Goal: Task Accomplishment & Management: Manage account settings

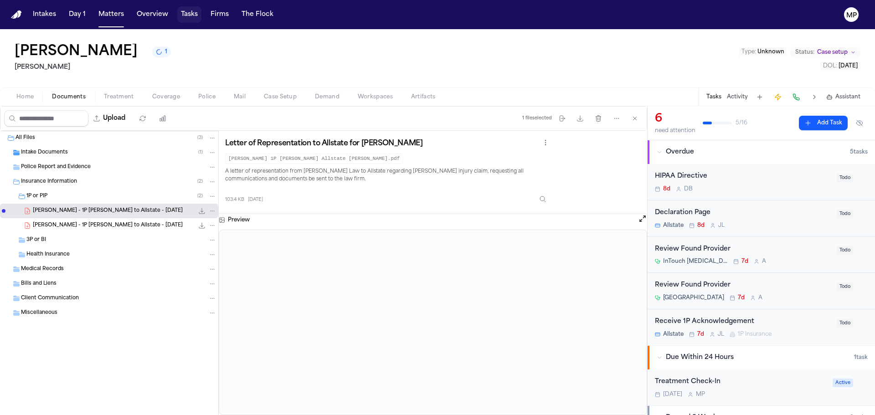
drag, startPoint x: 0, startPoint y: 0, endPoint x: 191, endPoint y: 14, distance: 191.5
click at [191, 14] on button "Tasks" at bounding box center [189, 14] width 24 height 16
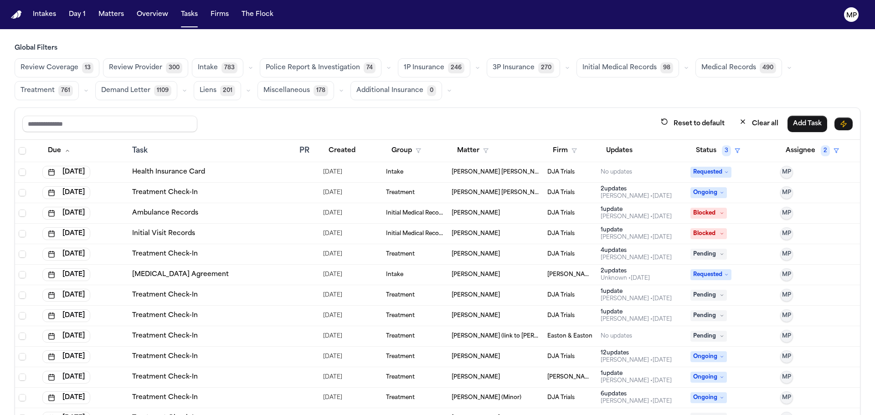
click at [426, 196] on td "Treatment" at bounding box center [415, 193] width 66 height 21
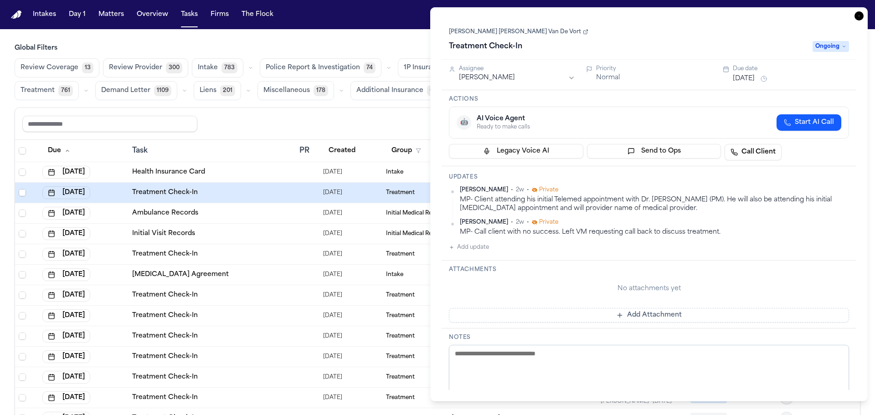
click at [471, 33] on link "[PERSON_NAME] [PERSON_NAME] Van De Vort" at bounding box center [518, 31] width 139 height 7
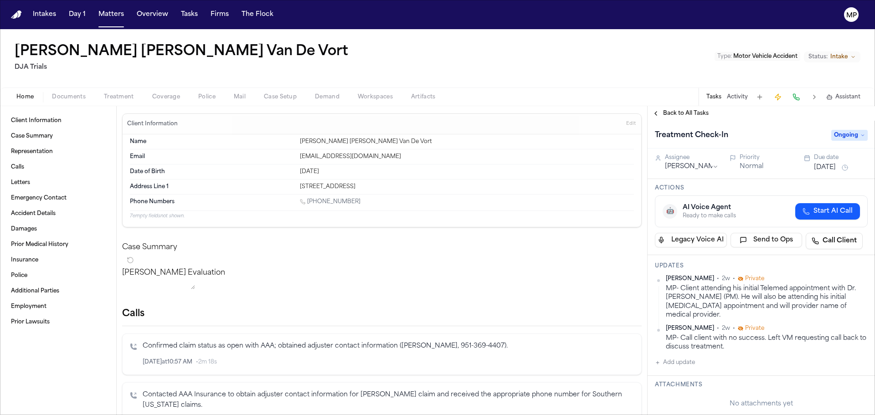
click at [657, 357] on button "Add update" at bounding box center [675, 362] width 40 height 11
click at [690, 367] on textarea "Add your update" at bounding box center [767, 370] width 195 height 18
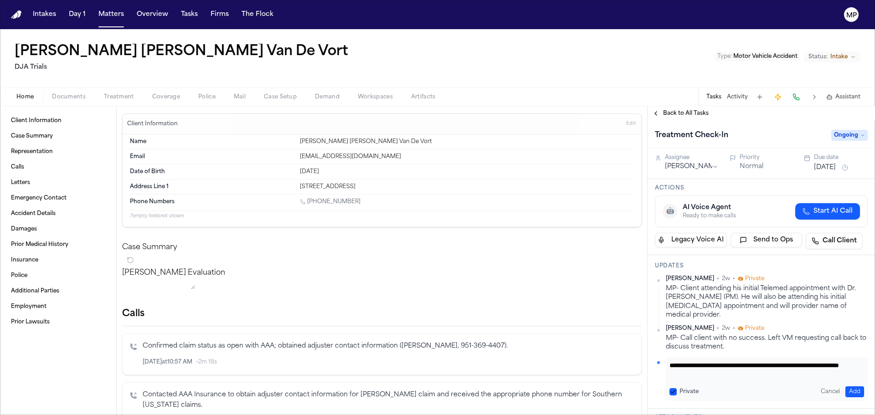
type textarea "**********"
click at [846, 387] on button "Add" at bounding box center [855, 392] width 19 height 11
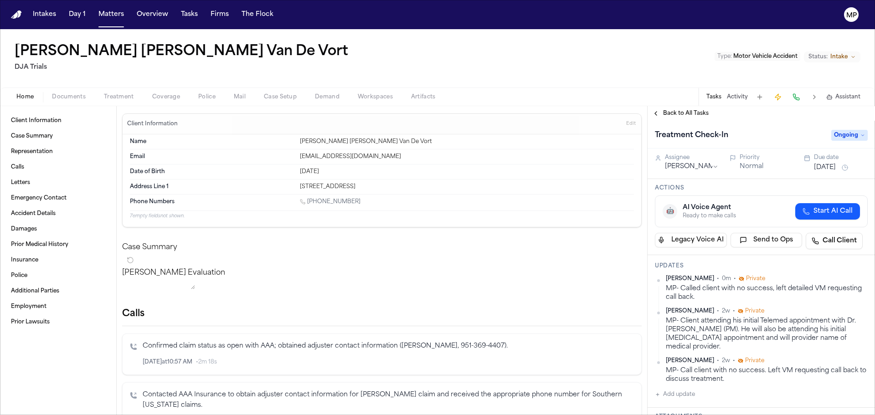
click at [832, 164] on button "[DATE]" at bounding box center [825, 167] width 22 height 9
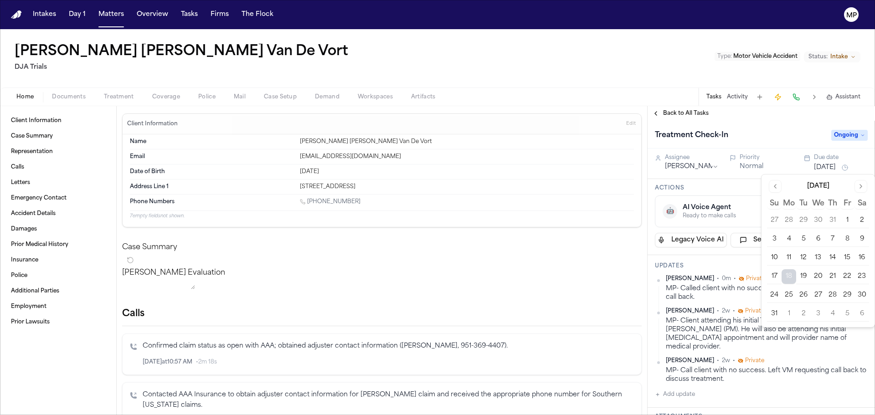
click at [812, 278] on button "20" at bounding box center [818, 276] width 15 height 15
click at [646, 89] on div "Home Documents Treatment Coverage Police Mail Case Setup Demand Workspaces Arti…" at bounding box center [437, 97] width 875 height 18
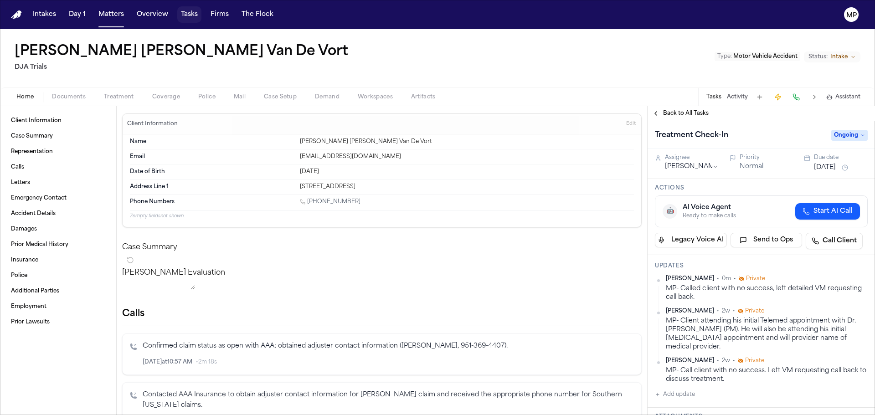
click at [186, 10] on button "Tasks" at bounding box center [189, 14] width 24 height 16
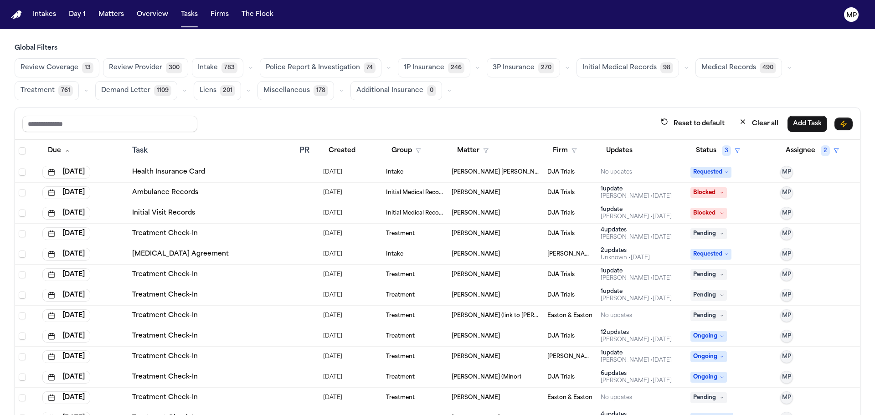
click at [448, 177] on td "[PERSON_NAME] [PERSON_NAME] Van De Vort" at bounding box center [496, 172] width 96 height 21
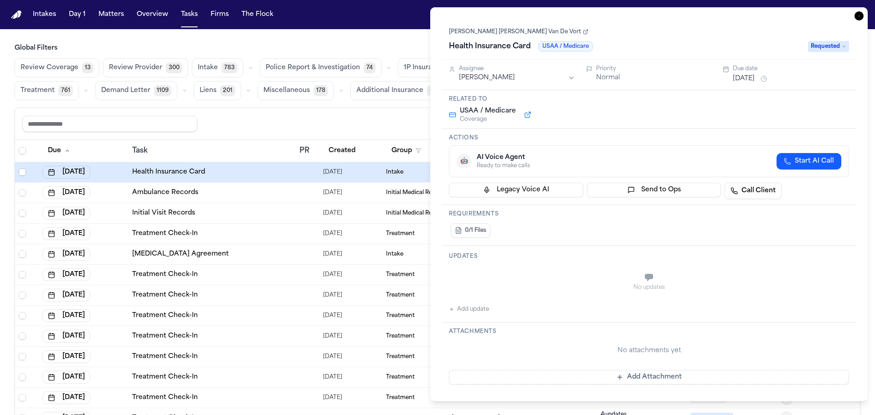
click at [463, 303] on div "No updates Add update" at bounding box center [649, 290] width 400 height 49
click at [463, 308] on button "Add update" at bounding box center [469, 309] width 40 height 11
click at [487, 275] on textarea "Add your update" at bounding box center [655, 278] width 382 height 18
type textarea "**********"
click at [827, 299] on button "Add" at bounding box center [836, 300] width 19 height 11
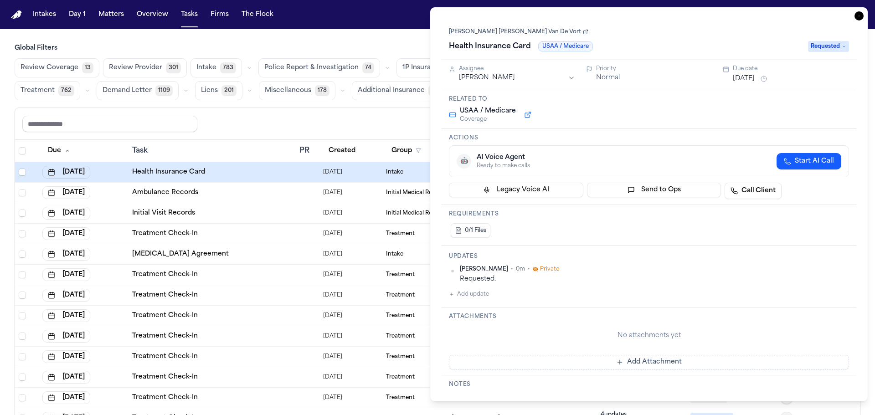
click at [748, 80] on button "Aug 18, 2025" at bounding box center [744, 78] width 22 height 9
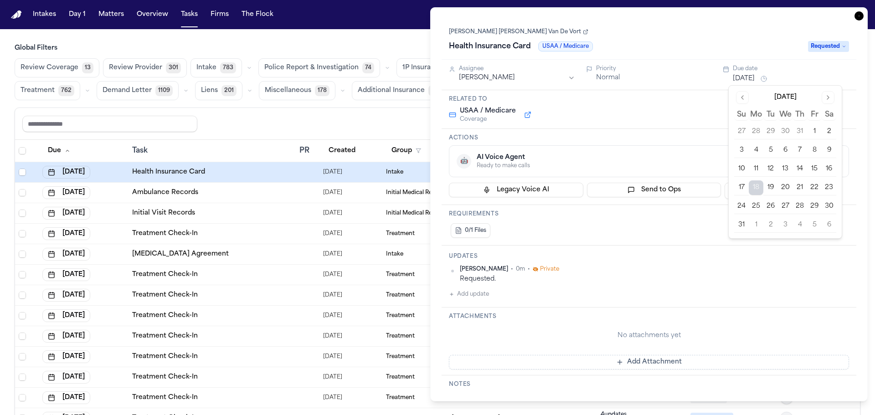
click at [784, 187] on button "20" at bounding box center [785, 188] width 15 height 15
click at [684, 121] on div "USAA / Medicare Coverage" at bounding box center [649, 115] width 400 height 16
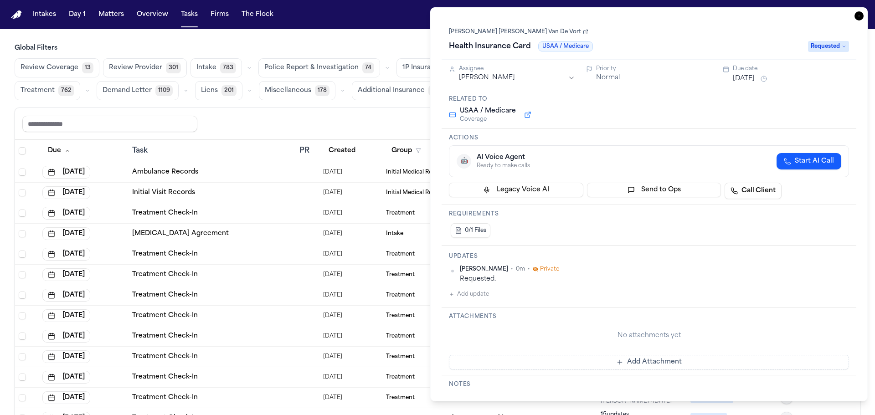
click at [860, 14] on icon "button" at bounding box center [859, 15] width 9 height 9
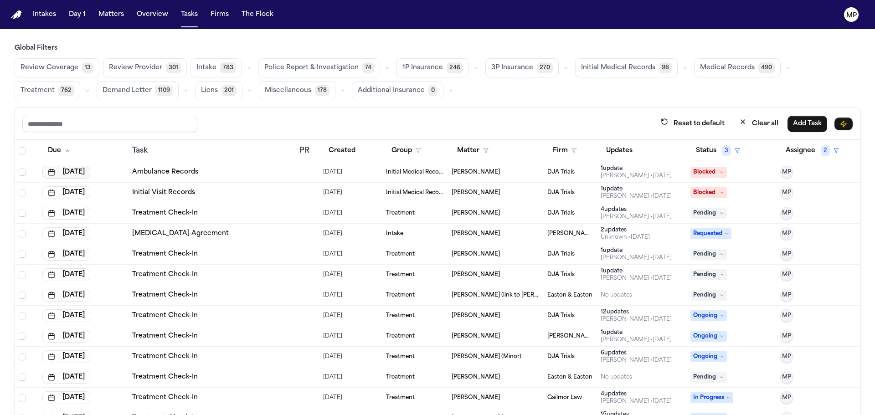
click at [68, 174] on button "Aug 18, 2025" at bounding box center [66, 172] width 48 height 13
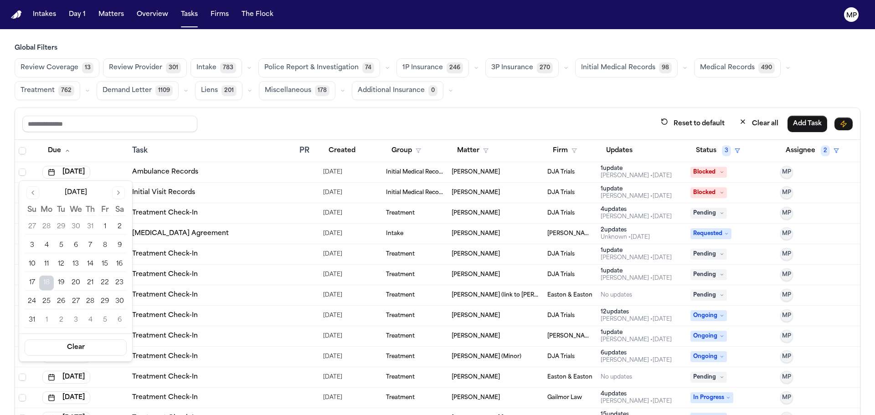
click at [88, 281] on button "21" at bounding box center [90, 283] width 15 height 15
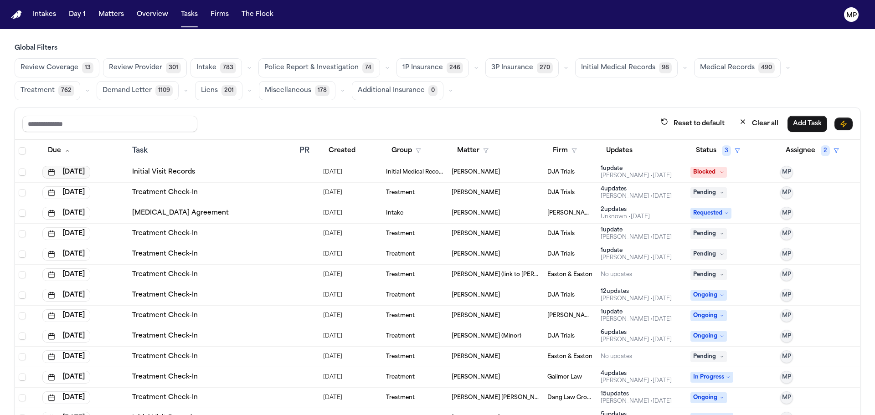
click at [90, 172] on button "Aug 18, 2025" at bounding box center [66, 172] width 48 height 13
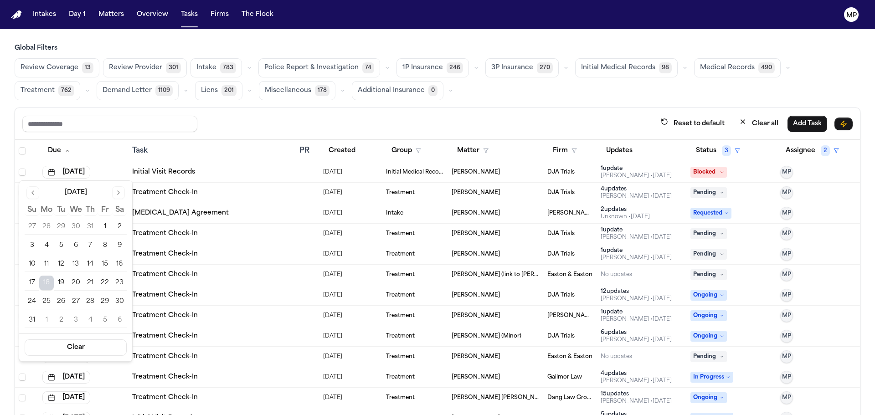
click at [86, 284] on button "21" at bounding box center [90, 283] width 15 height 15
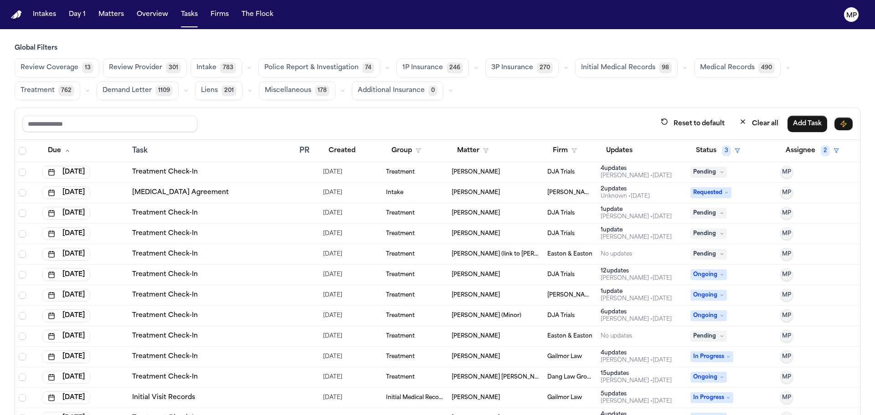
click at [240, 175] on div "Treatment Check-In" at bounding box center [212, 172] width 160 height 9
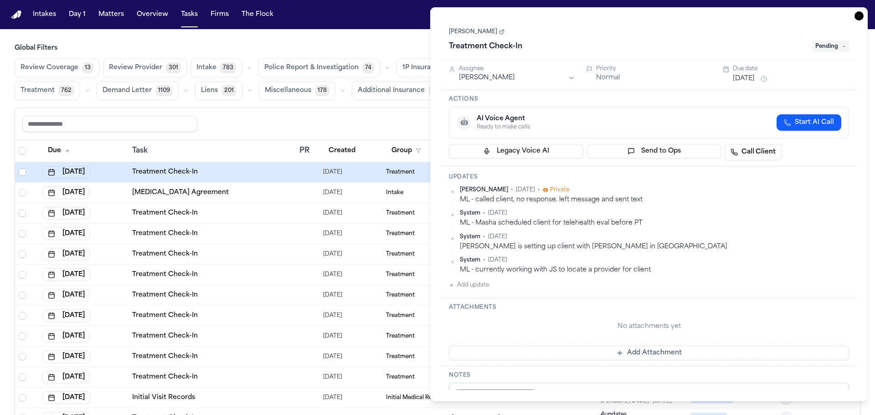
click at [481, 29] on link "Antoinette Galang" at bounding box center [477, 31] width 56 height 7
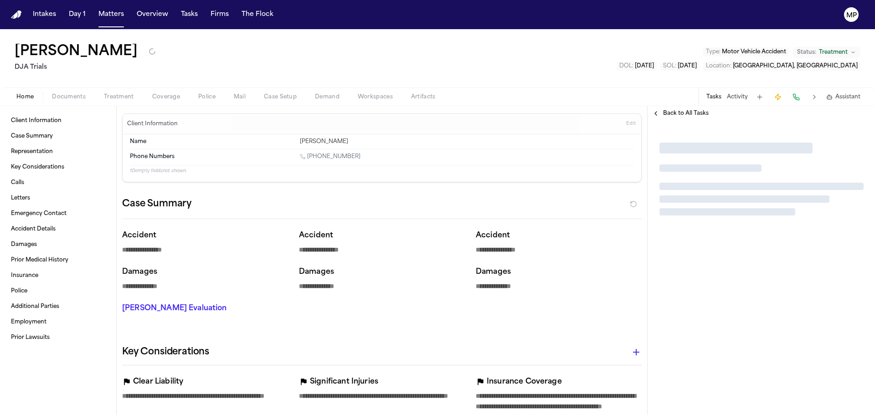
type textarea "*"
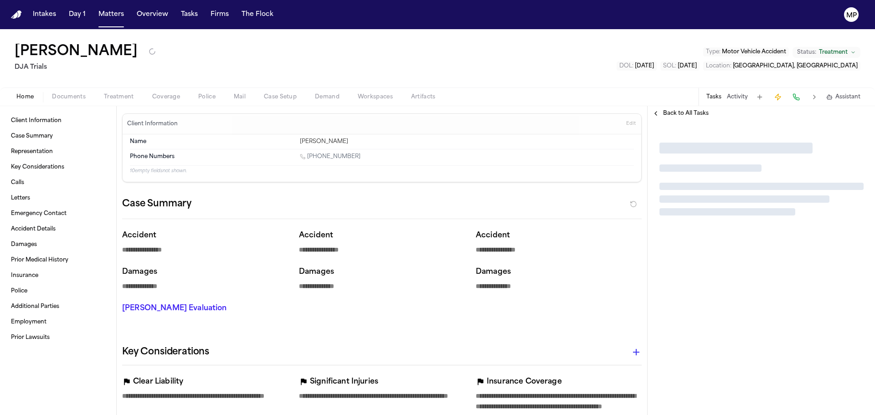
type textarea "*"
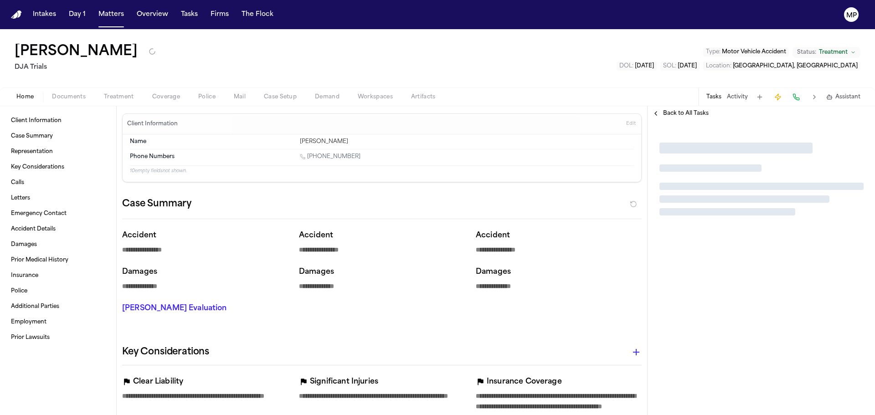
type textarea "*"
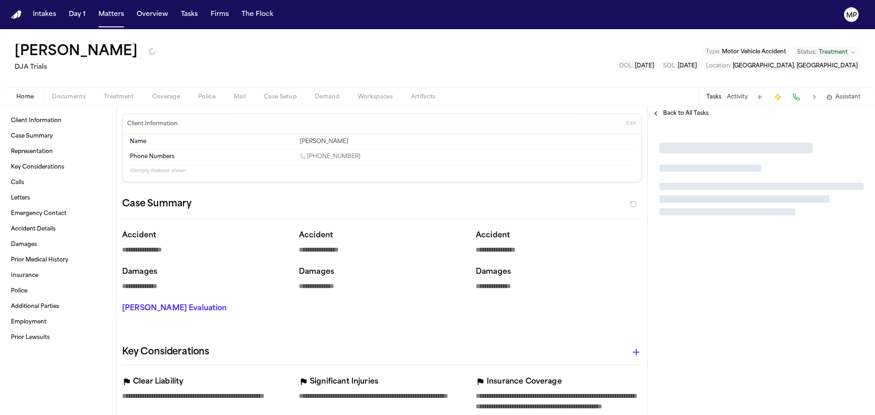
type textarea "*"
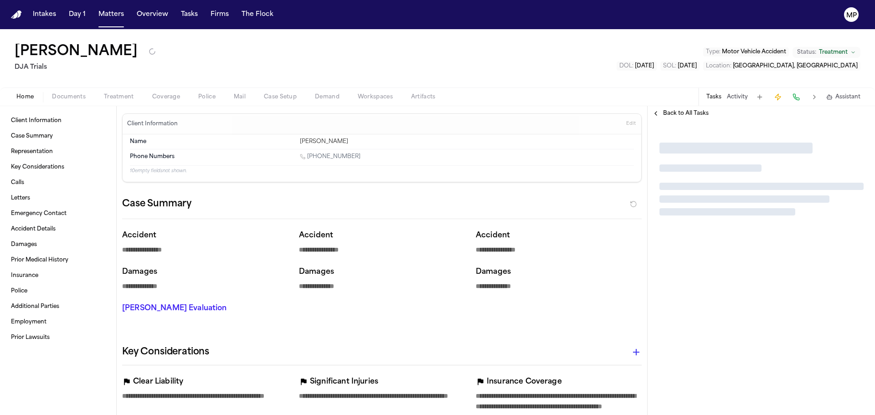
type textarea "*"
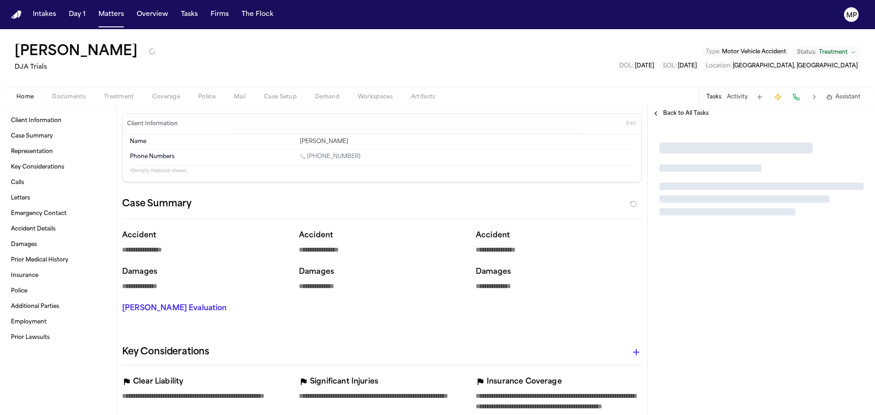
type textarea "*"
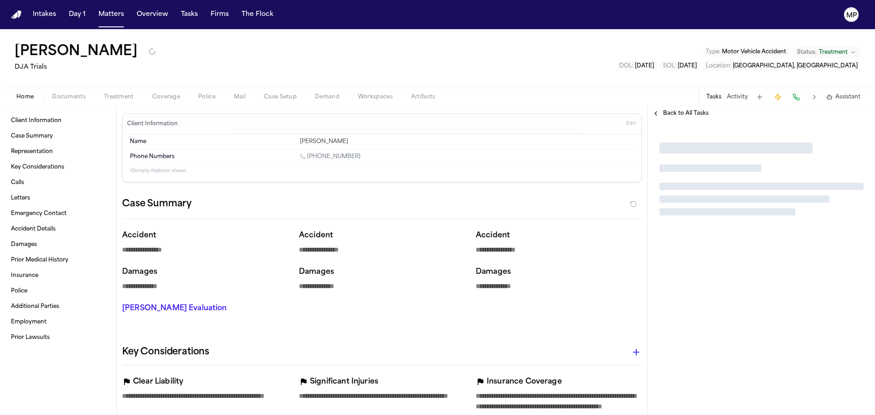
type textarea "*"
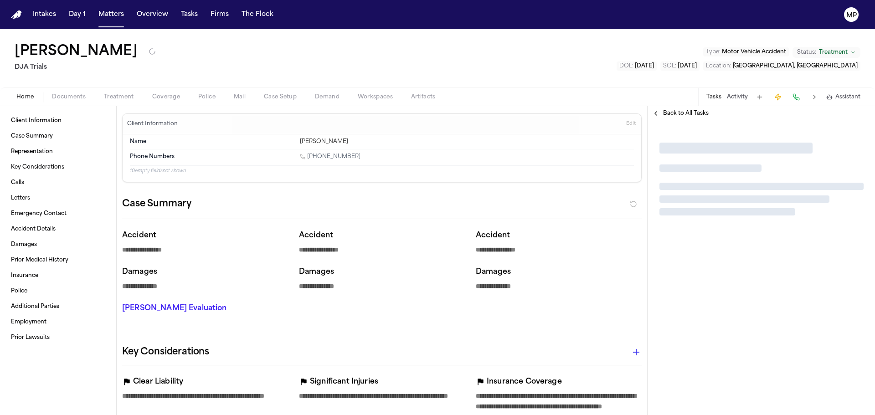
type textarea "*"
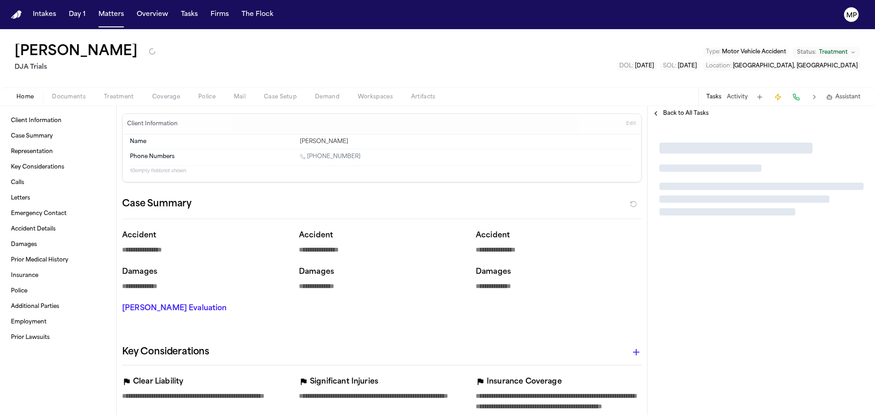
type textarea "*"
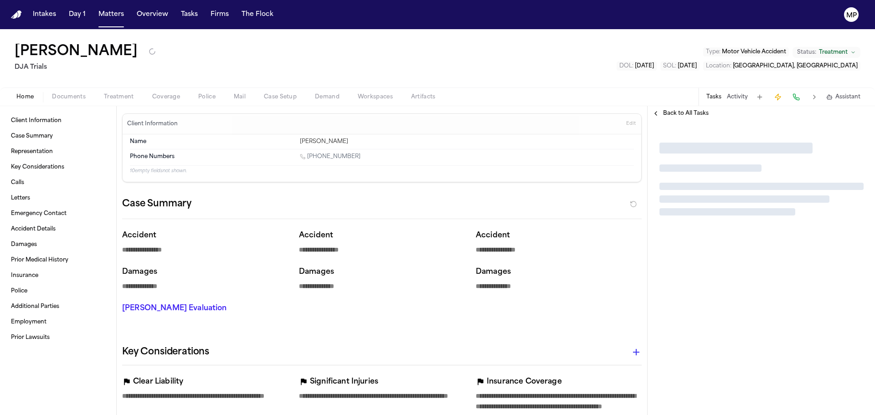
type textarea "*"
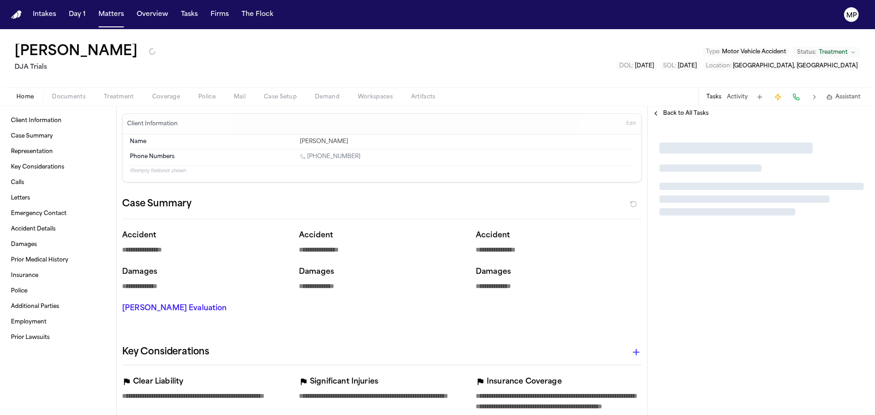
type textarea "*"
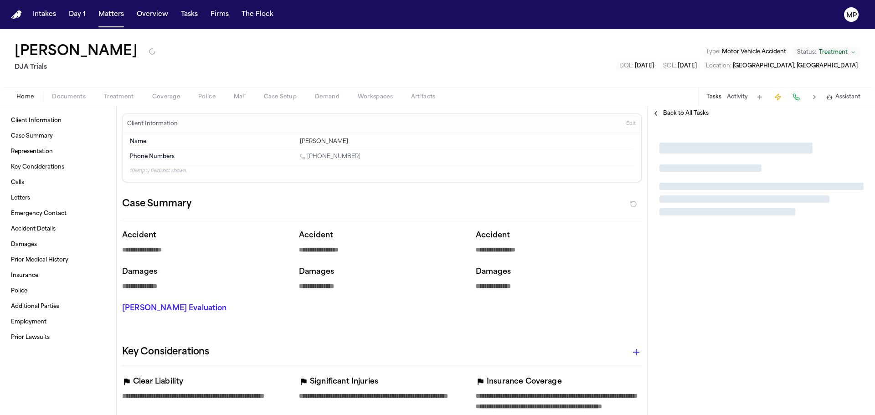
type textarea "*"
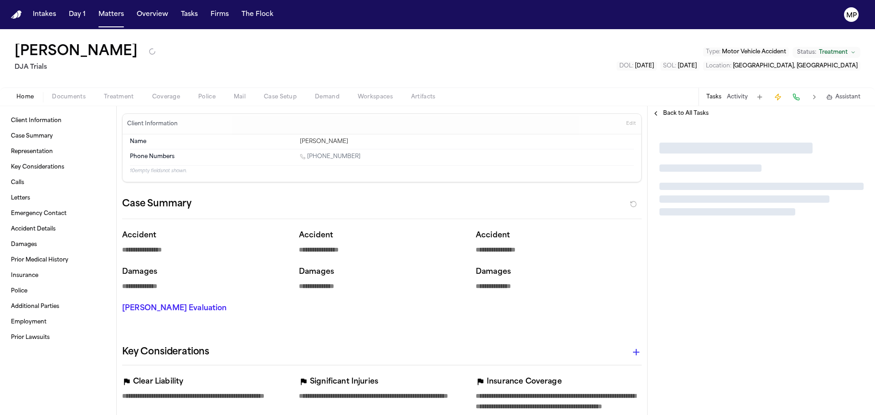
type textarea "*"
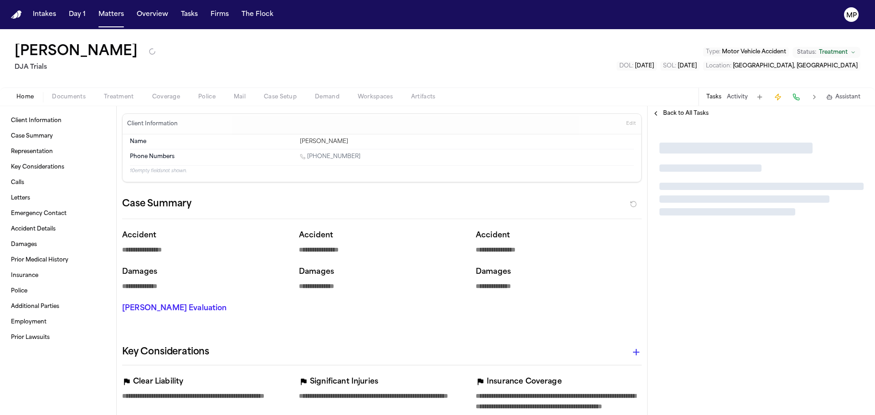
type textarea "*"
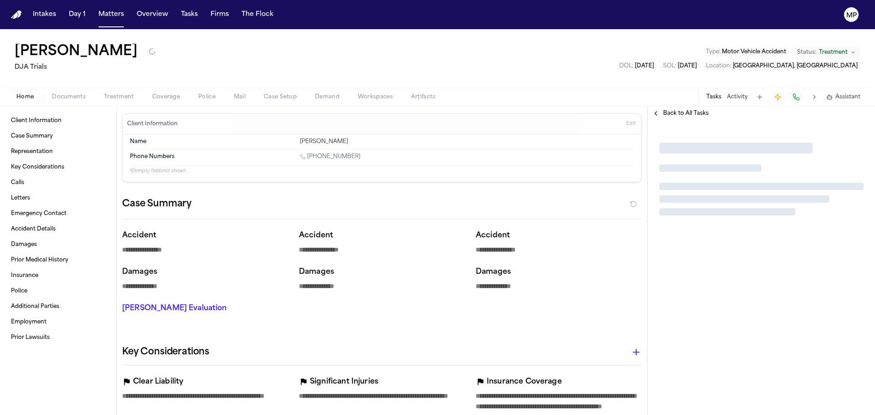
type textarea "*"
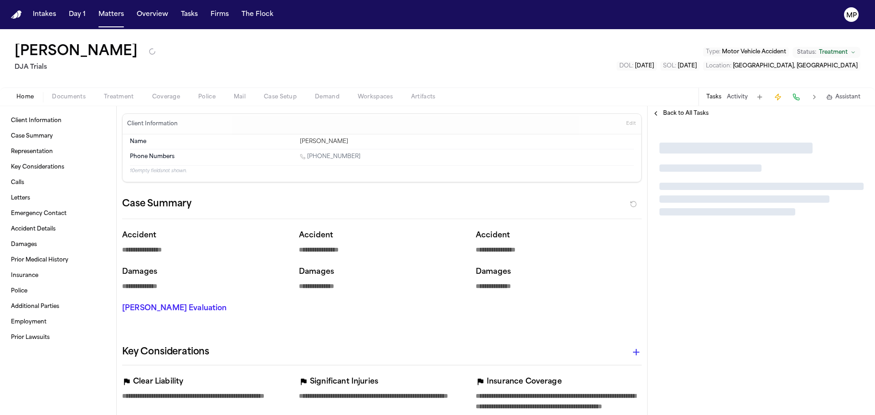
type textarea "*"
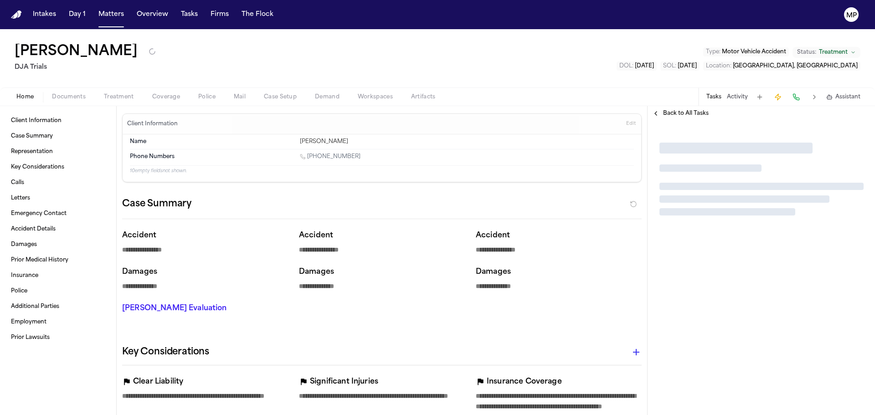
type textarea "*"
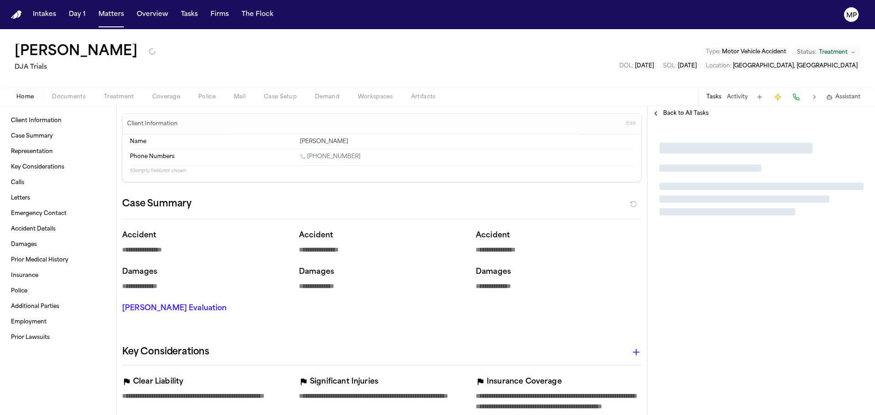
type textarea "*"
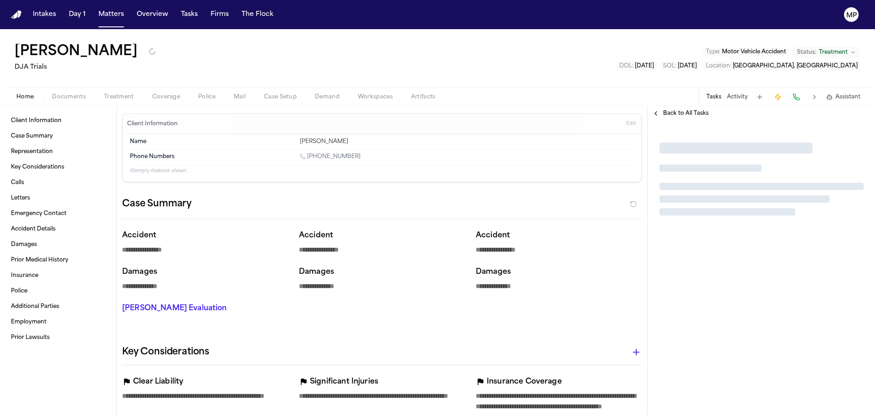
type textarea "*"
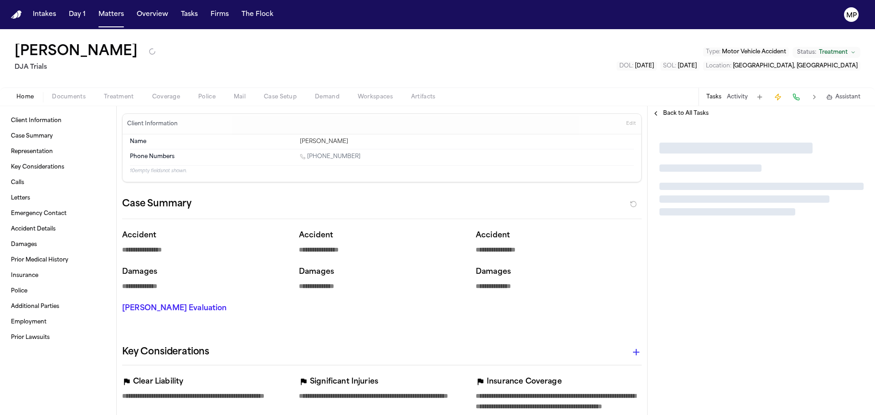
type textarea "*"
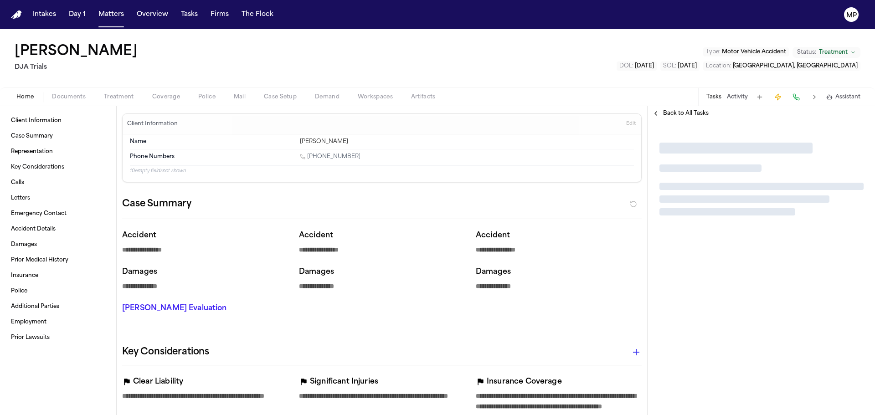
type textarea "*"
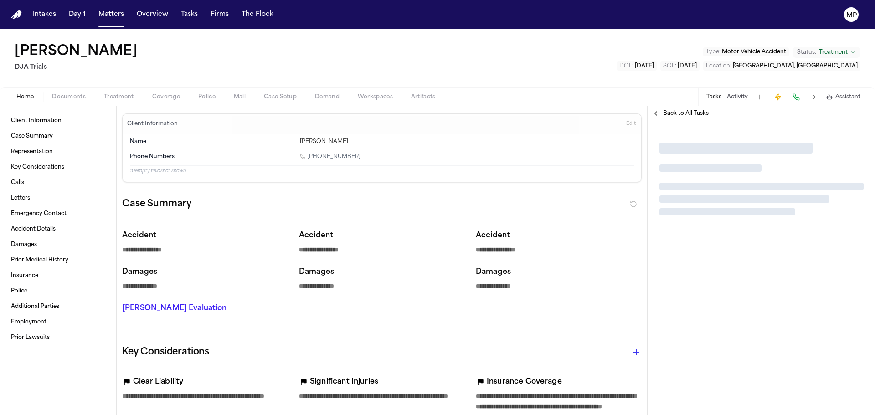
type textarea "*"
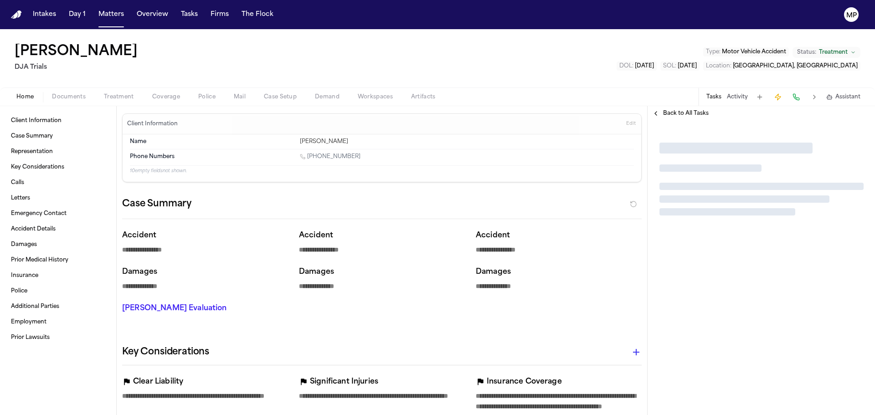
type textarea "*"
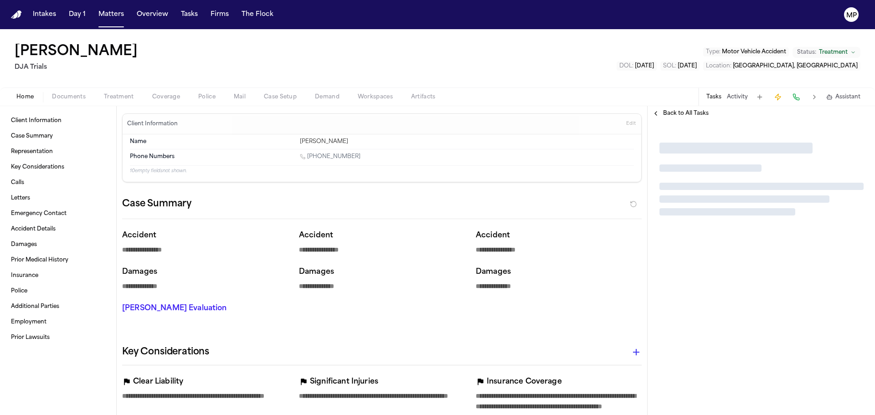
type textarea "*"
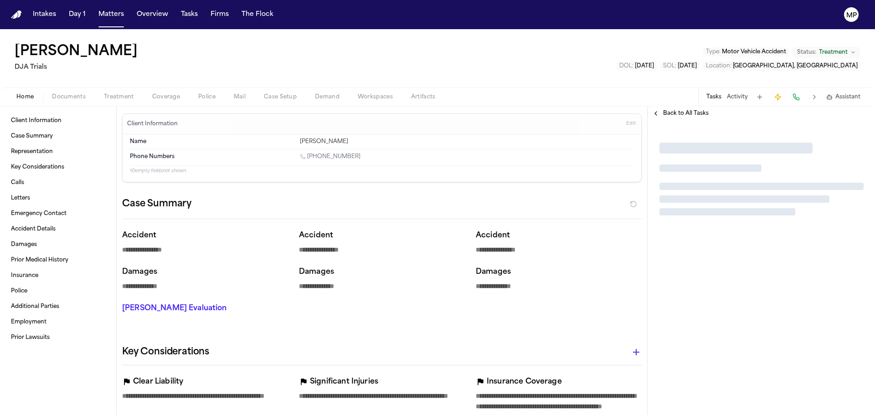
type textarea "*"
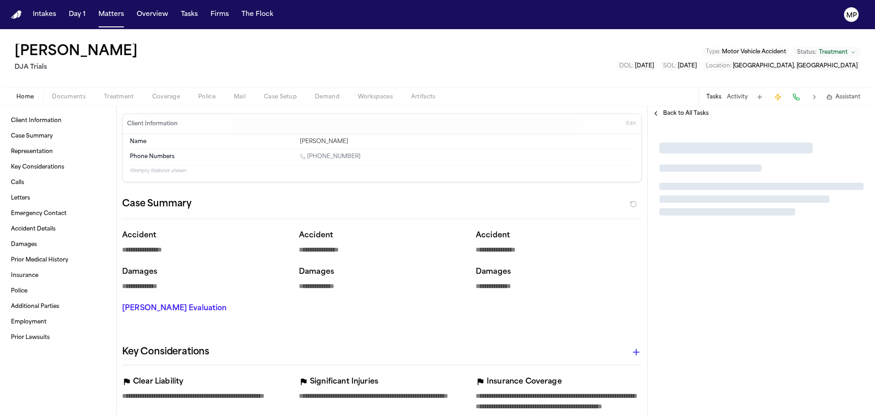
type textarea "*"
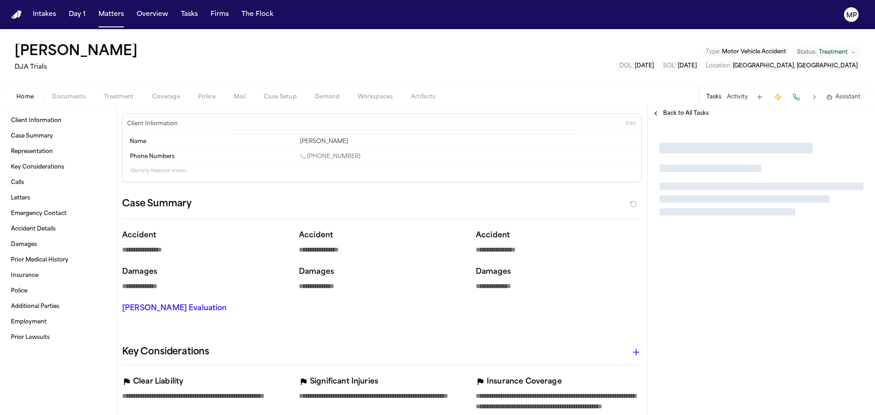
type textarea "*"
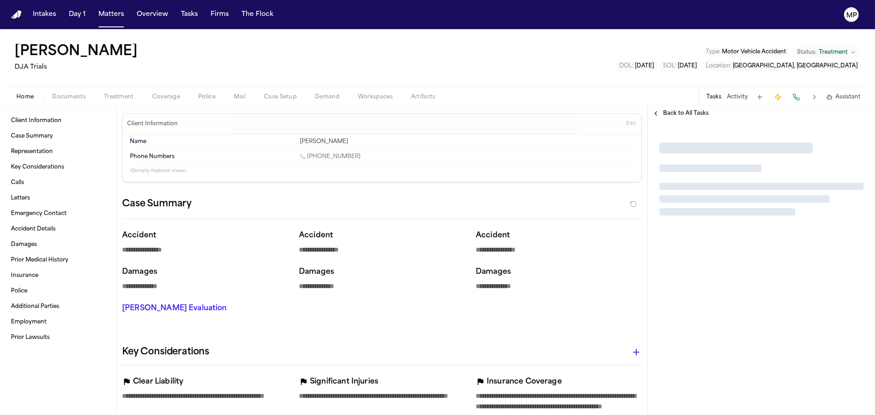
type textarea "*"
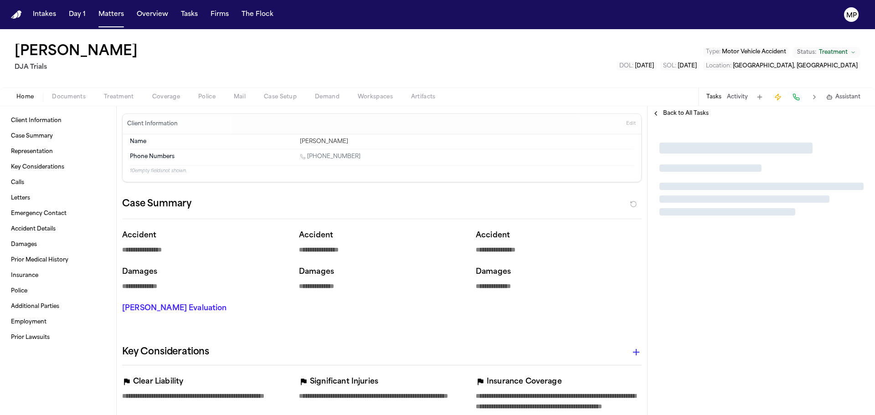
type textarea "*"
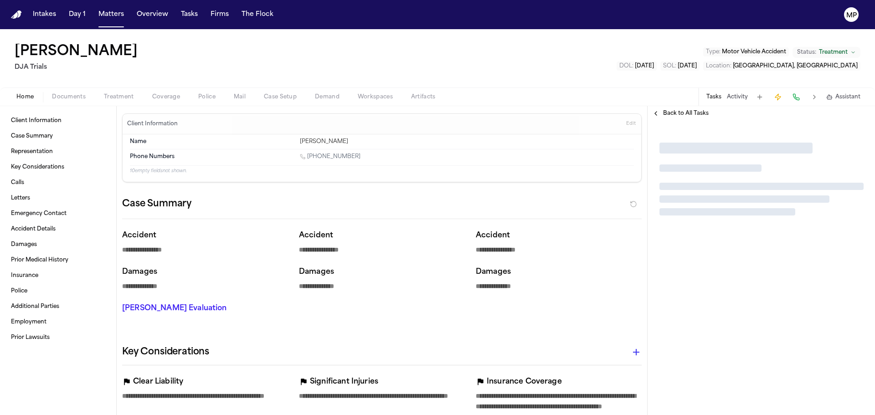
type textarea "*"
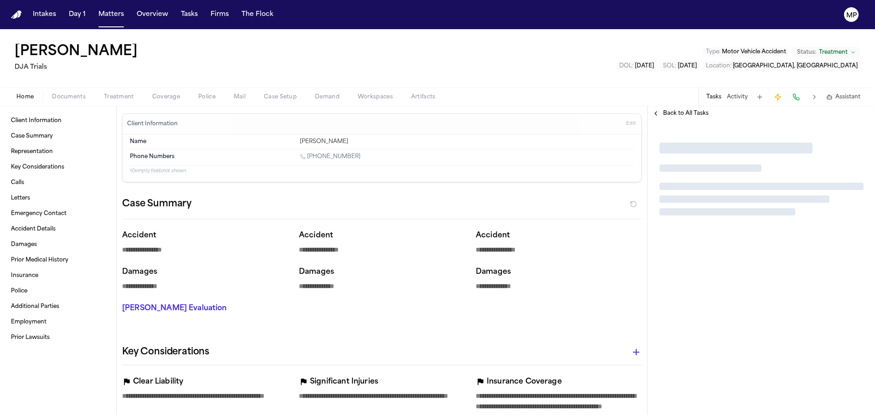
type textarea "*"
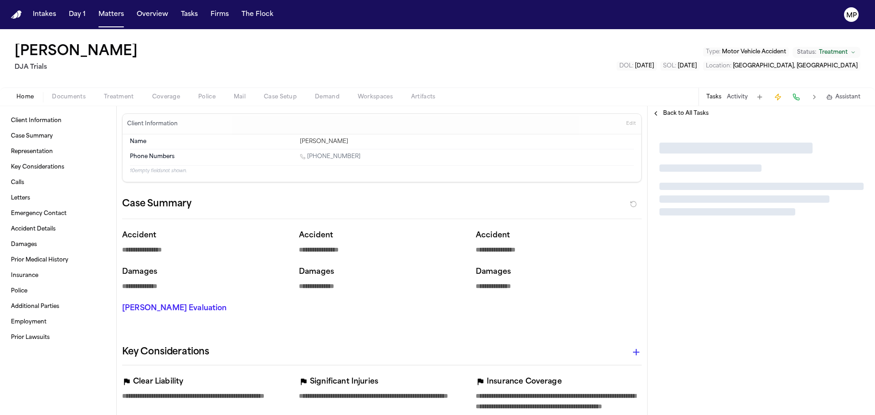
type textarea "*"
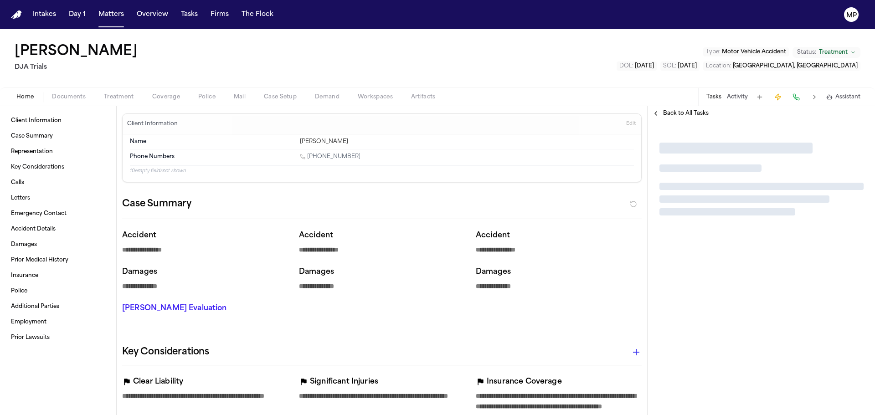
type textarea "*"
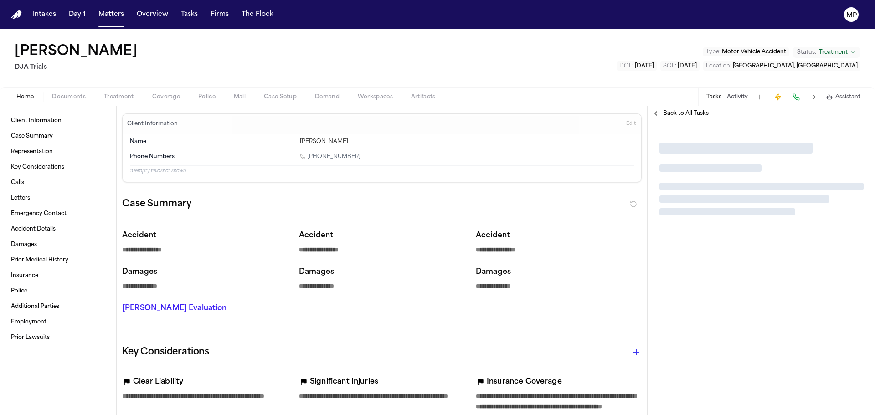
type textarea "*"
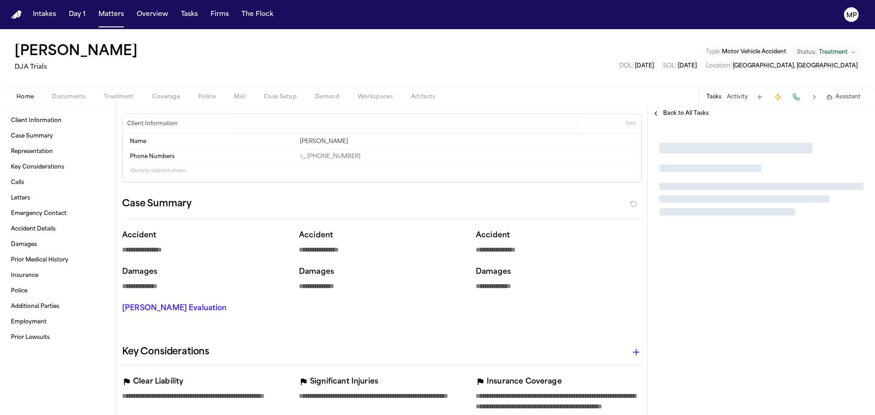
type textarea "*"
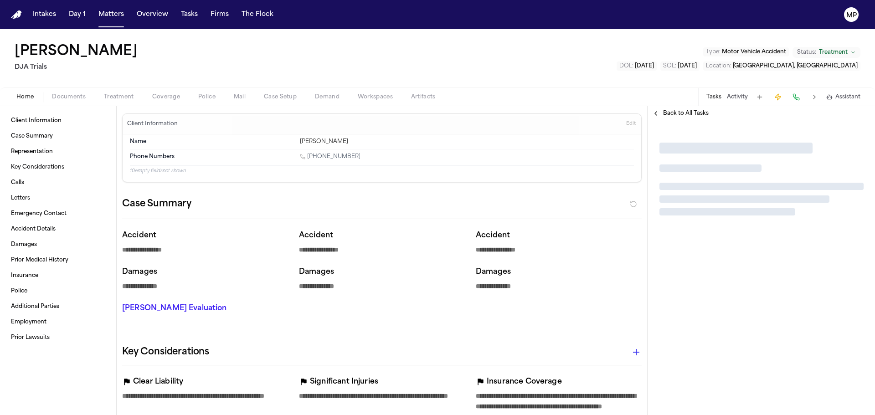
type textarea "*"
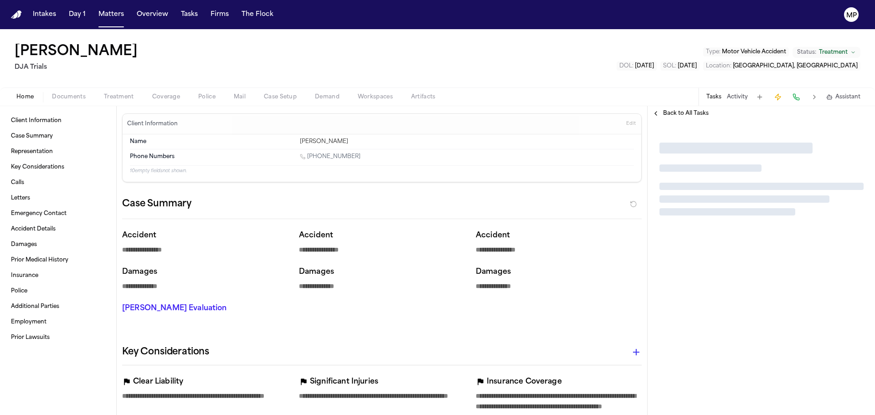
type textarea "*"
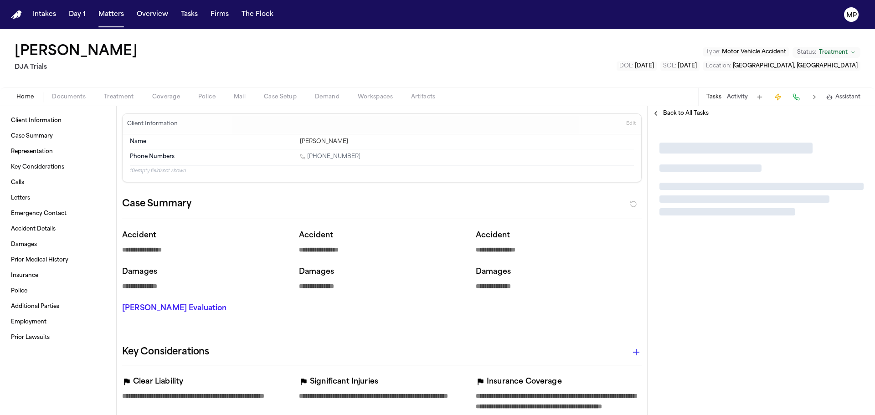
type textarea "*"
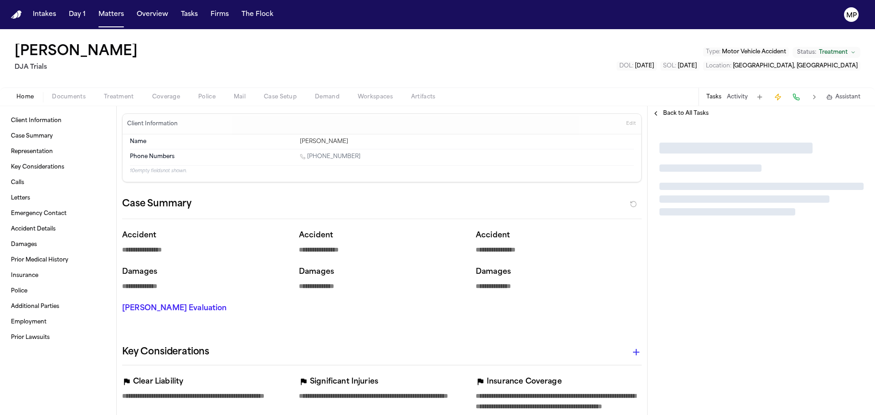
type textarea "*"
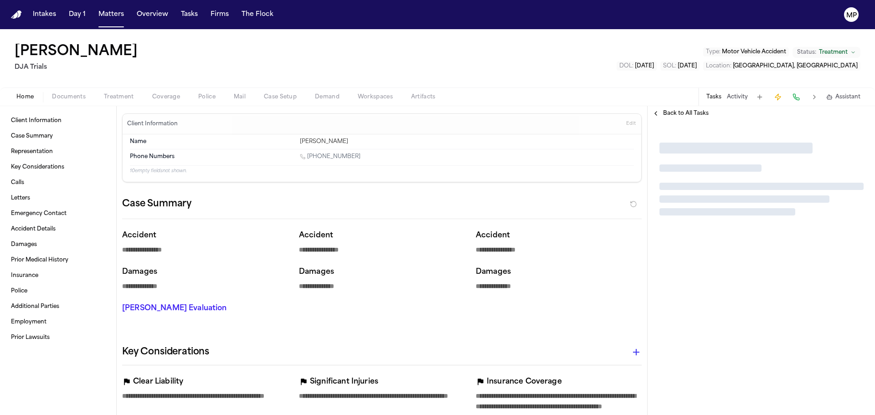
type textarea "*"
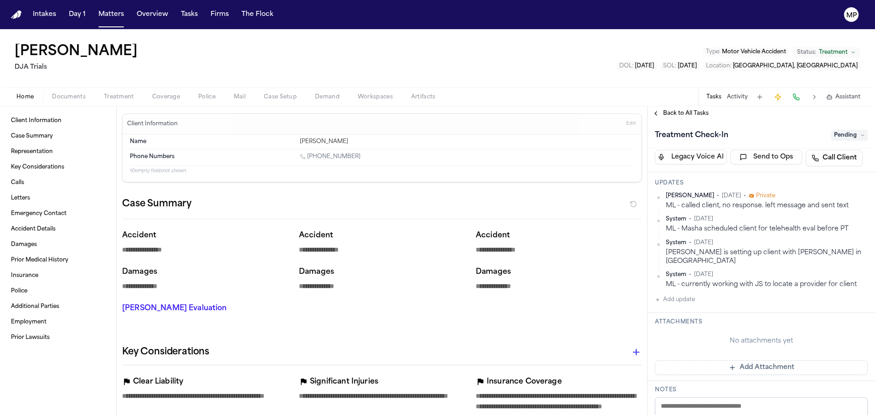
scroll to position [46, 0]
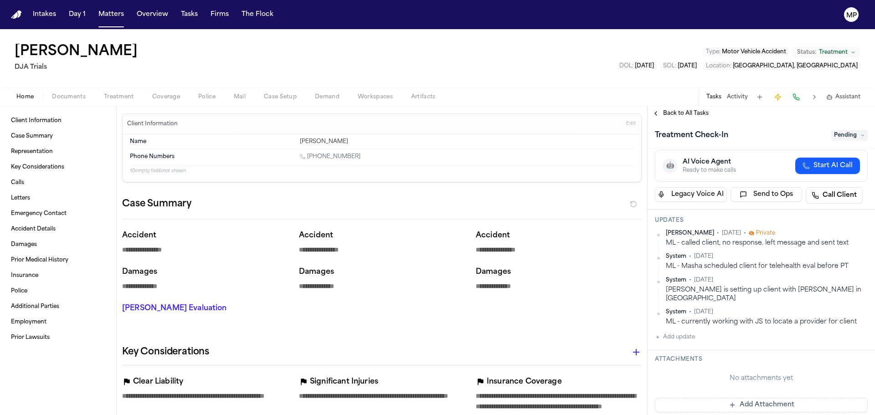
click at [673, 332] on button "Add update" at bounding box center [675, 337] width 40 height 11
click at [696, 335] on textarea "Add your update" at bounding box center [767, 344] width 195 height 18
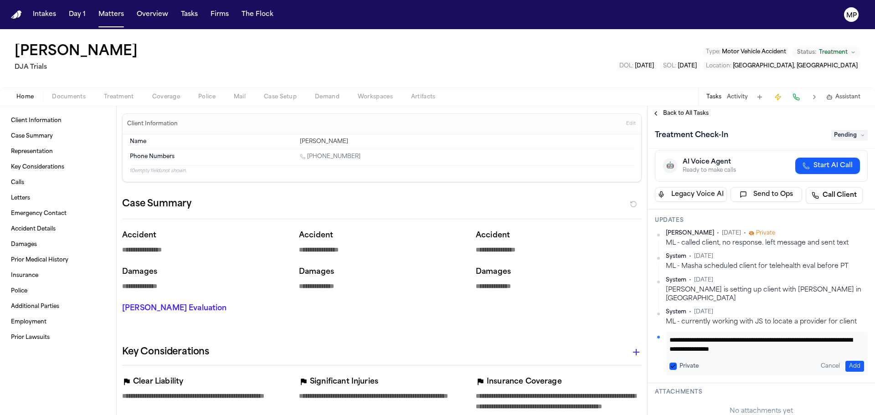
click at [850, 361] on button "Add" at bounding box center [855, 366] width 19 height 11
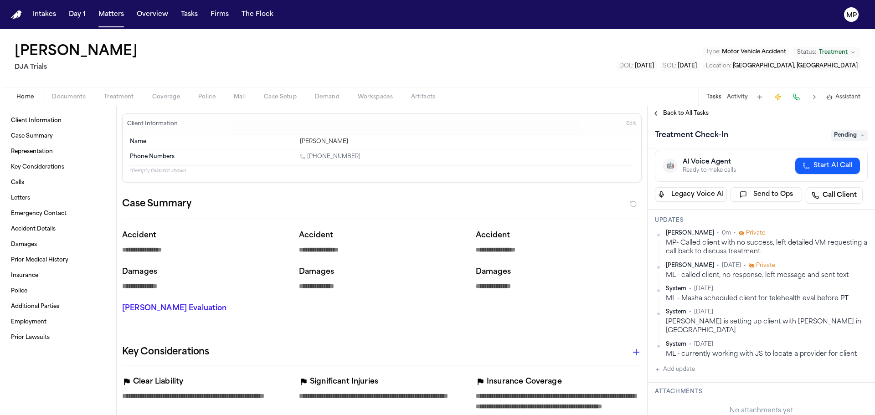
click at [833, 131] on span "Pending" at bounding box center [849, 135] width 36 height 11
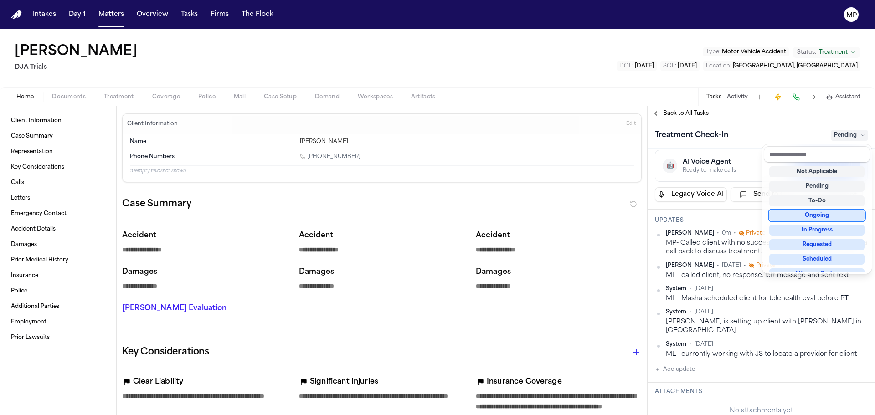
click at [812, 217] on div "Ongoing" at bounding box center [816, 215] width 95 height 11
click at [748, 117] on div "Back to All Tasks Treatment Check-In Ongoing Assignee Michelle Pimienta Priorit…" at bounding box center [761, 260] width 227 height 309
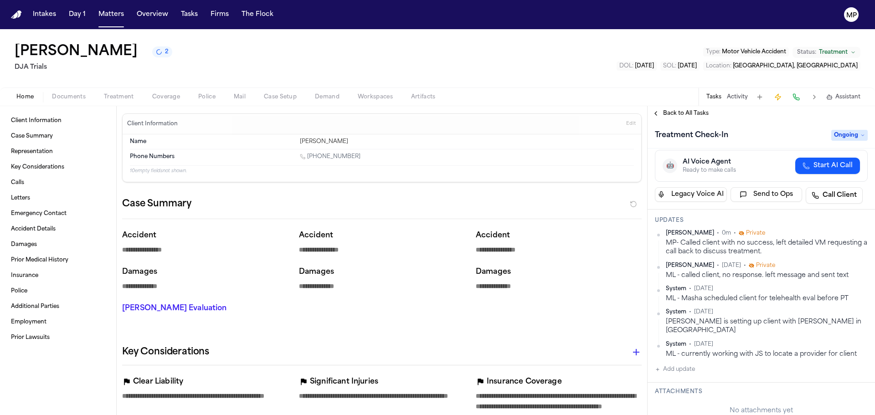
scroll to position [0, 0]
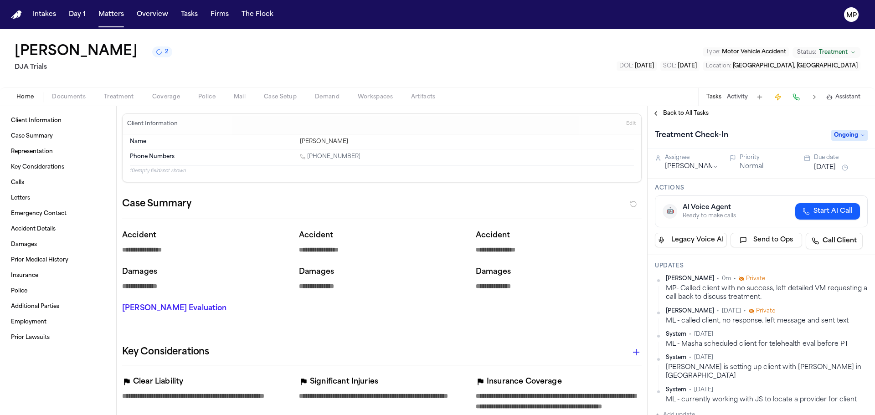
click at [832, 163] on button "[DATE]" at bounding box center [825, 167] width 22 height 9
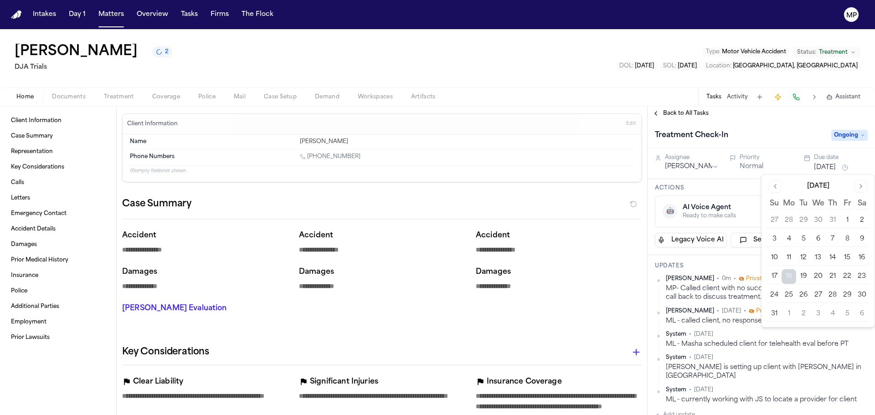
click at [802, 277] on button "19" at bounding box center [803, 276] width 15 height 15
click at [771, 127] on div "Treatment Check-In Ongoing" at bounding box center [761, 135] width 227 height 28
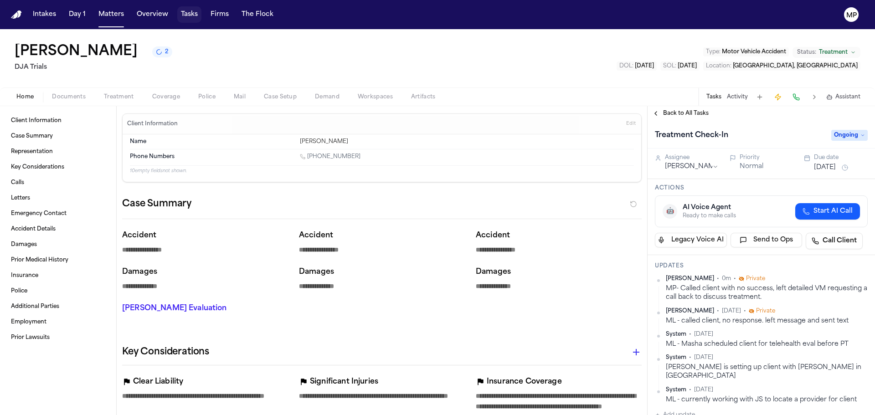
click at [186, 14] on button "Tasks" at bounding box center [189, 14] width 24 height 16
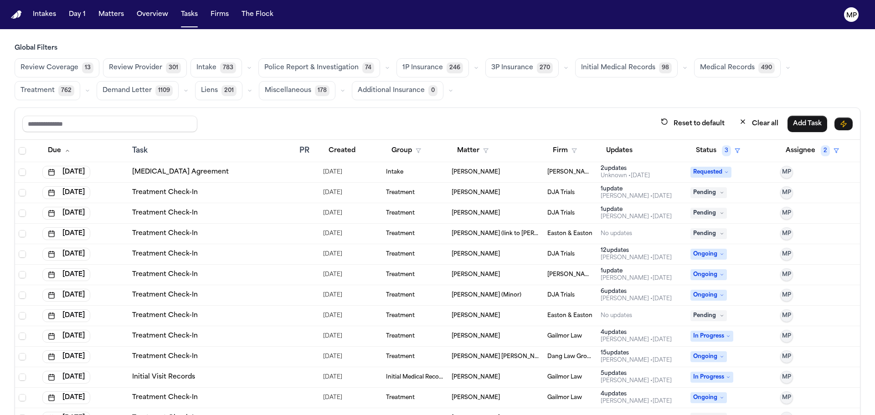
click at [427, 177] on td "Intake" at bounding box center [415, 172] width 66 height 21
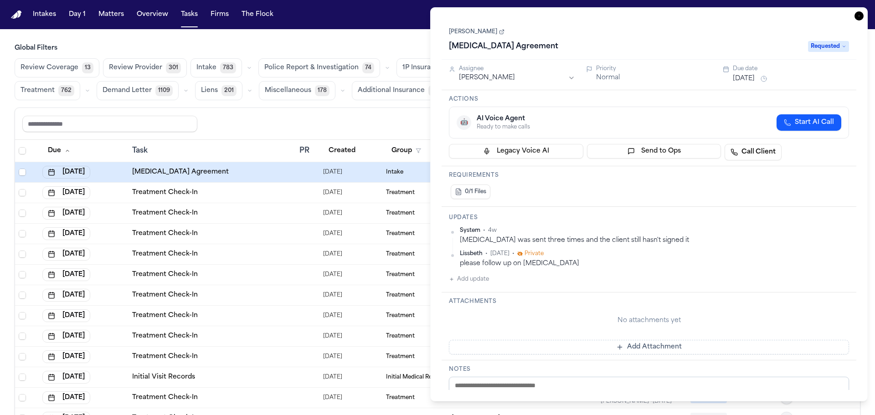
click at [476, 34] on link "[PERSON_NAME]" at bounding box center [477, 31] width 56 height 7
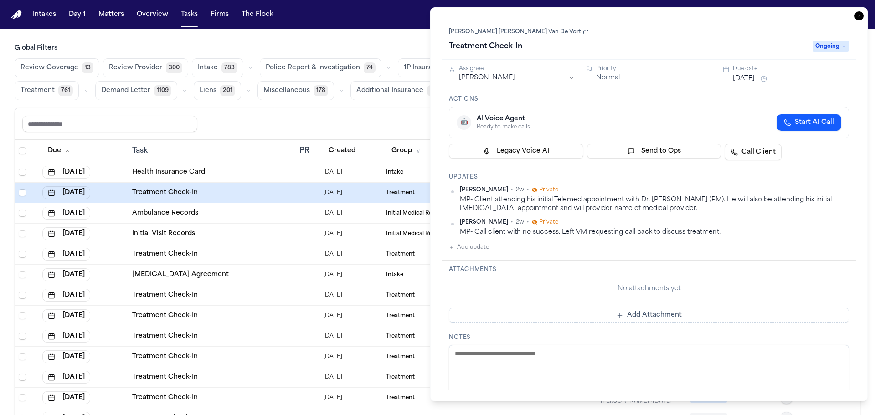
click at [267, 133] on div "Reset to default Clear all Add Task" at bounding box center [437, 124] width 845 height 32
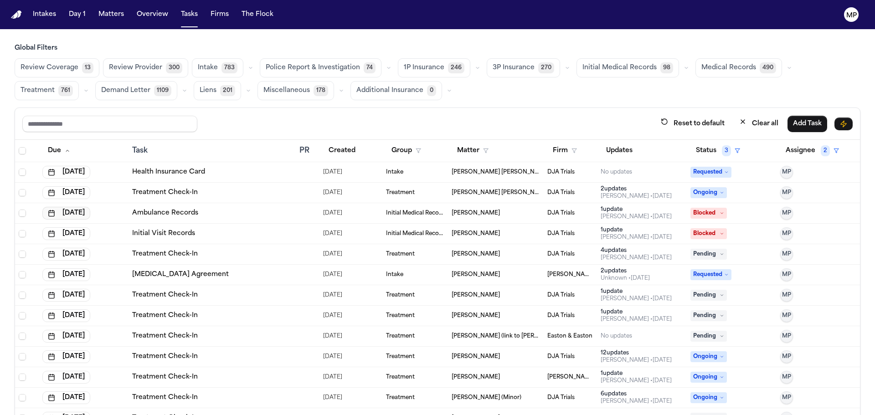
click at [82, 212] on button "Aug 18, 2025" at bounding box center [66, 213] width 48 height 13
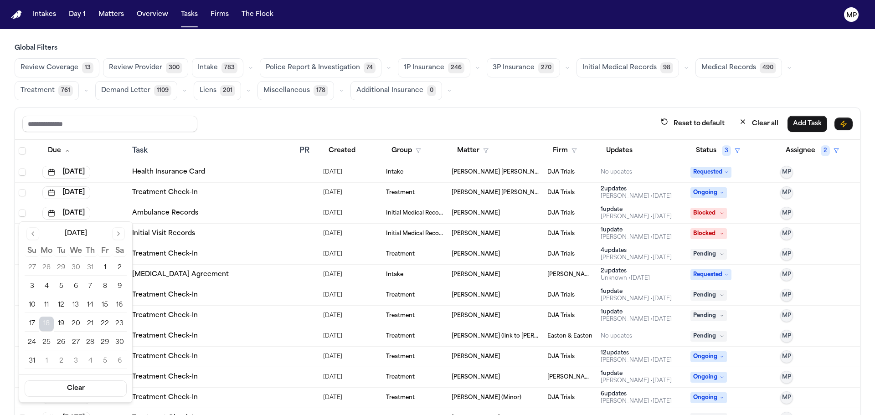
click at [90, 325] on button "21" at bounding box center [90, 324] width 15 height 15
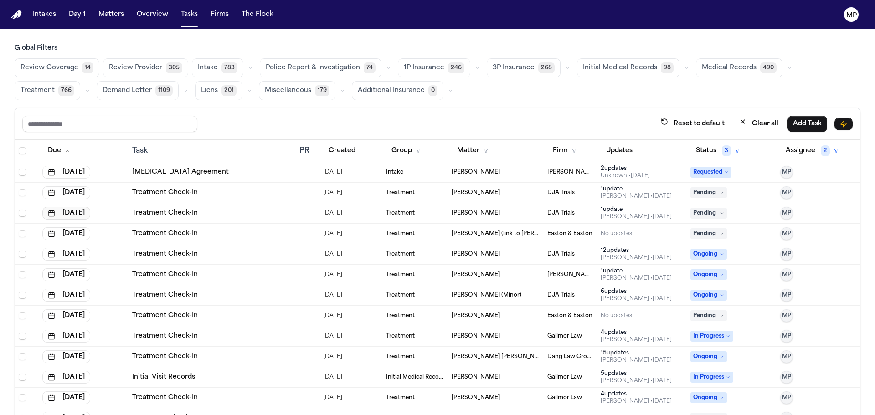
click at [85, 215] on button "Aug 18, 2025" at bounding box center [66, 213] width 48 height 13
click at [395, 113] on div "Reset to default Clear all Add Task" at bounding box center [437, 124] width 845 height 32
click at [86, 235] on button "Aug 18, 2025" at bounding box center [66, 233] width 48 height 13
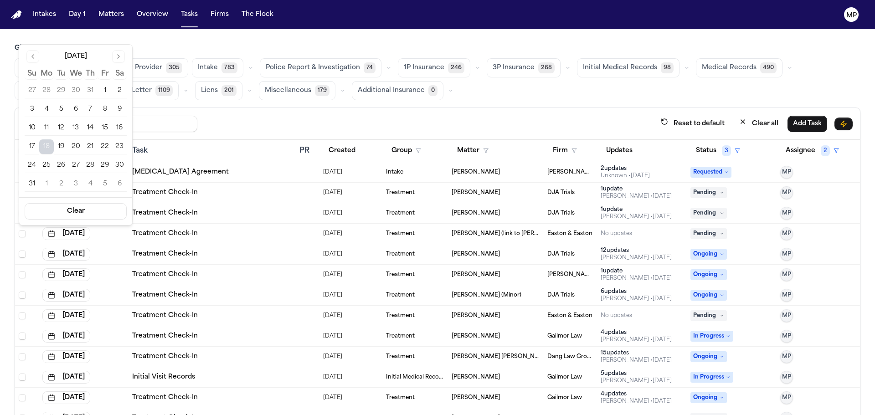
click at [99, 145] on button "22" at bounding box center [105, 146] width 15 height 15
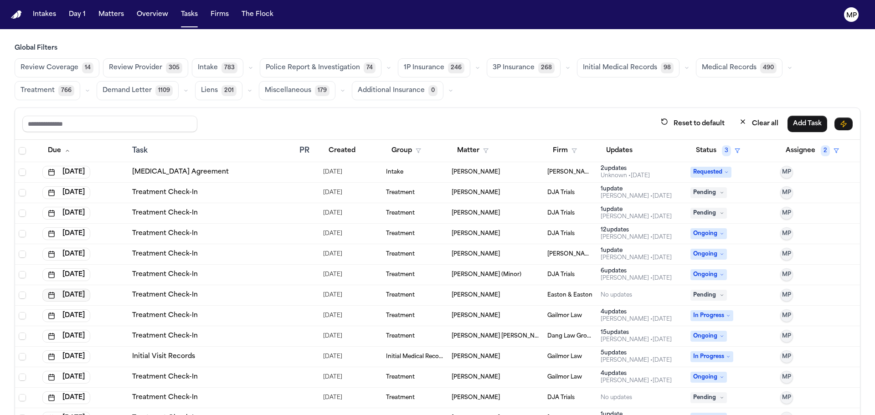
click at [85, 291] on button "Aug 18, 2025" at bounding box center [66, 295] width 48 height 13
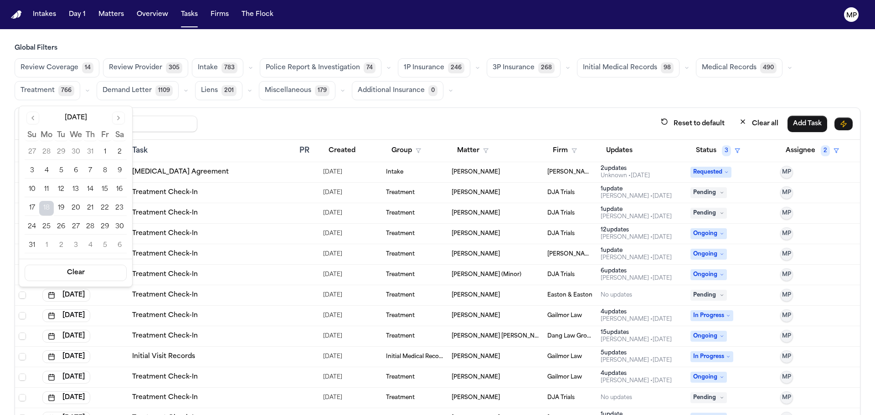
click at [102, 205] on button "22" at bounding box center [105, 208] width 15 height 15
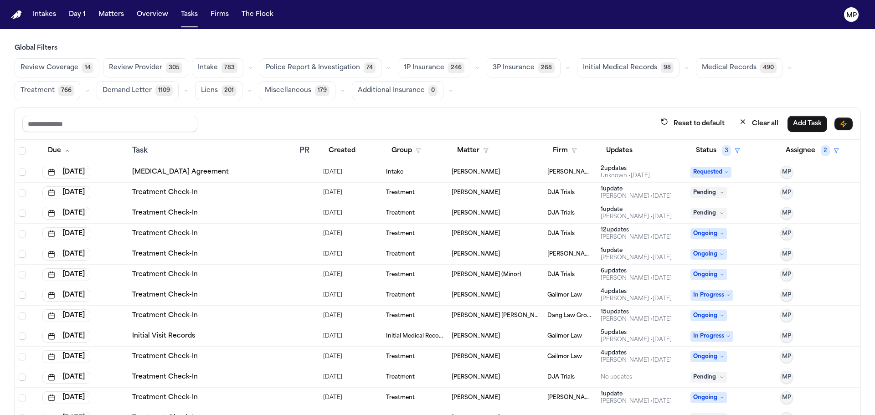
click at [495, 296] on div "Cynthia Lee" at bounding box center [496, 295] width 88 height 7
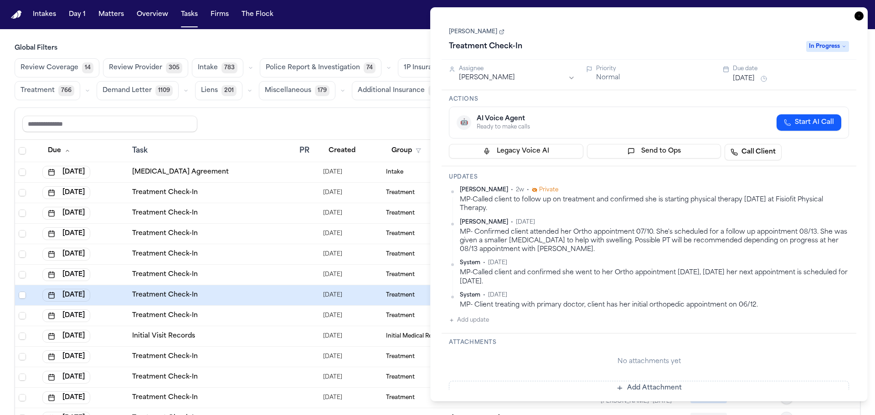
click at [743, 74] on div "Aug 18, 2025" at bounding box center [791, 78] width 116 height 11
click at [741, 77] on button "Aug 18, 2025" at bounding box center [744, 78] width 22 height 9
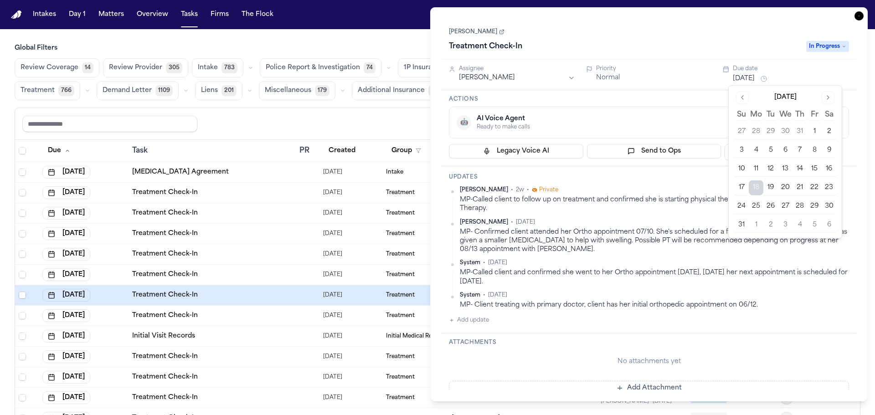
click at [785, 191] on button "20" at bounding box center [785, 188] width 15 height 15
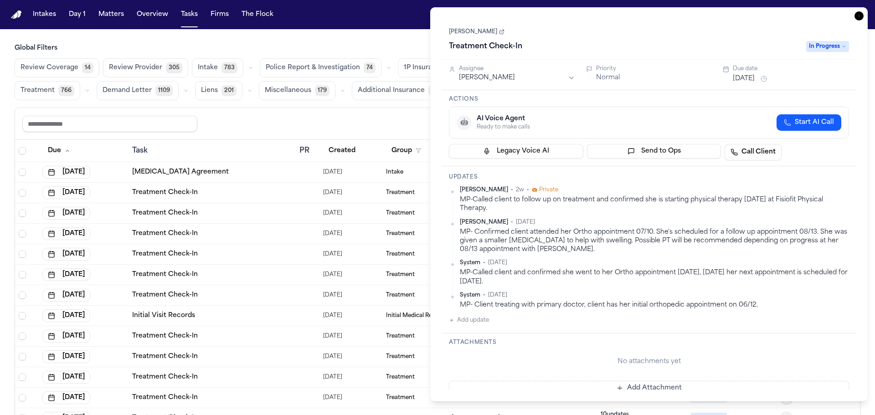
click at [858, 15] on icon "button" at bounding box center [859, 15] width 9 height 9
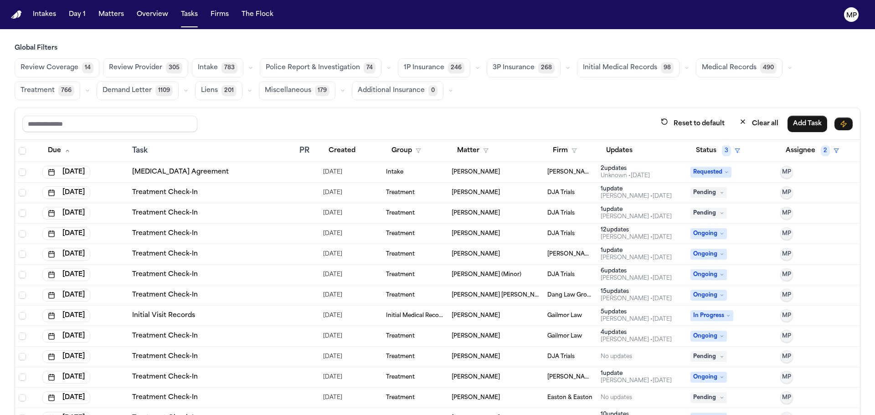
click at [497, 357] on div "Deanna Ramos" at bounding box center [496, 356] width 88 height 7
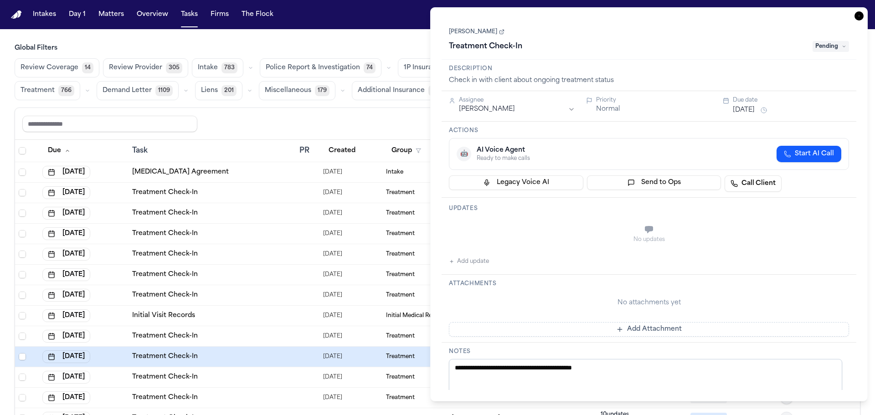
click at [475, 28] on link "Deanna Ramos" at bounding box center [477, 31] width 56 height 7
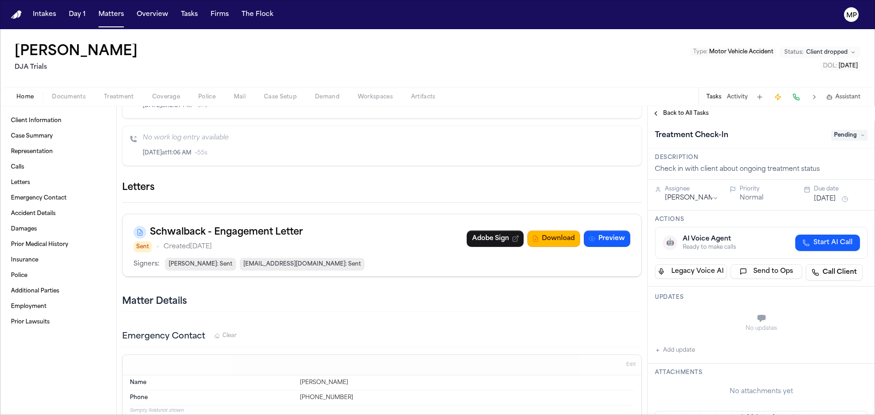
scroll to position [182, 0]
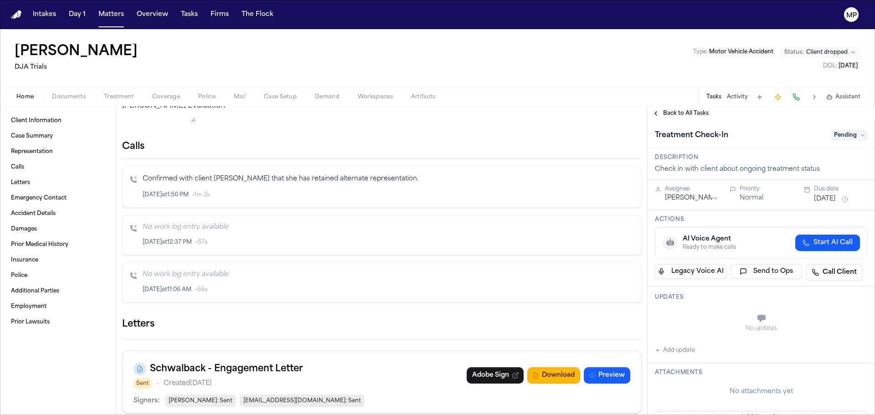
click at [842, 138] on span "Pending" at bounding box center [849, 135] width 36 height 11
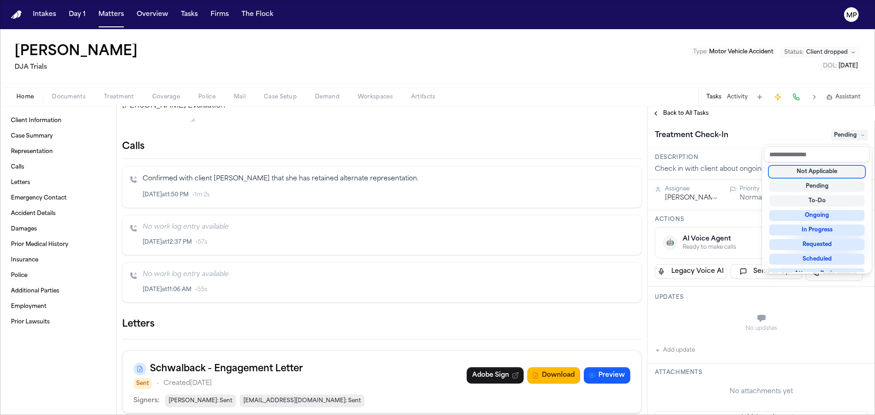
click at [833, 173] on div "Not Applicable" at bounding box center [816, 171] width 95 height 11
click at [554, 78] on div "Deanna Ramos DJA Trials Type : Motor Vehicle Accident Status: Client dropped DO…" at bounding box center [437, 222] width 875 height 386
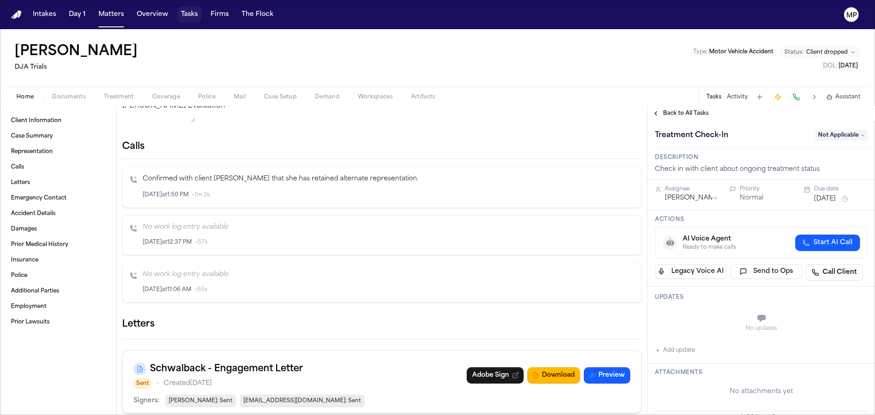
click at [178, 10] on button "Tasks" at bounding box center [189, 14] width 24 height 16
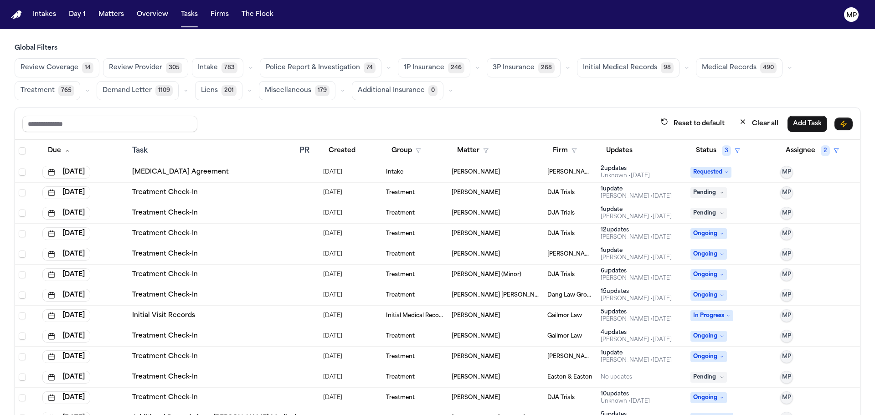
click at [478, 198] on td "Arvin Tapia" at bounding box center [496, 193] width 96 height 21
drag, startPoint x: 233, startPoint y: 36, endPoint x: 197, endPoint y: 40, distance: 36.7
click at [233, 36] on main "Global Filters Review Coverage 14 Review Provider 305 Intake 783 Police Report …" at bounding box center [437, 222] width 875 height 386
click at [117, 17] on button "Matters" at bounding box center [111, 14] width 33 height 16
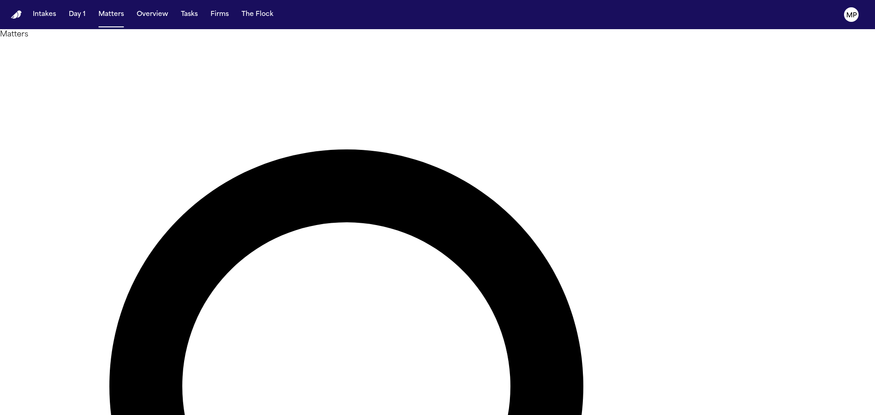
type input "**********"
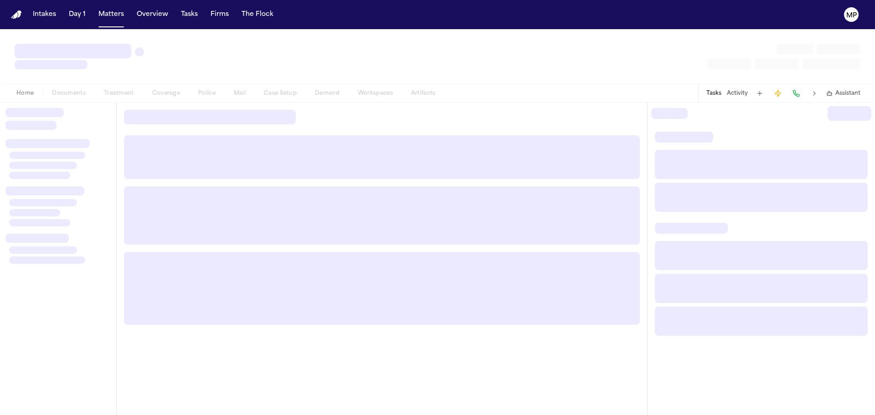
click at [64, 97] on div "Home Documents Treatment Coverage Police Mail Case Setup Demand Workspaces Arti…" at bounding box center [226, 93] width 438 height 11
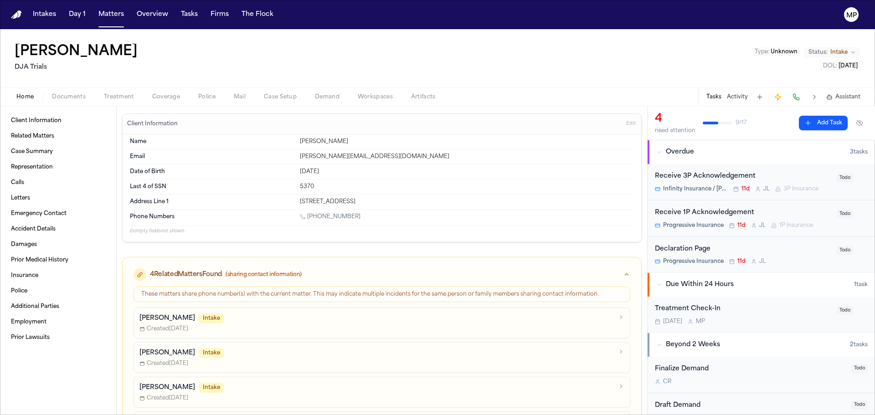
click at [756, 317] on div "Treatment Check-In Today M P" at bounding box center [743, 314] width 176 height 21
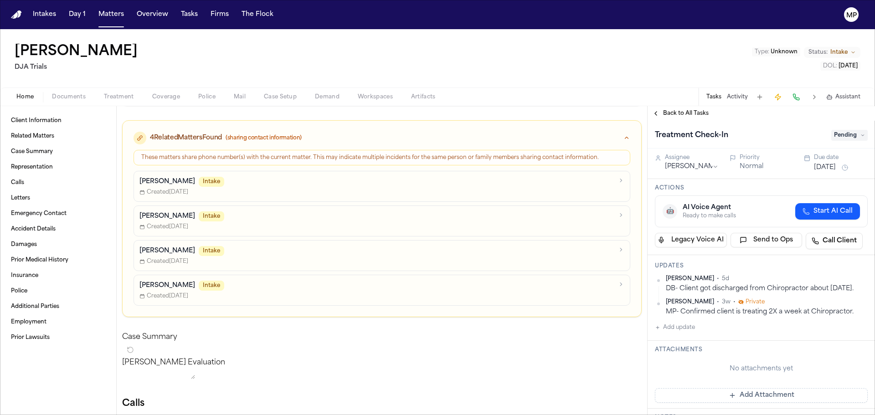
click at [676, 333] on button "Add update" at bounding box center [675, 327] width 40 height 11
click at [689, 341] on textarea "Add your update" at bounding box center [767, 335] width 195 height 18
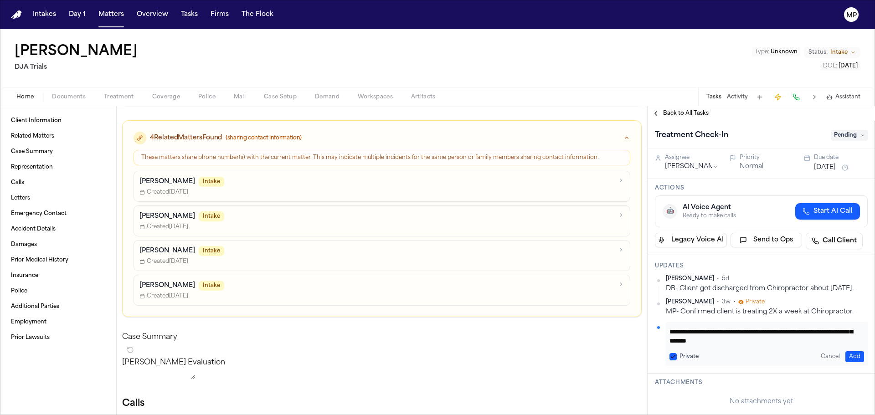
scroll to position [17, 0]
type textarea "**********"
click at [848, 360] on button "Add" at bounding box center [855, 356] width 19 height 11
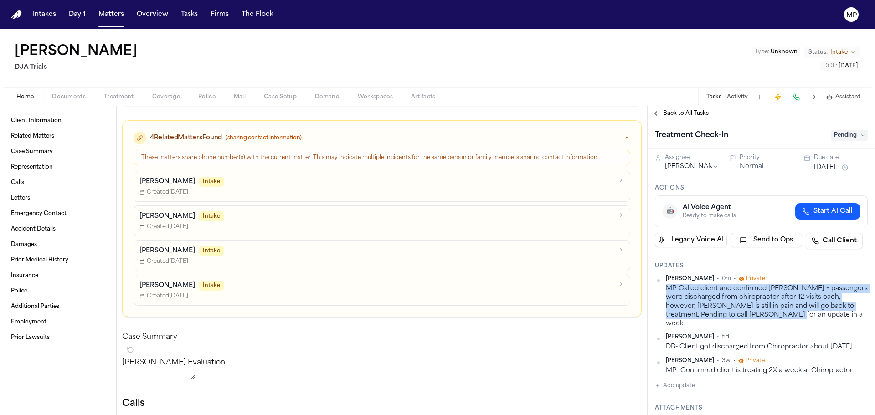
drag, startPoint x: 668, startPoint y: 289, endPoint x: 812, endPoint y: 315, distance: 146.8
click at [812, 315] on div "MP-Called client and confirmed Sonia + passengers were discharged from chiropra…" at bounding box center [767, 306] width 202 height 44
copy div "MP-Called client and confirmed Sonia + passengers were discharged from chiropra…"
click at [814, 170] on button "Aug 18, 2025" at bounding box center [825, 167] width 22 height 9
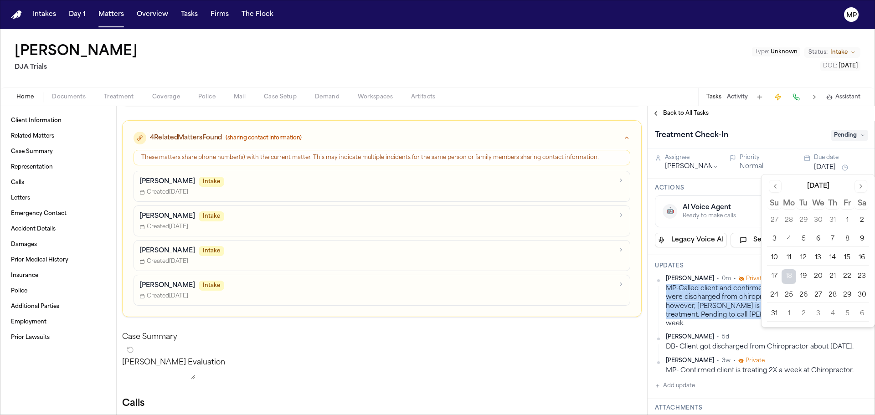
click at [796, 294] on button "25" at bounding box center [789, 295] width 15 height 15
click at [790, 294] on button "25" at bounding box center [789, 295] width 15 height 15
click at [790, 122] on div "Treatment Check-In Pending" at bounding box center [761, 135] width 227 height 28
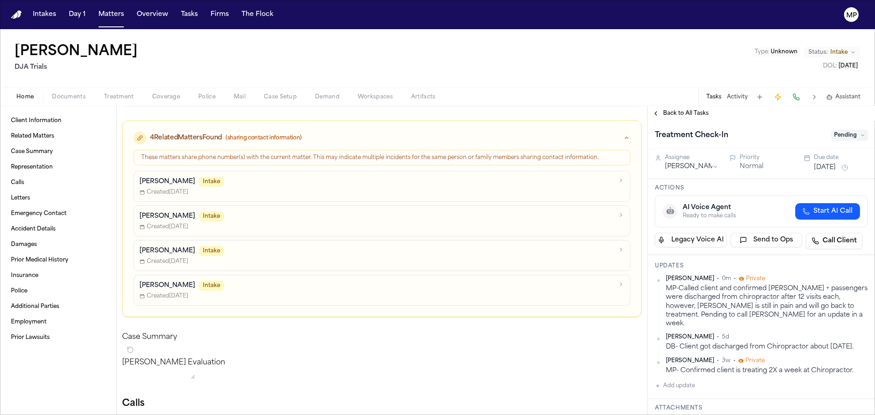
click at [840, 136] on span "Pending" at bounding box center [849, 135] width 36 height 11
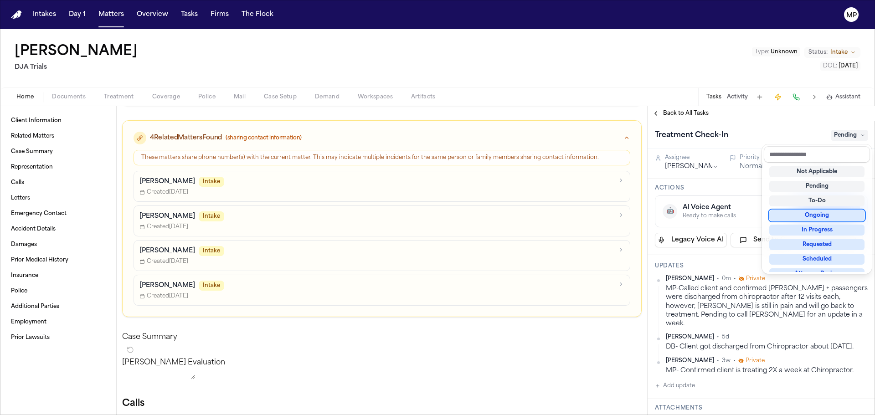
click at [827, 213] on div "Ongoing" at bounding box center [816, 215] width 95 height 11
click at [748, 120] on div "Back to All Tasks Treatment Check-In Ongoing Assignee Michelle Pimienta Priorit…" at bounding box center [761, 260] width 227 height 309
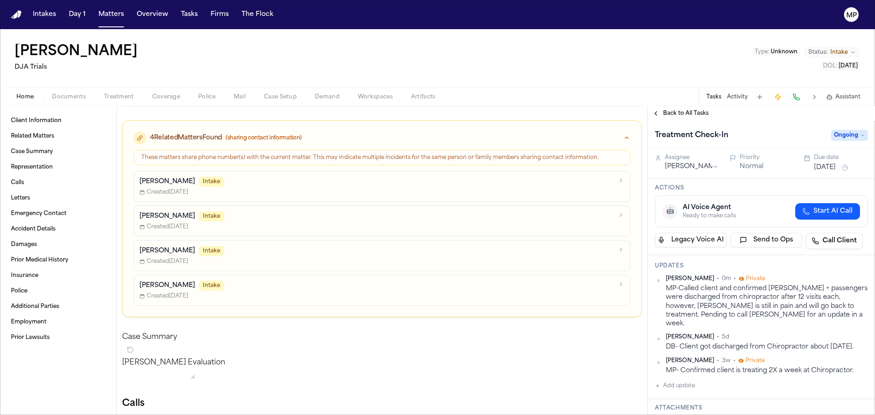
click at [176, 183] on p "Jaiden Ocampo" at bounding box center [167, 181] width 56 height 9
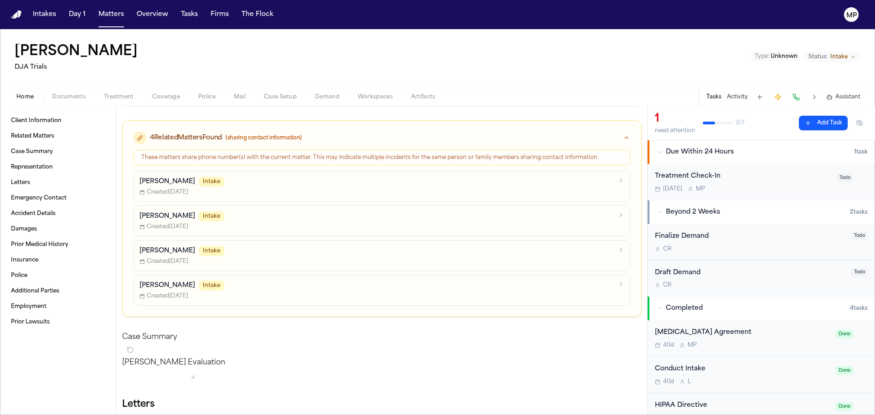
click at [749, 178] on div "Treatment Check-In" at bounding box center [743, 176] width 176 height 10
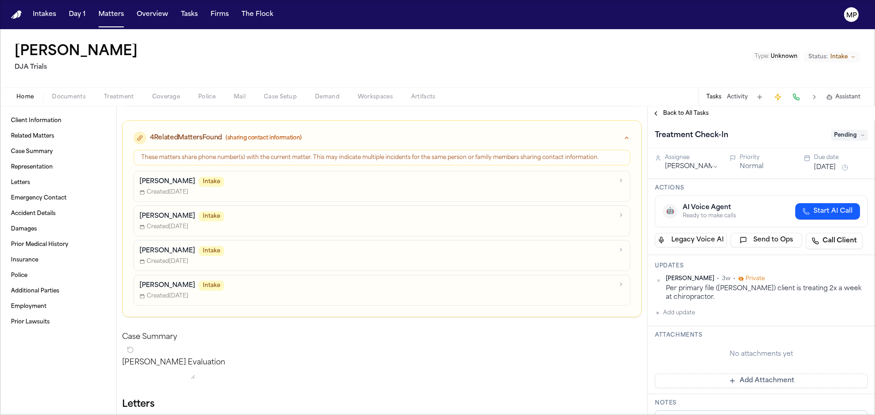
click at [682, 314] on button "Add update" at bounding box center [675, 313] width 40 height 11
click at [682, 317] on textarea "Add your update" at bounding box center [767, 320] width 195 height 18
paste textarea "**********"
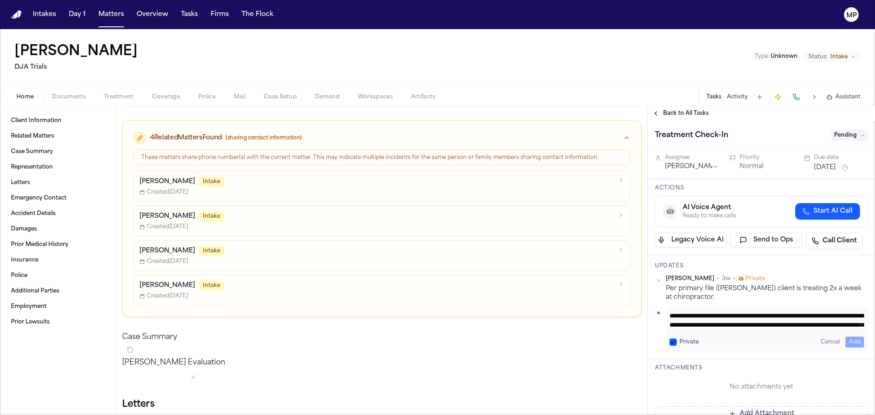
scroll to position [17, 0]
type textarea "**********"
click at [850, 343] on button "Add" at bounding box center [855, 342] width 19 height 11
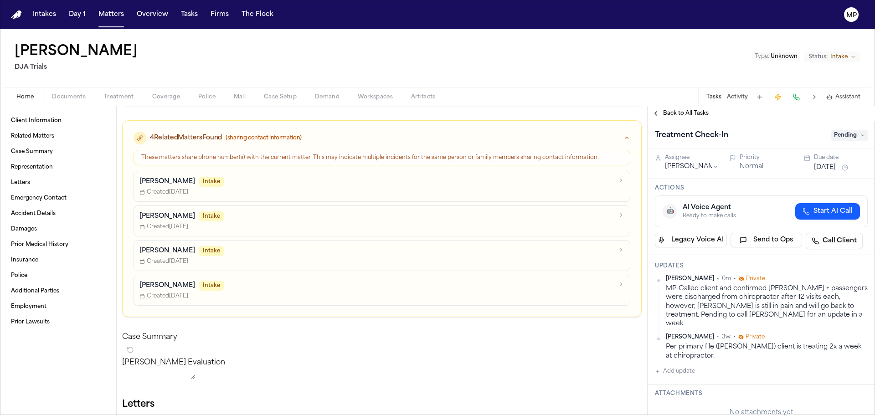
click at [831, 166] on button "Aug 18, 2025" at bounding box center [825, 167] width 22 height 9
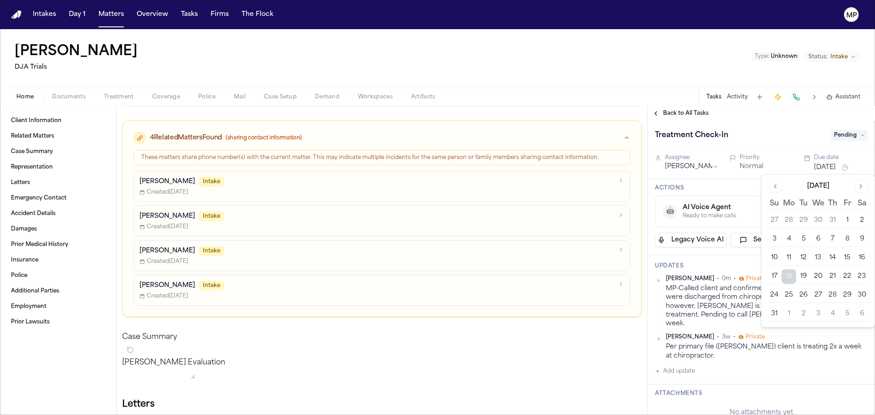
click at [790, 294] on button "25" at bounding box center [789, 295] width 15 height 15
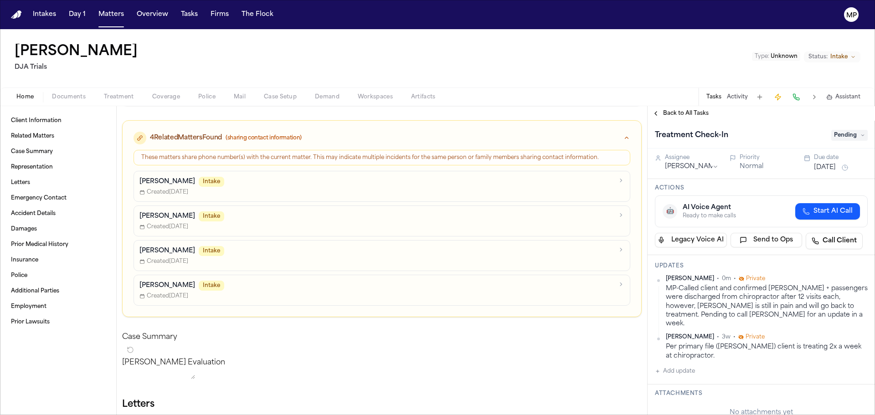
click at [853, 130] on div "Treatment Check-In Pending" at bounding box center [761, 135] width 213 height 15
click at [852, 133] on span "Pending" at bounding box center [849, 135] width 36 height 11
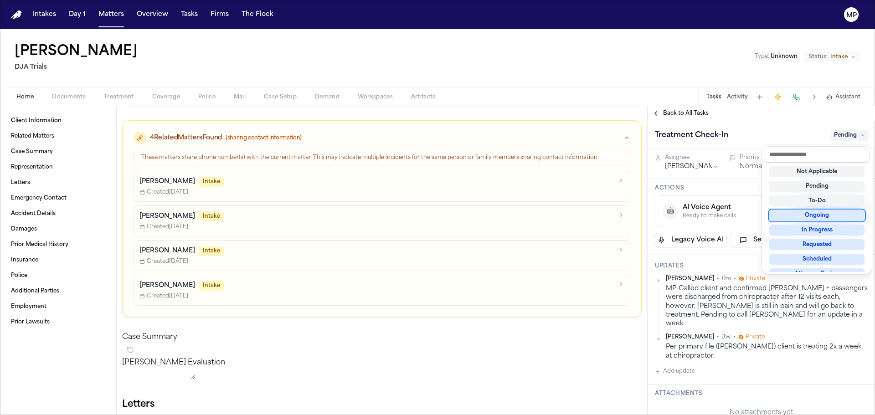
click at [832, 217] on div "Ongoing" at bounding box center [816, 215] width 95 height 11
click at [785, 119] on div "Back to All Tasks Treatment Check-In Ongoing Assignee Michelle Pimienta Priorit…" at bounding box center [761, 260] width 227 height 309
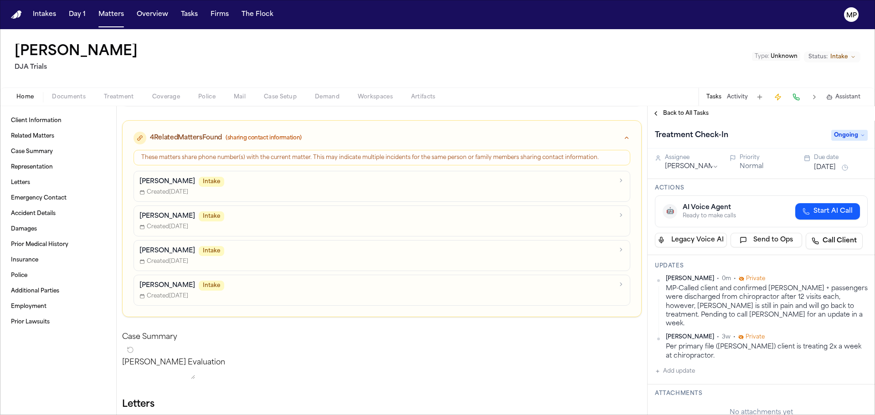
click at [283, 184] on div "Jason Ocampo Intake" at bounding box center [376, 182] width 474 height 10
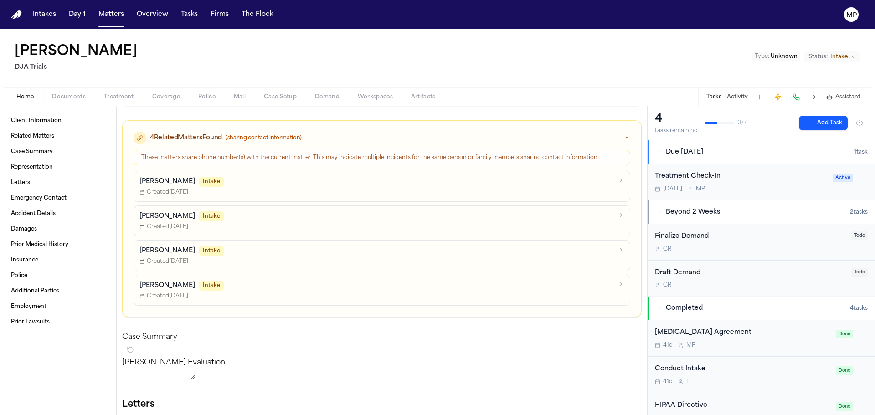
click at [768, 187] on div "Aug 27 M P" at bounding box center [741, 189] width 172 height 7
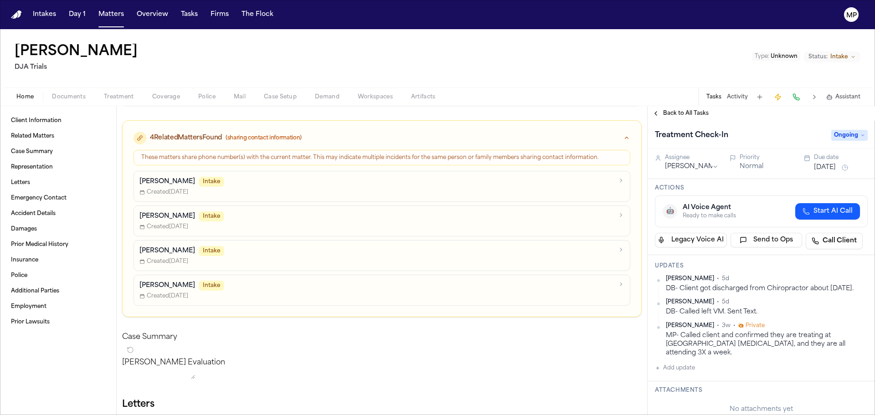
click at [680, 364] on button "Add update" at bounding box center [675, 368] width 40 height 11
click at [690, 374] on textarea "Add your update" at bounding box center [767, 375] width 195 height 18
paste textarea "**********"
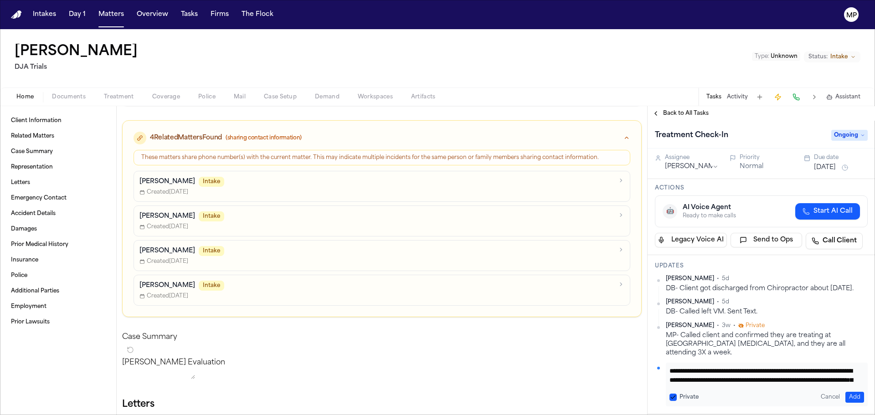
scroll to position [17, 0]
type textarea "**********"
click at [846, 397] on button "Add" at bounding box center [855, 397] width 19 height 11
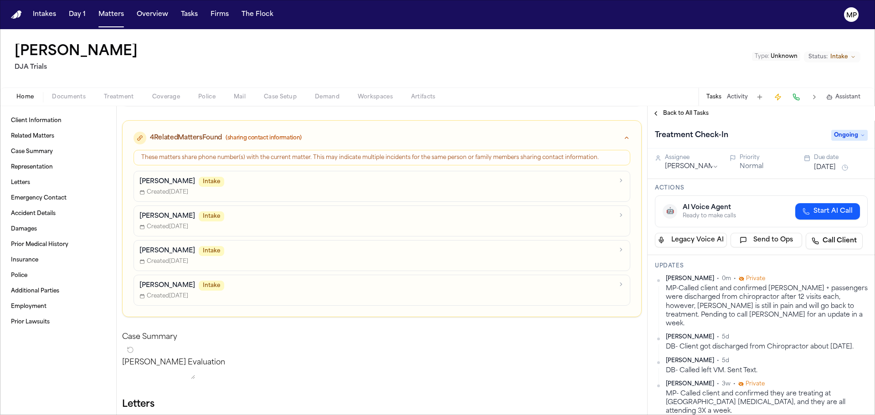
click at [827, 169] on button "Aug 27, 2025" at bounding box center [825, 167] width 22 height 9
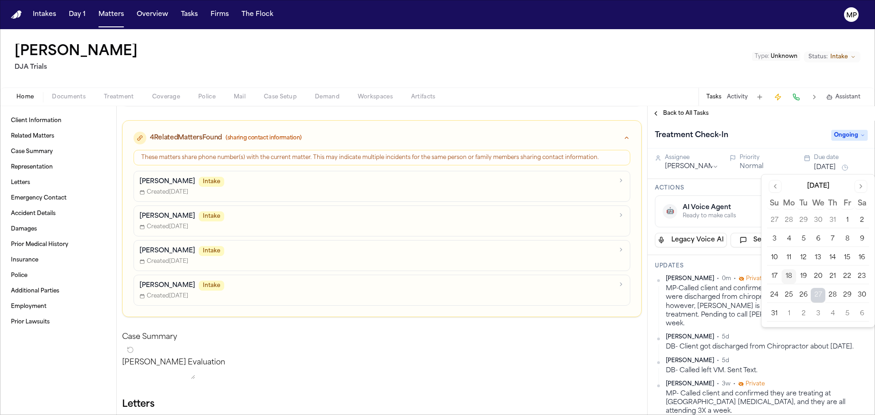
click at [790, 293] on button "25" at bounding box center [789, 295] width 15 height 15
click at [775, 145] on div "Treatment Check-In Ongoing" at bounding box center [761, 135] width 227 height 28
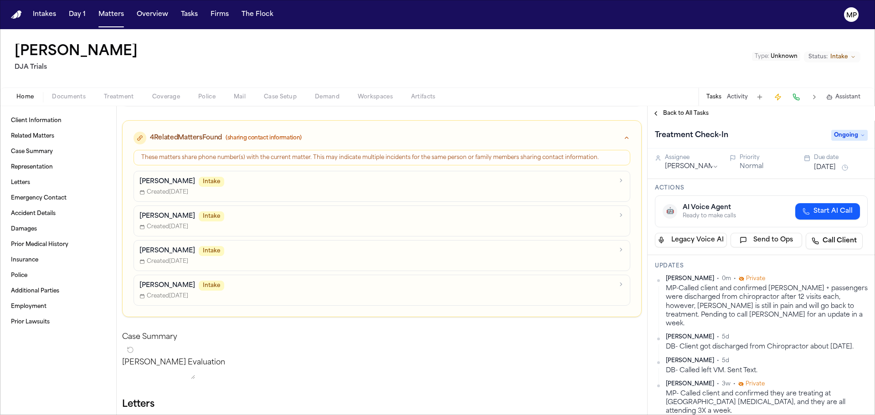
click at [286, 219] on div "Aviel Ocampo Intake" at bounding box center [376, 217] width 474 height 10
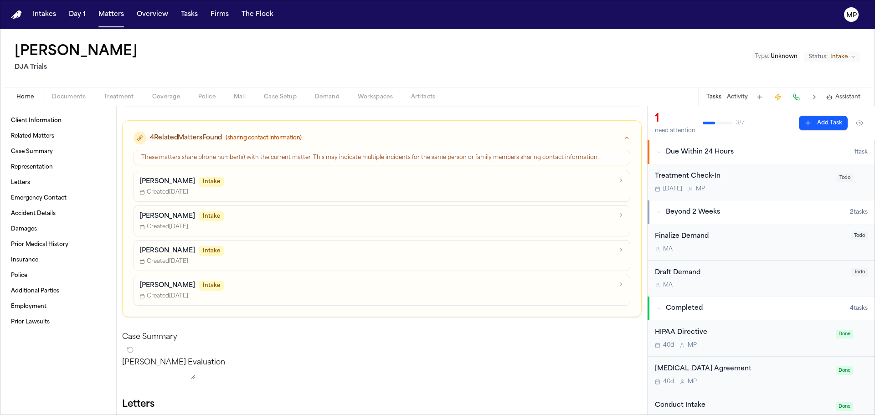
click at [754, 196] on div "Treatment Check-In Today M P Todo" at bounding box center [761, 182] width 227 height 36
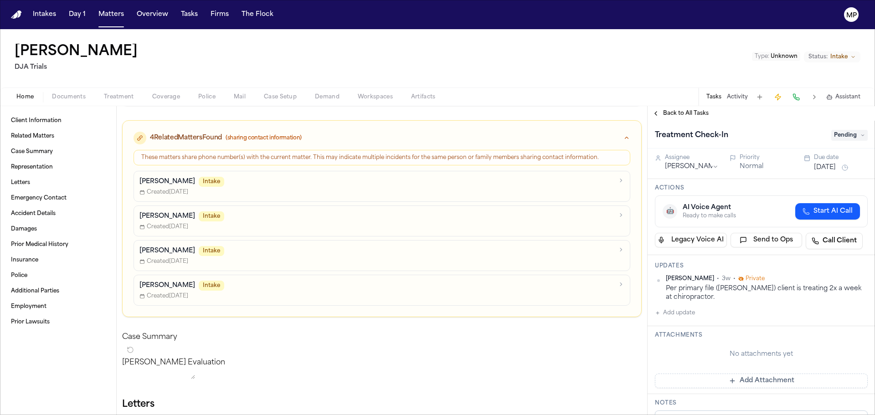
click at [683, 312] on button "Add update" at bounding box center [675, 313] width 40 height 11
paste textarea "**********"
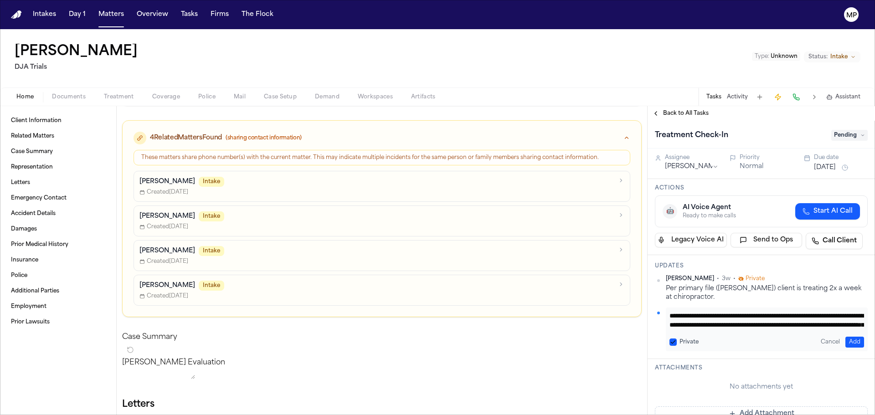
scroll to position [17, 0]
type textarea "**********"
click at [846, 344] on button "Add" at bounding box center [855, 342] width 19 height 11
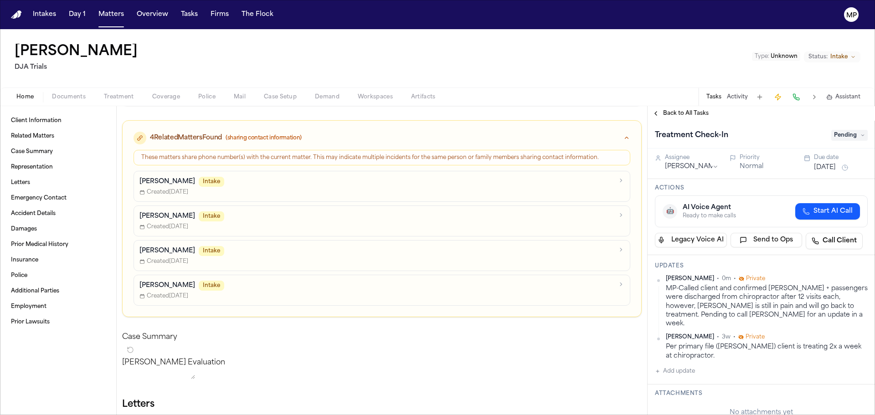
click at [826, 167] on button "Aug 18, 2025" at bounding box center [825, 167] width 22 height 9
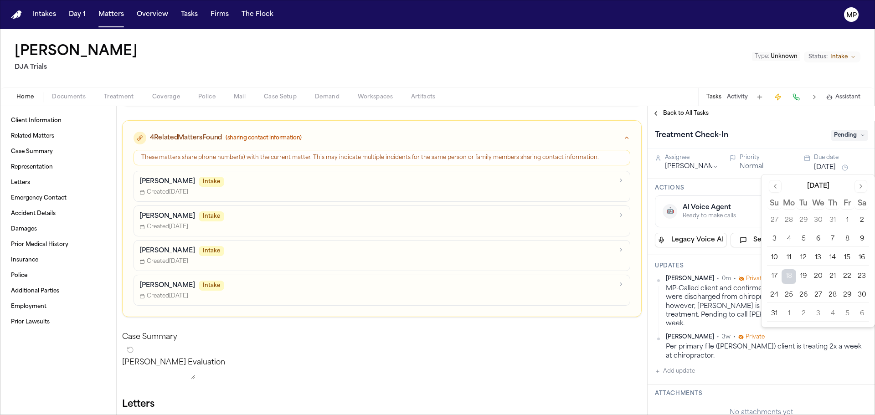
click at [790, 294] on button "25" at bounding box center [789, 295] width 15 height 15
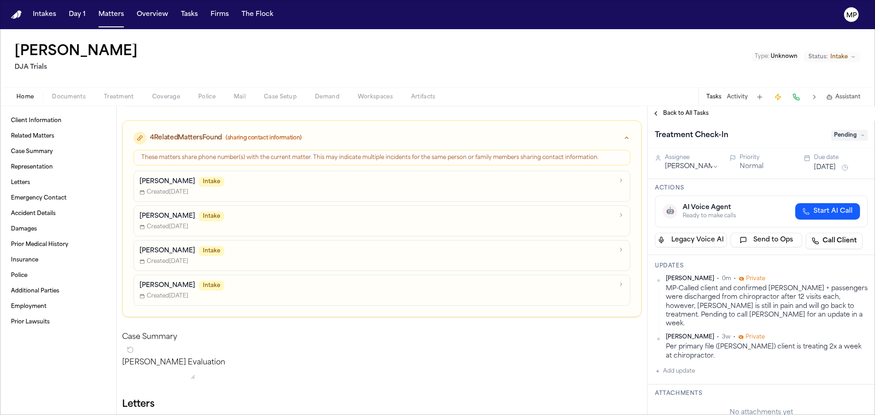
click at [857, 137] on span "Pending" at bounding box center [849, 135] width 36 height 11
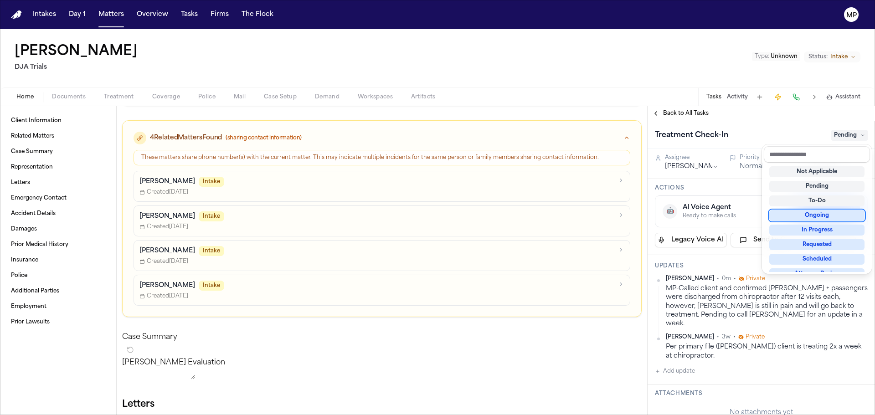
click at [835, 214] on div "Ongoing" at bounding box center [816, 215] width 95 height 11
click at [808, 136] on div "Treatment Check-In Pending" at bounding box center [761, 135] width 213 height 15
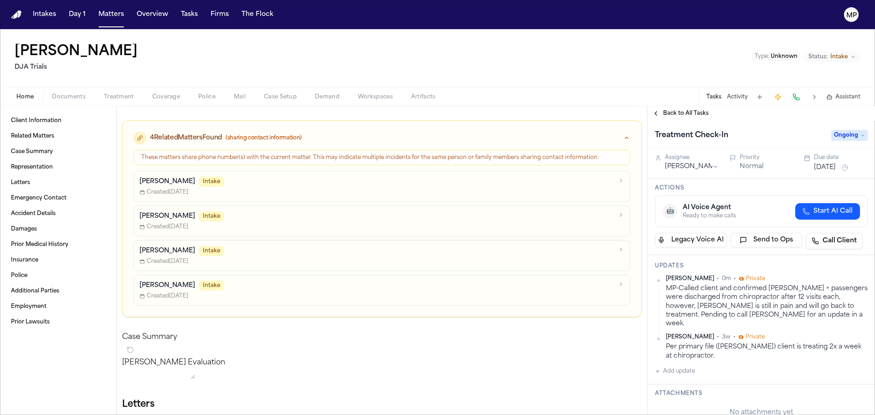
click at [299, 290] on div "Arvin Tapia Intake" at bounding box center [376, 286] width 474 height 10
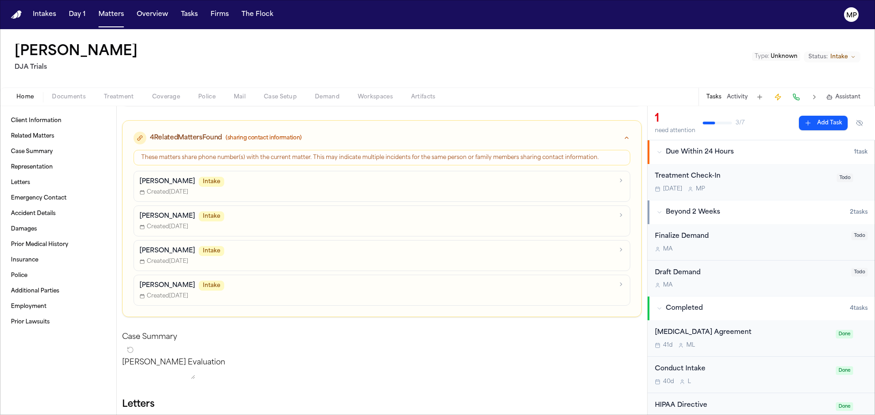
click at [776, 187] on div "Today M P" at bounding box center [743, 189] width 176 height 7
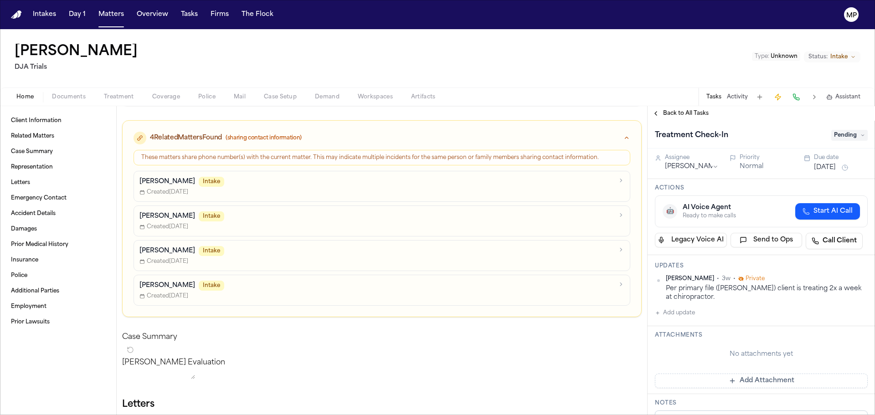
click at [669, 315] on button "Add update" at bounding box center [675, 313] width 40 height 11
paste textarea "**********"
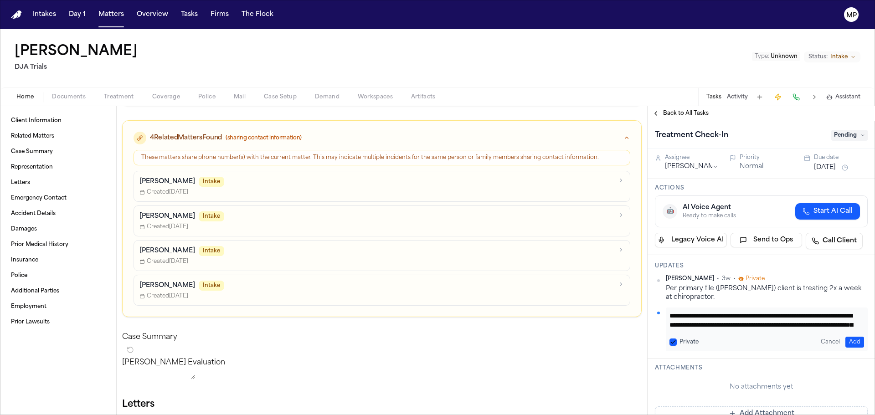
scroll to position [17, 0]
type textarea "**********"
click at [847, 343] on button "Add" at bounding box center [855, 342] width 19 height 11
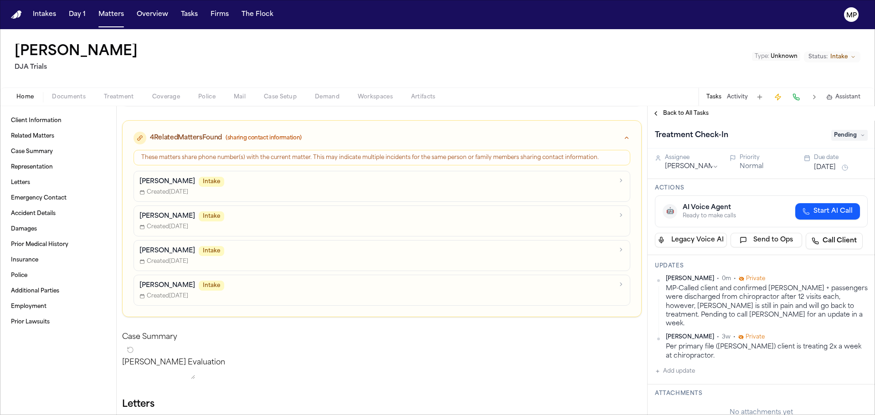
click at [835, 168] on button "Aug 18, 2025" at bounding box center [825, 167] width 22 height 9
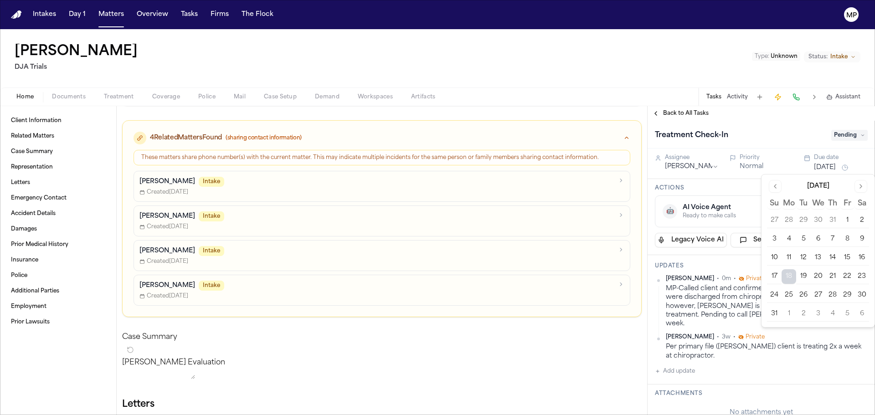
click at [792, 290] on button "25" at bounding box center [789, 295] width 15 height 15
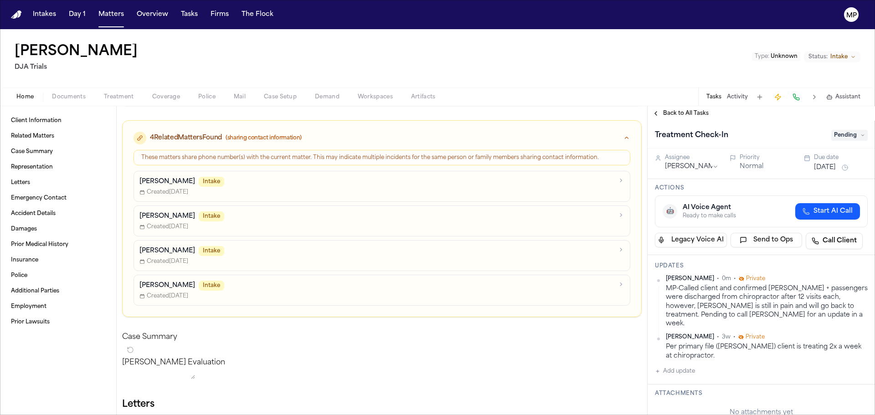
click at [800, 133] on div "Treatment Check-In" at bounding box center [740, 135] width 171 height 15
click at [843, 132] on span "Pending" at bounding box center [849, 135] width 36 height 11
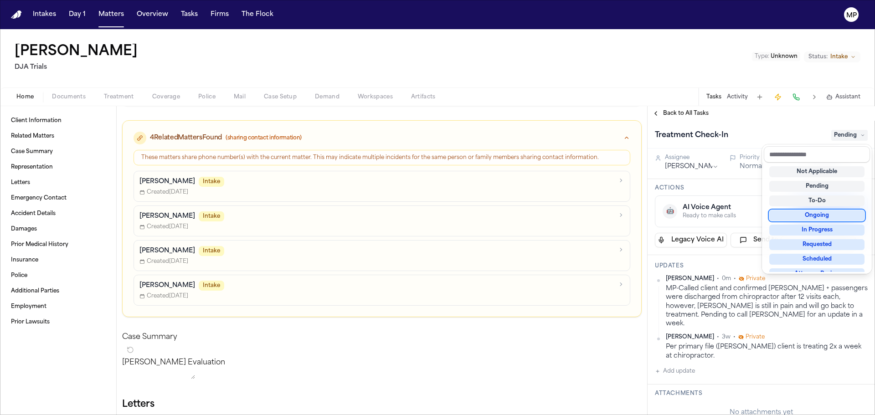
click at [821, 217] on div "Ongoing" at bounding box center [816, 215] width 95 height 11
click at [805, 118] on div "Back to All Tasks Treatment Check-In Ongoing Assignee Michelle Pimienta Priorit…" at bounding box center [761, 260] width 227 height 309
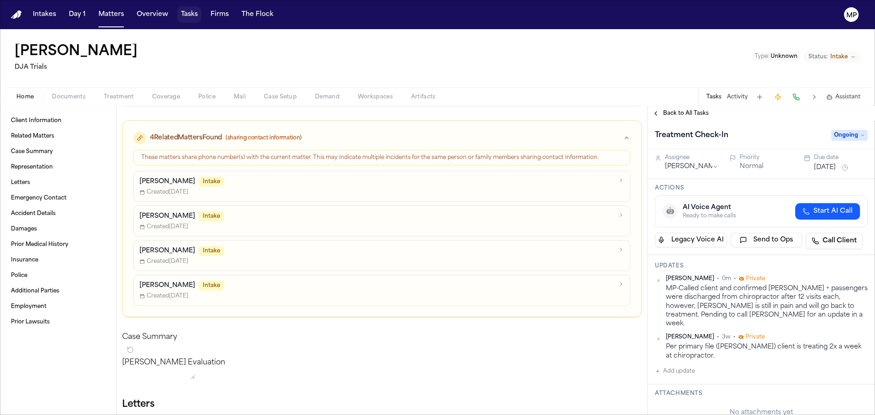
click at [195, 15] on button "Tasks" at bounding box center [189, 14] width 24 height 16
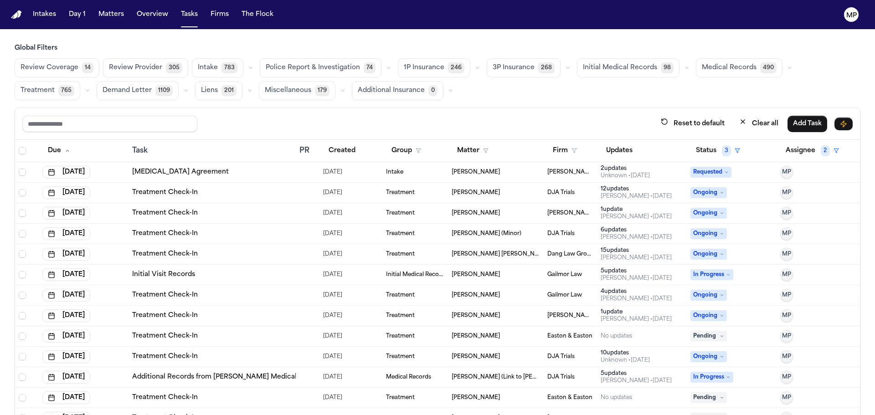
click at [490, 191] on div "Betty Cervantes" at bounding box center [496, 192] width 88 height 7
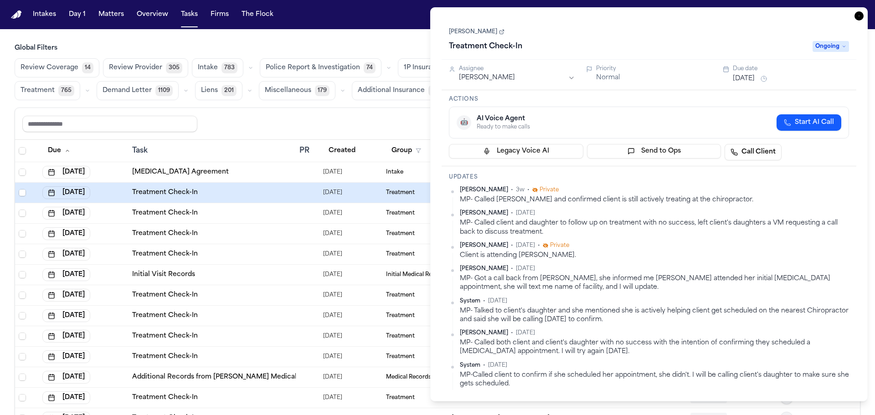
click at [858, 20] on icon "button" at bounding box center [859, 15] width 9 height 9
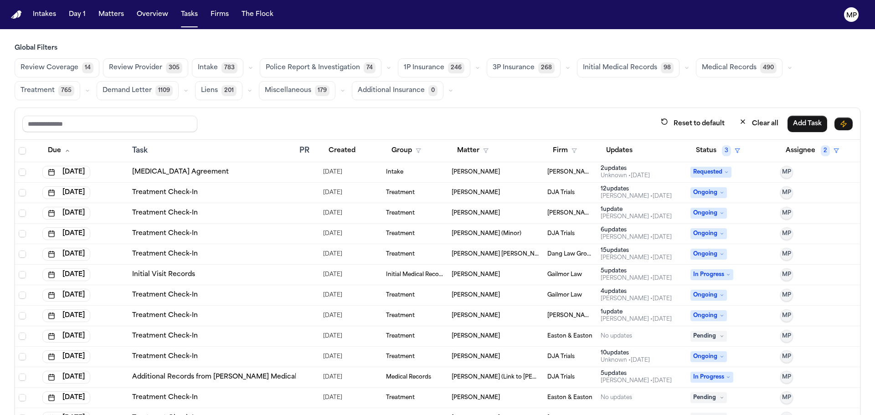
click at [532, 277] on td "Deanna Prestenberg" at bounding box center [496, 275] width 96 height 21
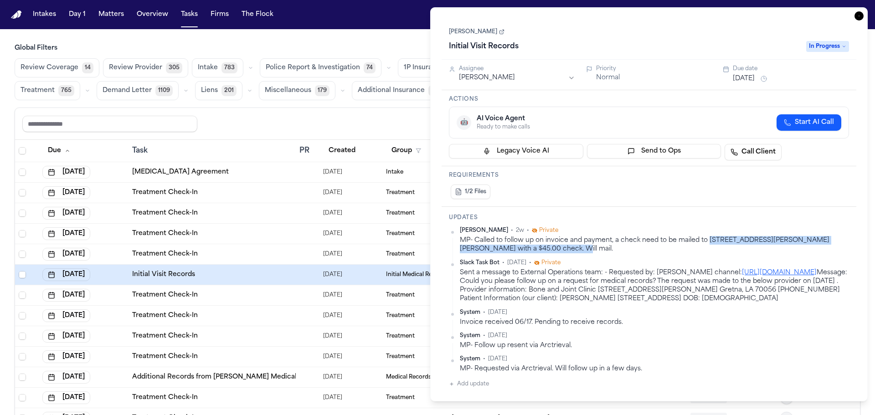
drag, startPoint x: 708, startPoint y: 242, endPoint x: 775, endPoint y: 246, distance: 67.1
click at [775, 246] on div "MP- Called to follow up on invoice and payment, a check need to be mailed to 96…" at bounding box center [654, 245] width 389 height 18
click at [695, 251] on div "MP- Called to follow up on invoice and payment, a check need to be mailed to 96…" at bounding box center [654, 245] width 389 height 18
click at [860, 15] on icon "button" at bounding box center [859, 15] width 9 height 9
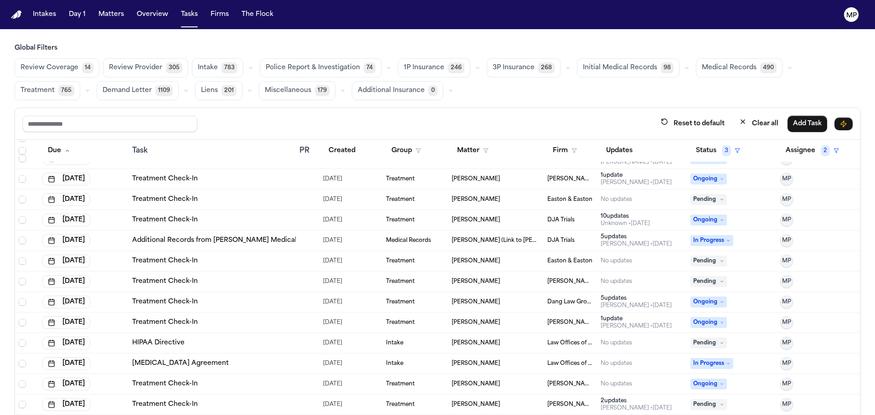
scroll to position [182, 0]
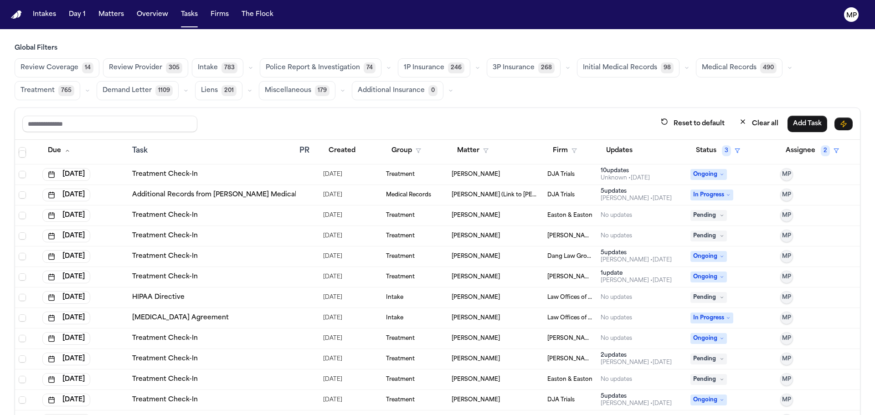
click at [692, 298] on span "Pending" at bounding box center [709, 297] width 36 height 11
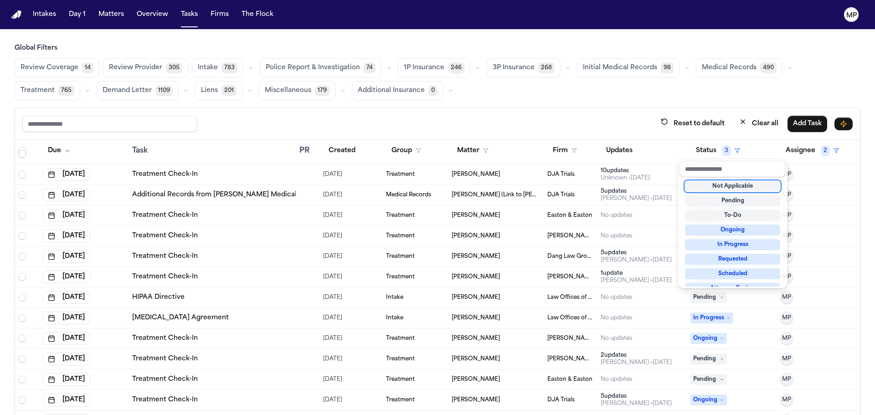
click at [729, 187] on div "Not Applicable" at bounding box center [732, 186] width 95 height 11
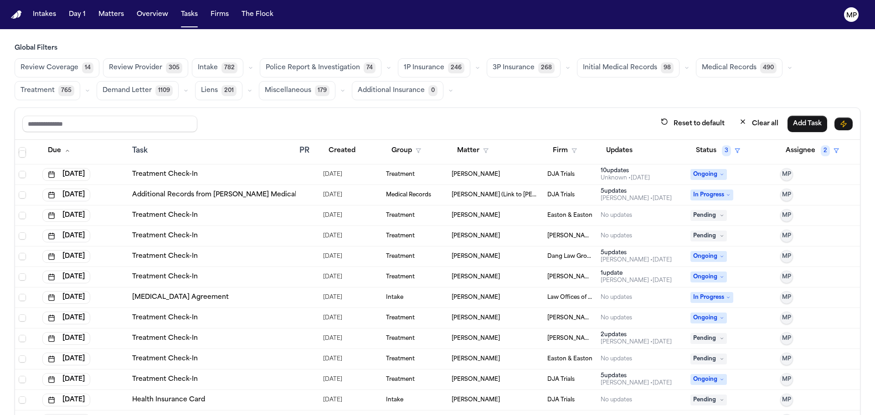
click at [711, 297] on span "In Progress" at bounding box center [712, 297] width 43 height 11
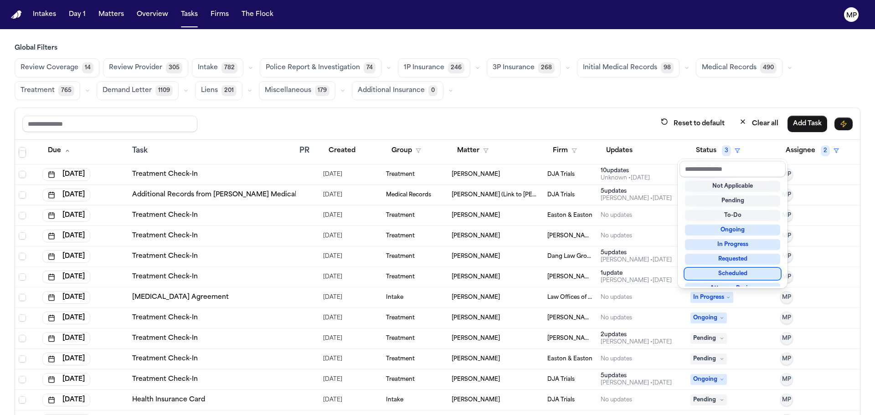
scroll to position [4, 0]
click at [718, 185] on div "Not Applicable" at bounding box center [732, 182] width 95 height 11
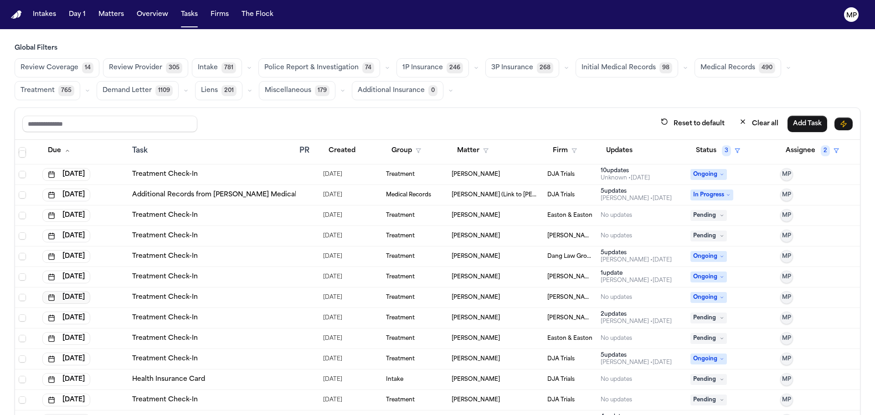
click at [88, 300] on button "Aug 18, 2025" at bounding box center [66, 297] width 48 height 13
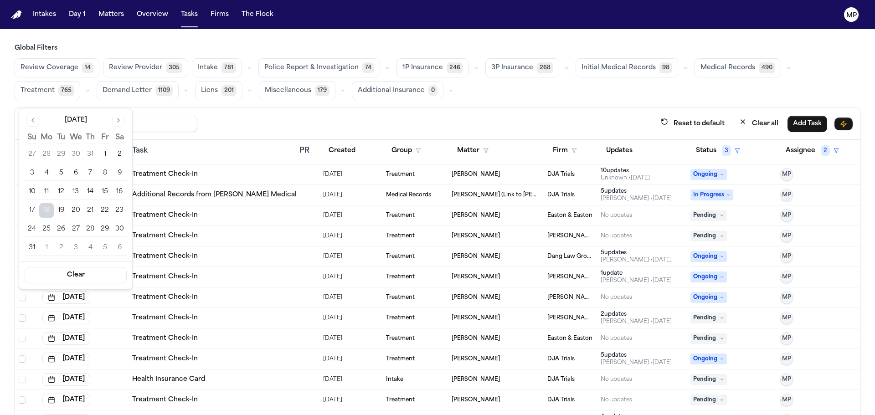
click at [94, 213] on button "21" at bounding box center [90, 210] width 15 height 15
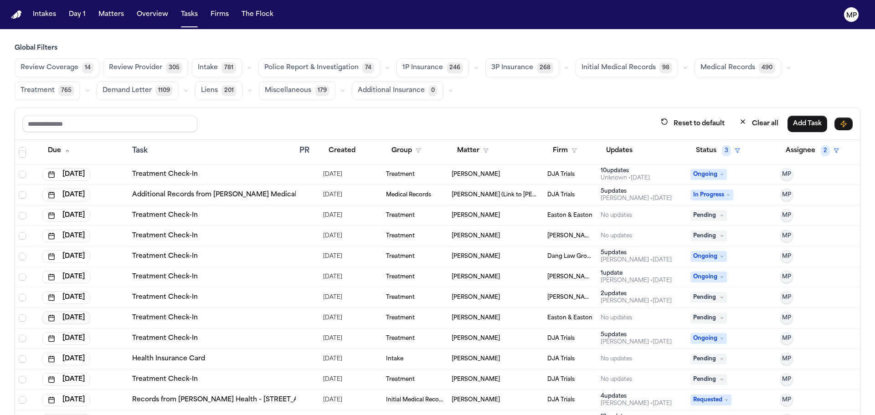
click at [82, 323] on button "Aug 18, 2025" at bounding box center [66, 318] width 48 height 13
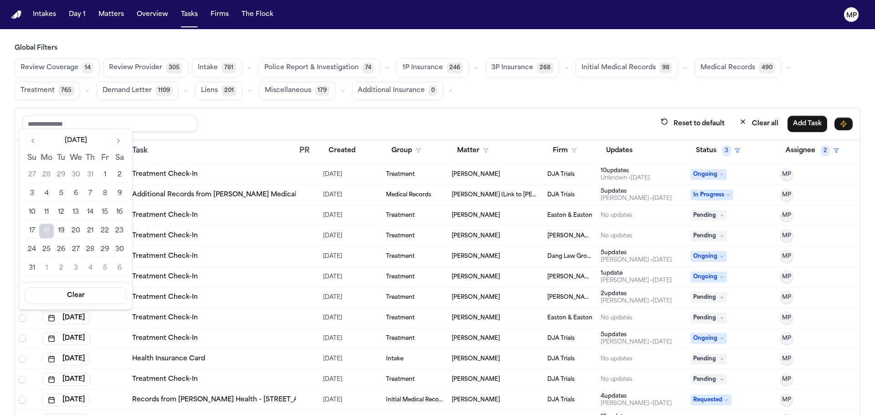
click at [103, 227] on button "22" at bounding box center [105, 231] width 15 height 15
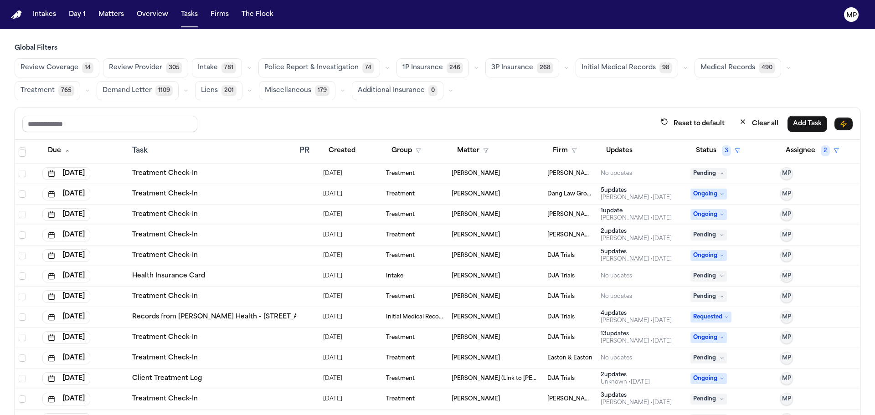
scroll to position [274, 0]
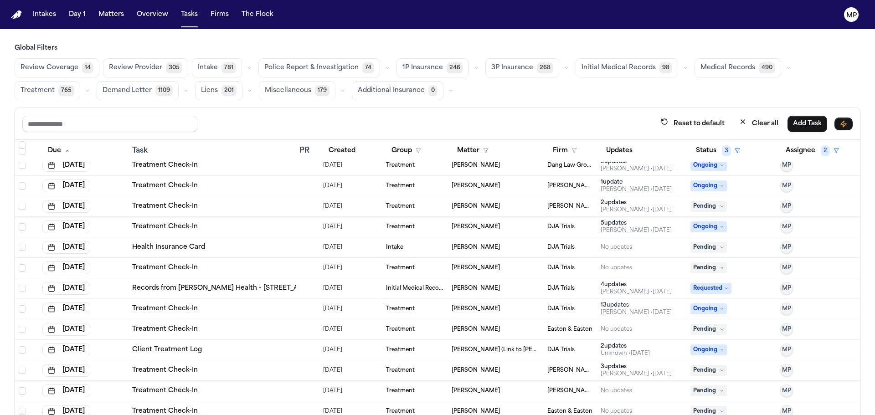
click at [694, 327] on span "Pending" at bounding box center [709, 329] width 36 height 11
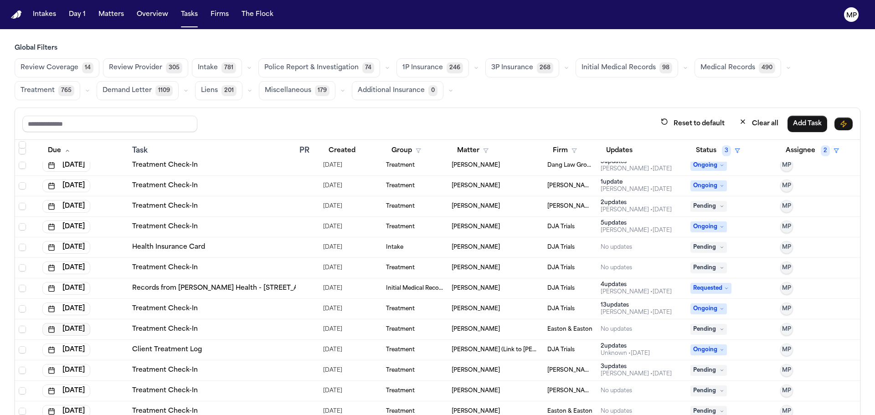
click at [85, 327] on button "Aug 18, 2025" at bounding box center [66, 329] width 48 height 13
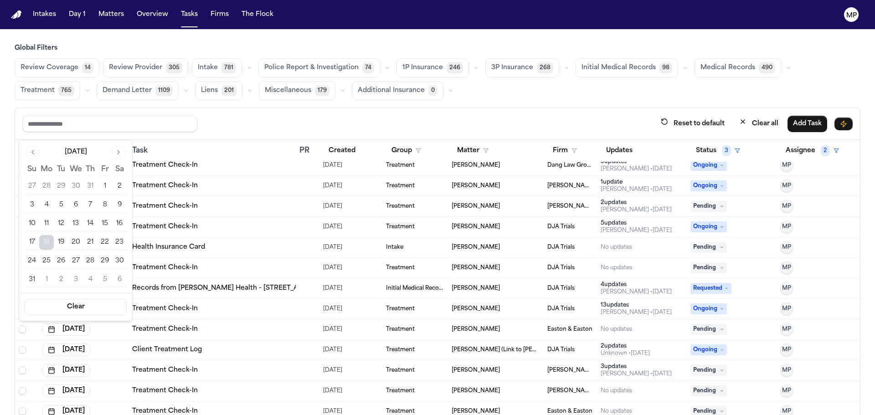
click at [106, 243] on button "22" at bounding box center [105, 242] width 15 height 15
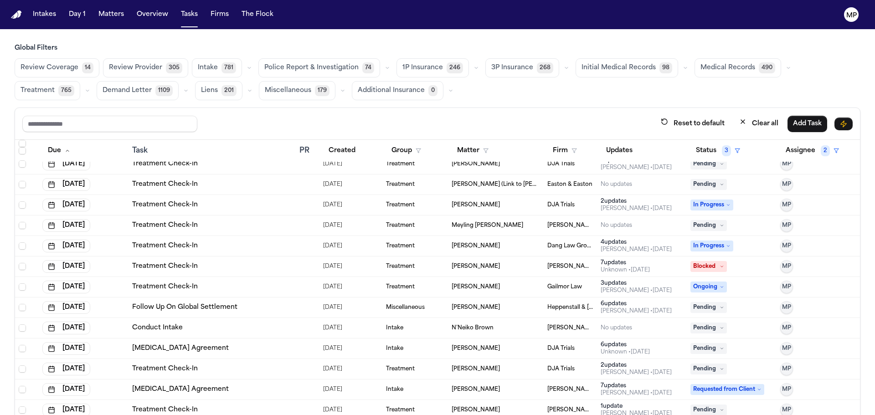
scroll to position [638, 0]
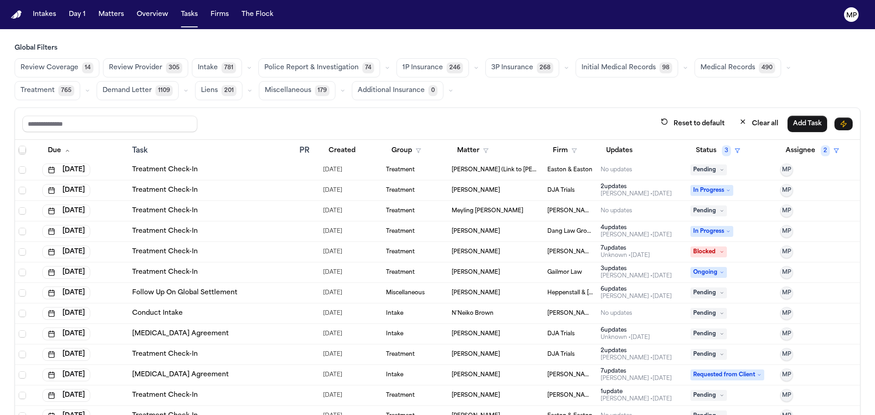
click at [742, 312] on div "Pending" at bounding box center [732, 313] width 83 height 11
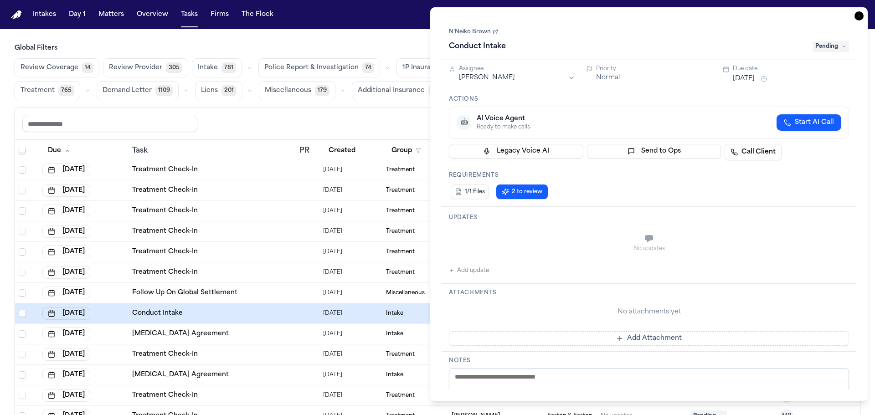
click at [463, 266] on button "Add update" at bounding box center [469, 270] width 40 height 11
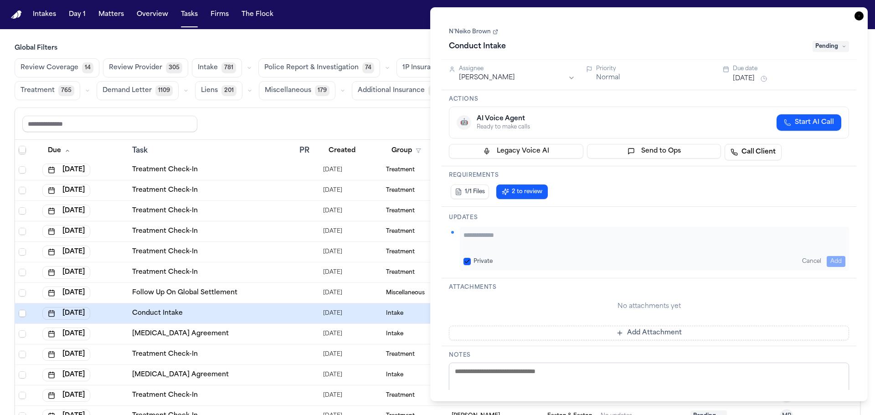
click at [497, 229] on div "Private Cancel Add" at bounding box center [654, 249] width 389 height 44
click at [491, 233] on textarea "Add your update" at bounding box center [655, 240] width 382 height 18
type textarea "**********"
click at [827, 257] on button "Add" at bounding box center [836, 261] width 19 height 11
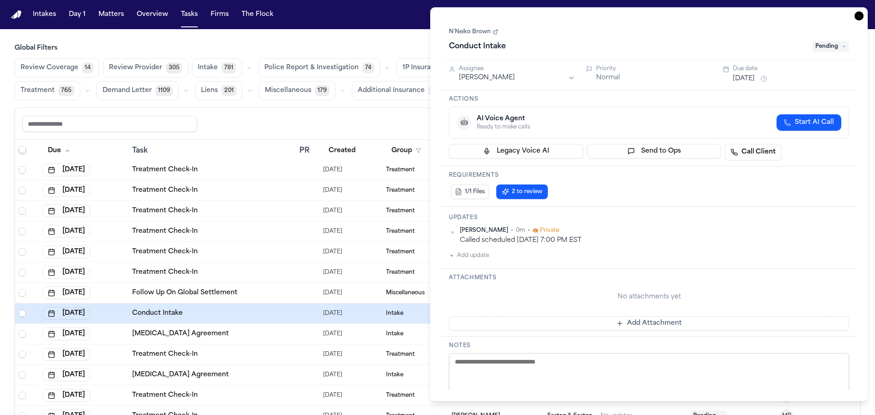
click at [840, 41] on div "Conduct Intake Pending" at bounding box center [649, 46] width 400 height 15
click at [837, 43] on span "Pending" at bounding box center [831, 46] width 36 height 11
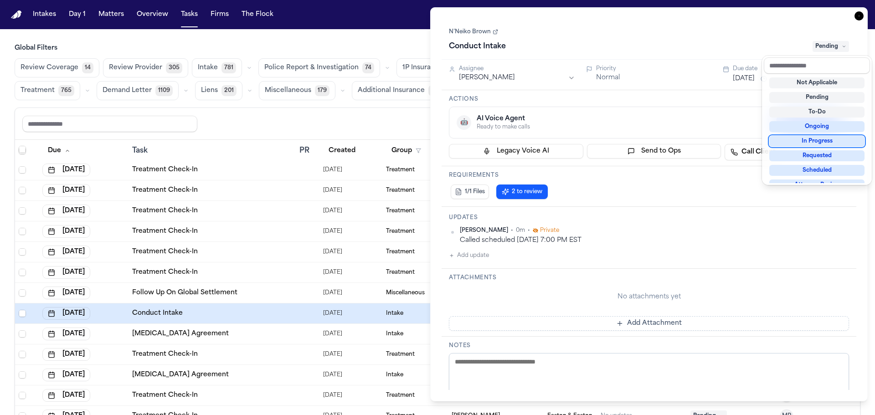
click at [841, 140] on div "In Progress" at bounding box center [816, 141] width 95 height 11
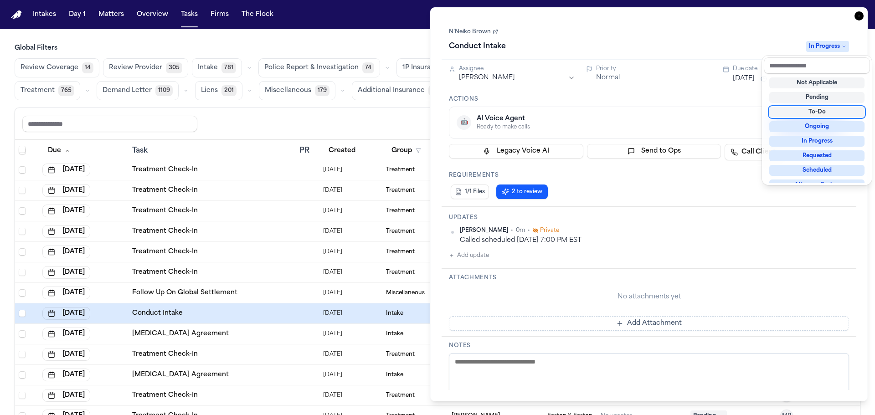
drag, startPoint x: 671, startPoint y: 32, endPoint x: 875, endPoint y: 31, distance: 204.2
click at [671, 33] on div "N’Neiko Brown Conduct Intake In Progress" at bounding box center [649, 40] width 400 height 28
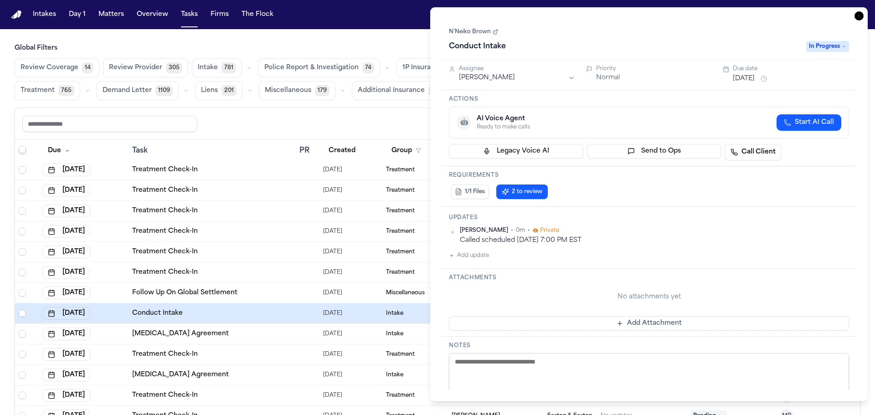
click at [858, 14] on icon "button" at bounding box center [859, 15] width 9 height 9
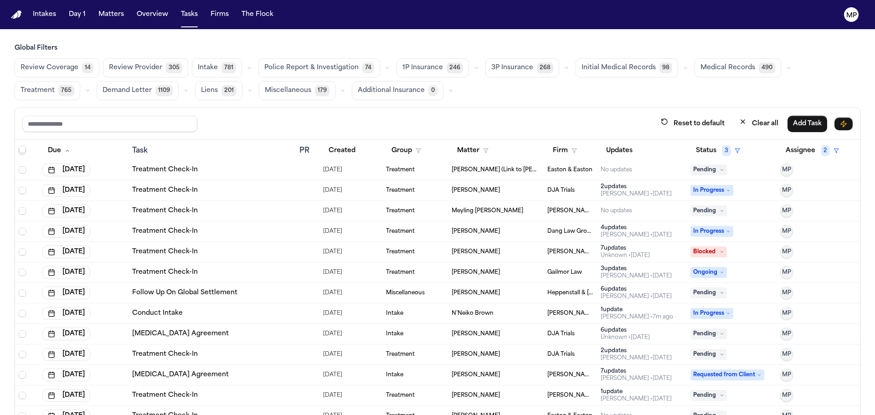
scroll to position [684, 0]
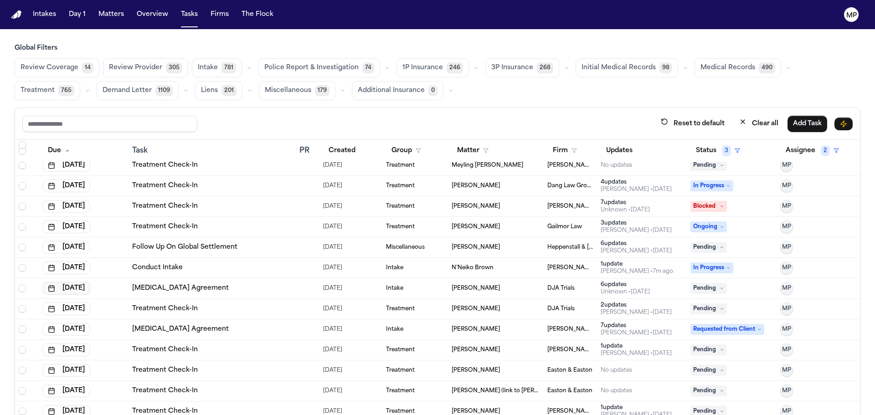
click at [84, 289] on button "Aug 18, 2025" at bounding box center [66, 288] width 48 height 13
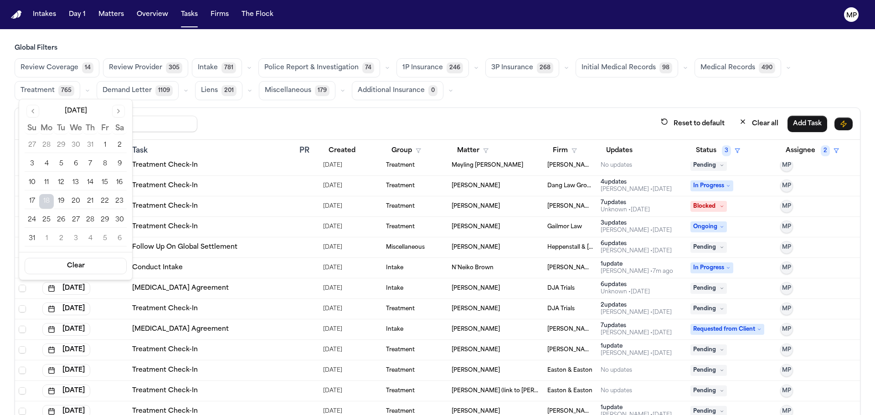
click at [73, 199] on button "20" at bounding box center [75, 201] width 15 height 15
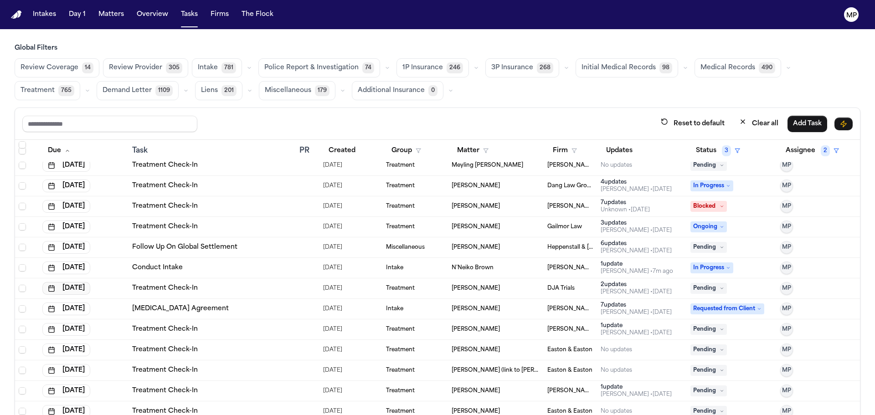
click at [90, 288] on button "Aug 18, 2025" at bounding box center [66, 288] width 48 height 13
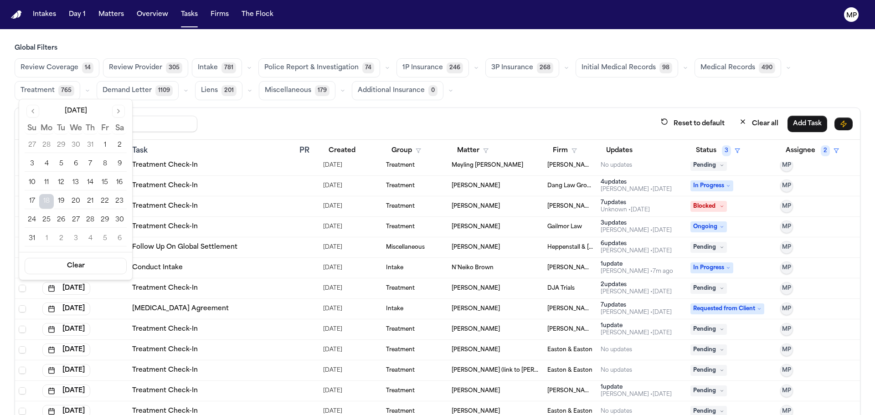
click at [74, 199] on button "20" at bounding box center [75, 201] width 15 height 15
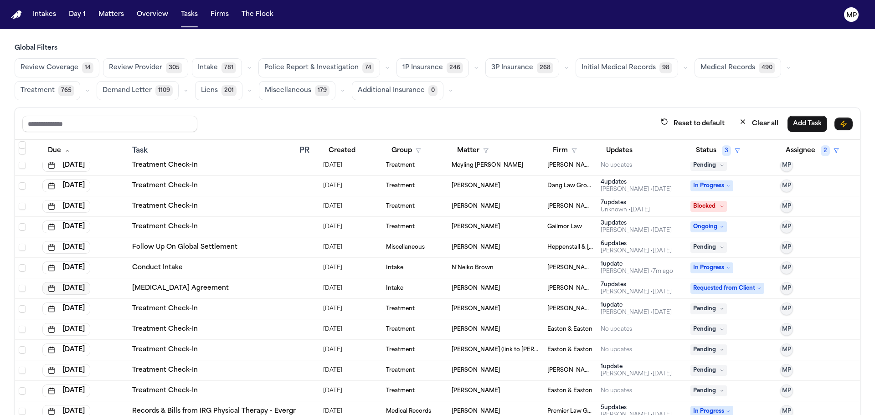
click at [87, 289] on button "Aug 18, 2025" at bounding box center [66, 288] width 48 height 13
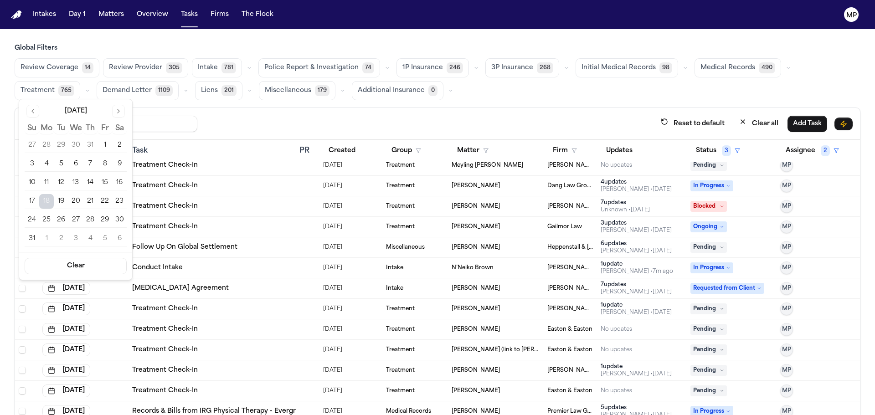
click at [44, 220] on button "25" at bounding box center [46, 220] width 15 height 15
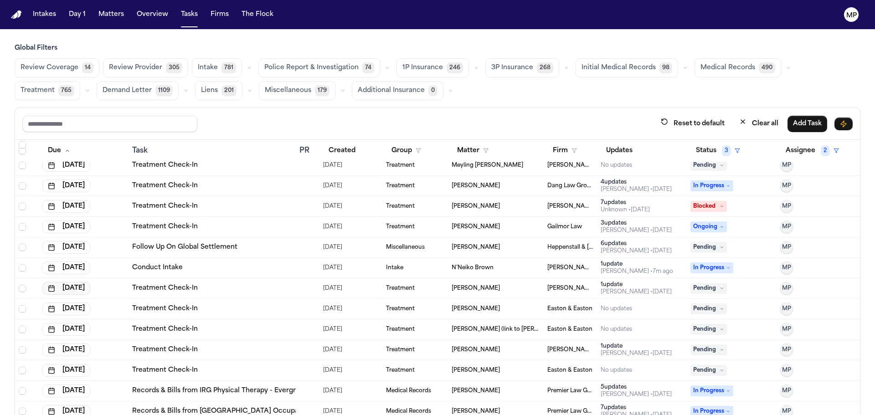
click at [68, 286] on button "Aug 18, 2025" at bounding box center [66, 288] width 48 height 13
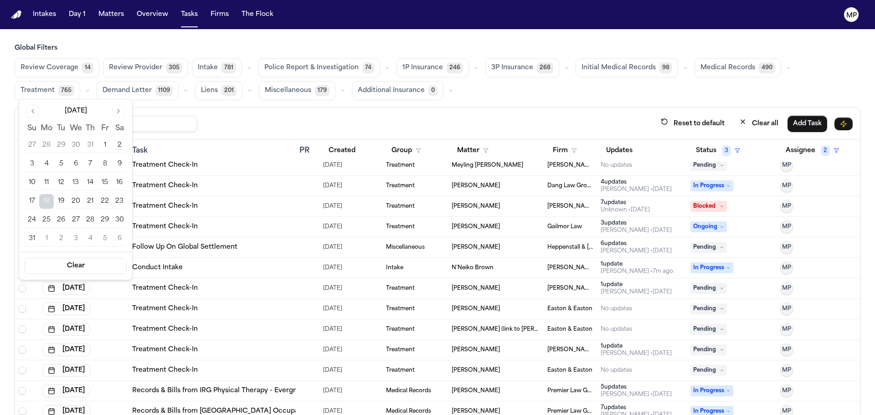
click at [62, 203] on button "19" at bounding box center [61, 201] width 15 height 15
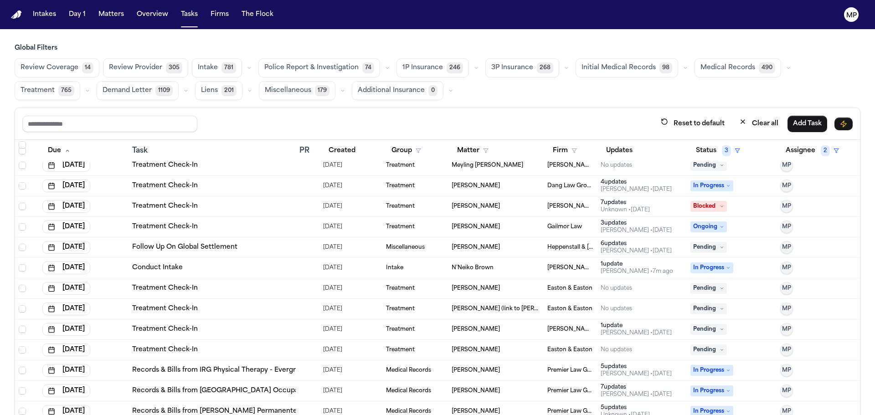
scroll to position [775, 0]
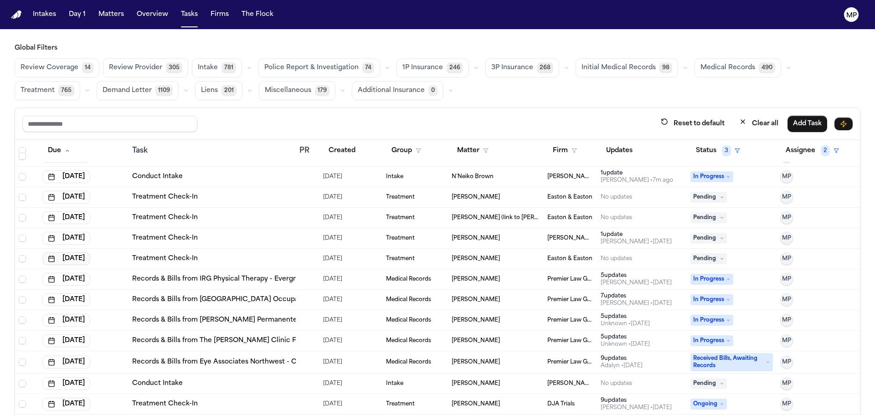
click at [90, 259] on button "Aug 18, 2025" at bounding box center [66, 259] width 48 height 13
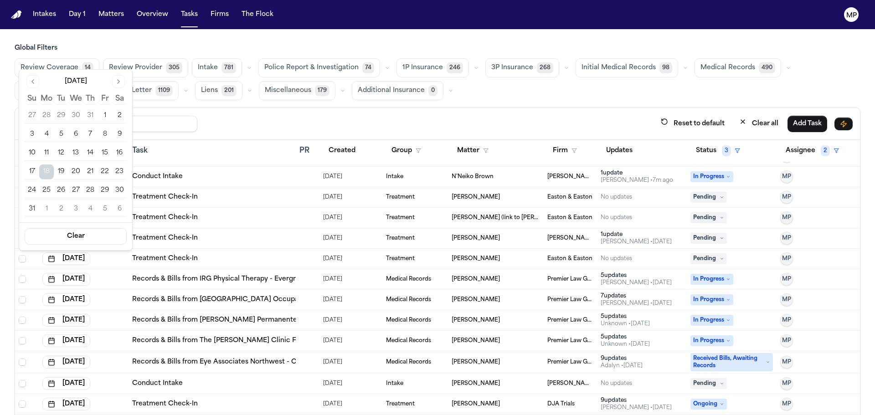
click at [102, 171] on button "22" at bounding box center [105, 172] width 15 height 15
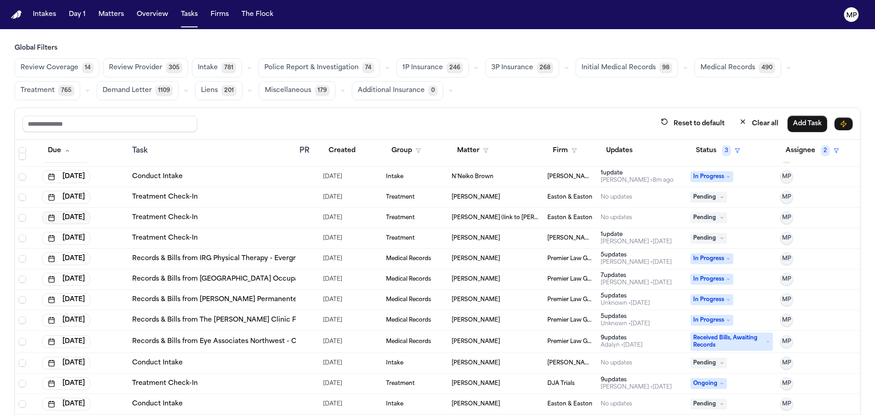
click at [87, 220] on button "Aug 18, 2025" at bounding box center [66, 218] width 48 height 13
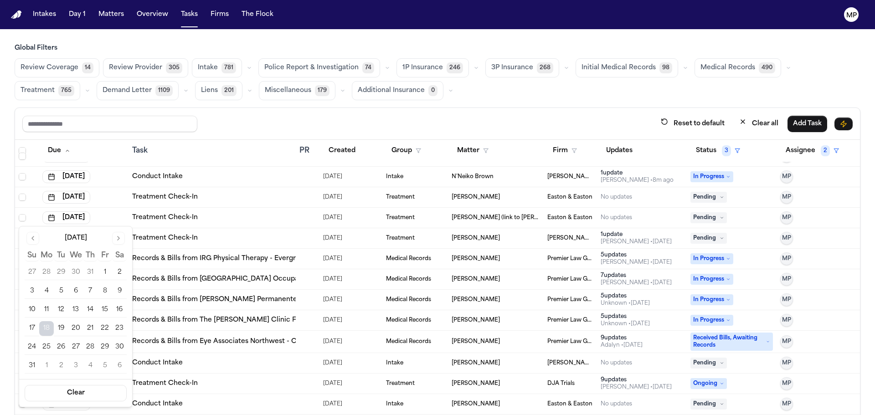
click at [103, 329] on button "22" at bounding box center [105, 328] width 15 height 15
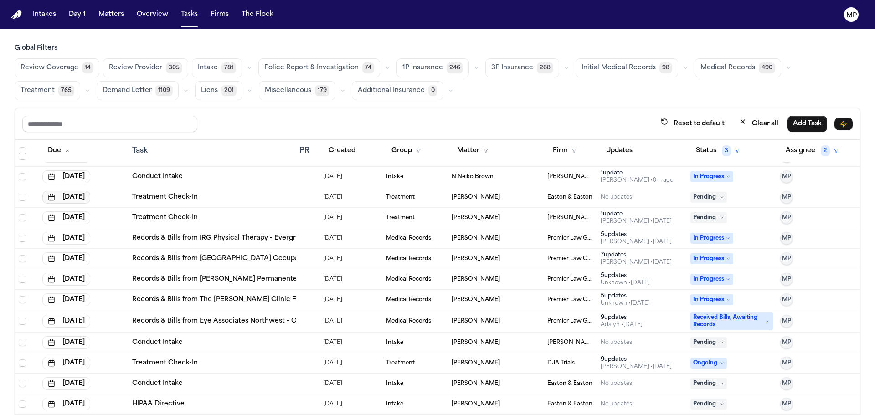
click at [87, 199] on button "Aug 18, 2025" at bounding box center [66, 197] width 48 height 13
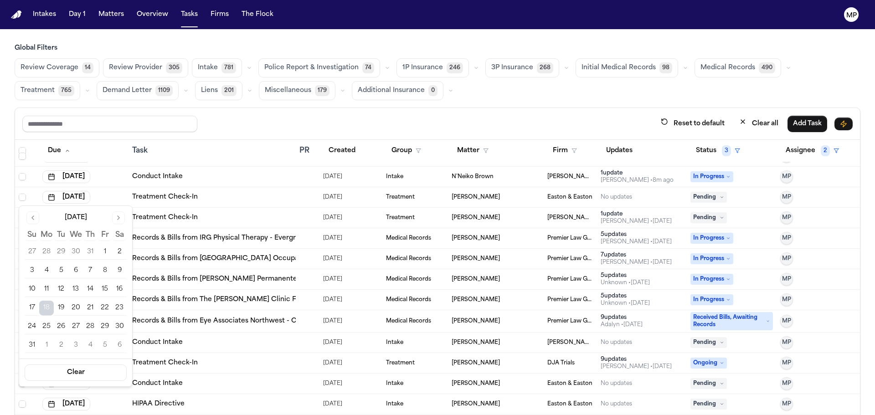
click at [103, 306] on button "22" at bounding box center [105, 308] width 15 height 15
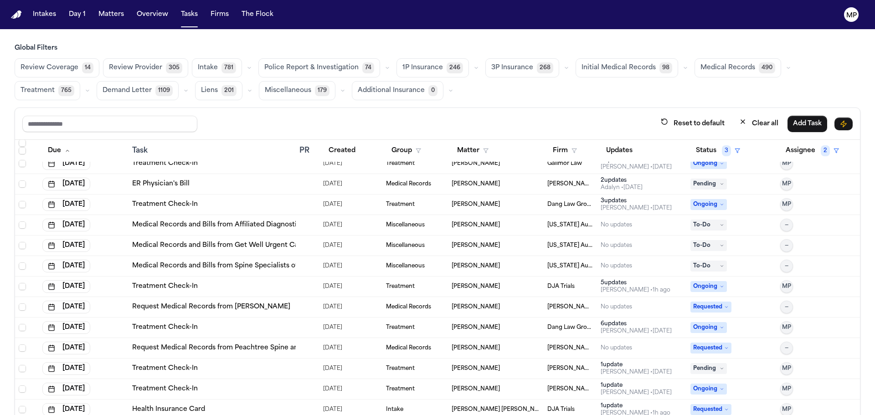
scroll to position [1140, 0]
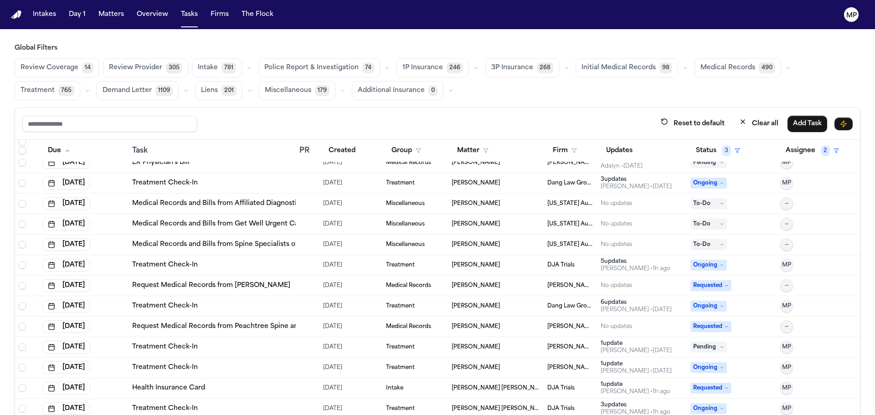
click at [448, 245] on td "Tyrone Armstrong" at bounding box center [496, 245] width 96 height 21
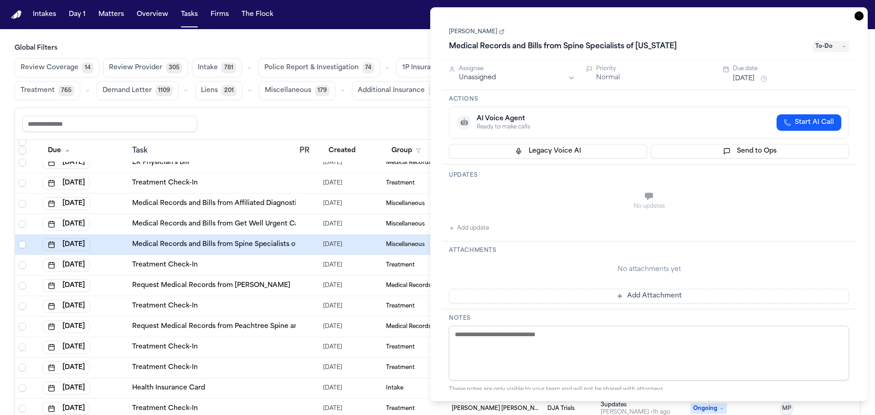
click at [510, 75] on html "Intakes Day 1 Matters Overview Tasks Firms The Flock MP Global Filters Review C…" at bounding box center [437, 207] width 875 height 415
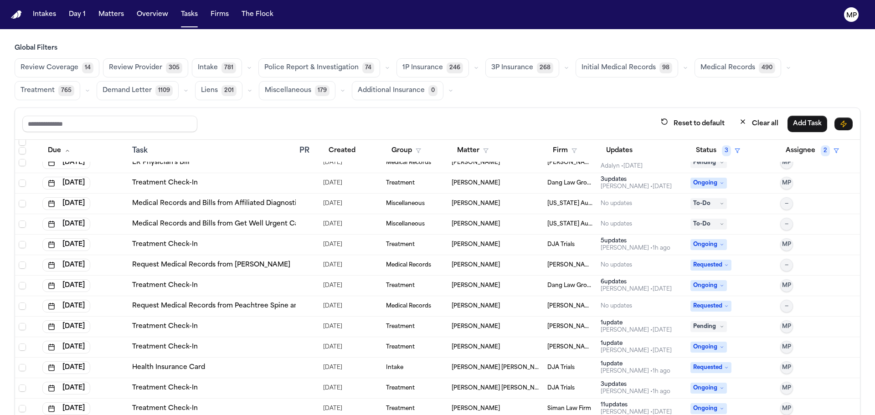
click at [361, 113] on div "Reset to default Clear all Add Task" at bounding box center [437, 124] width 845 height 32
click at [470, 266] on span "Devin Johnson" at bounding box center [476, 265] width 48 height 7
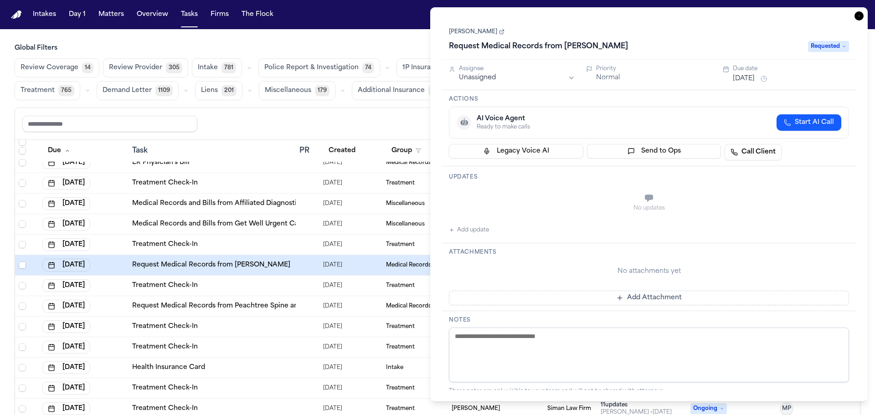
click at [497, 76] on html "Intakes Day 1 Matters Overview Tasks Firms The Flock MP Global Filters Review C…" at bounding box center [437, 207] width 875 height 415
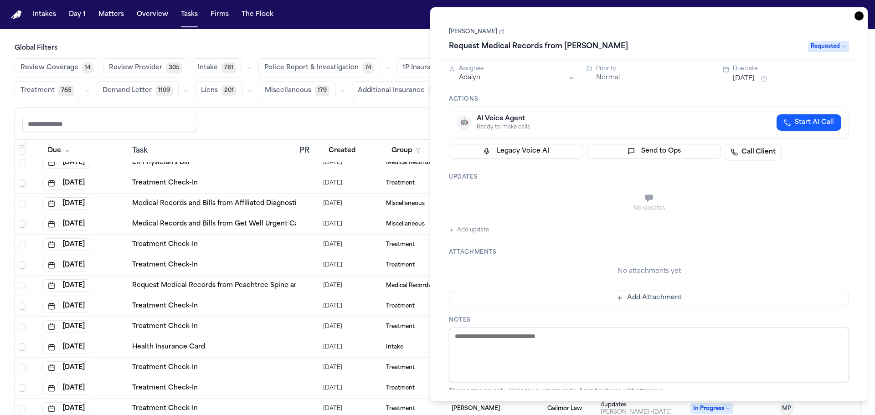
click at [859, 14] on icon "button" at bounding box center [859, 15] width 9 height 9
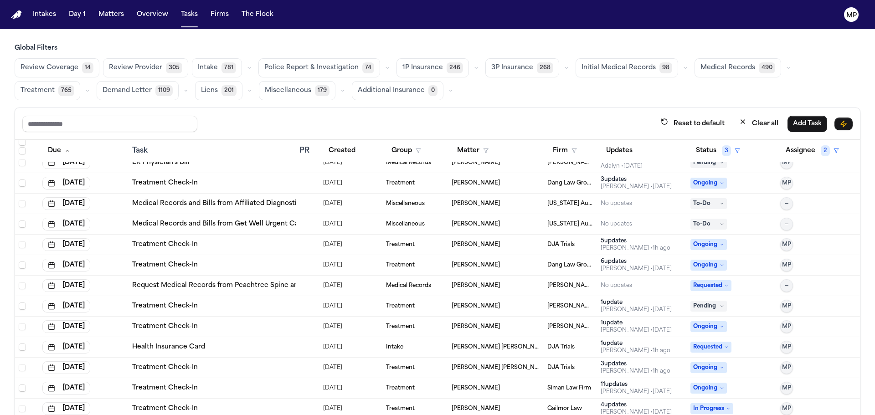
click at [279, 287] on link "Request Medical Records from Peachtree Spine and Sport" at bounding box center [227, 285] width 190 height 9
click at [500, 285] on div "[PERSON_NAME]" at bounding box center [496, 285] width 88 height 7
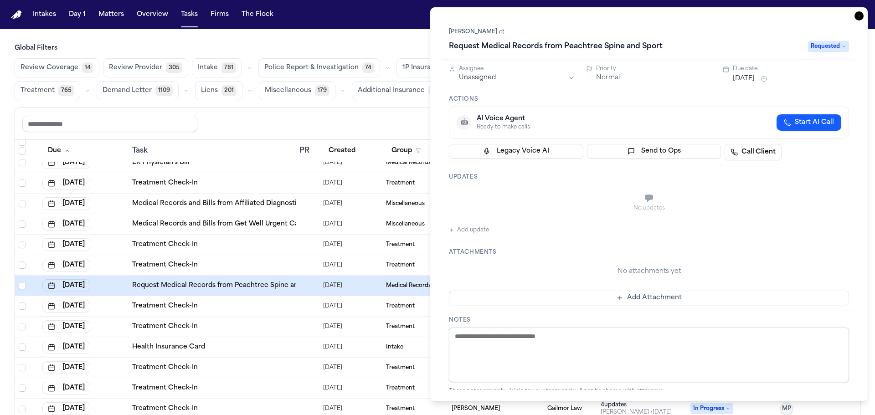
click at [527, 78] on html "Intakes Day 1 Matters Overview Tasks Firms The Flock MP Global Filters Review C…" at bounding box center [437, 207] width 875 height 415
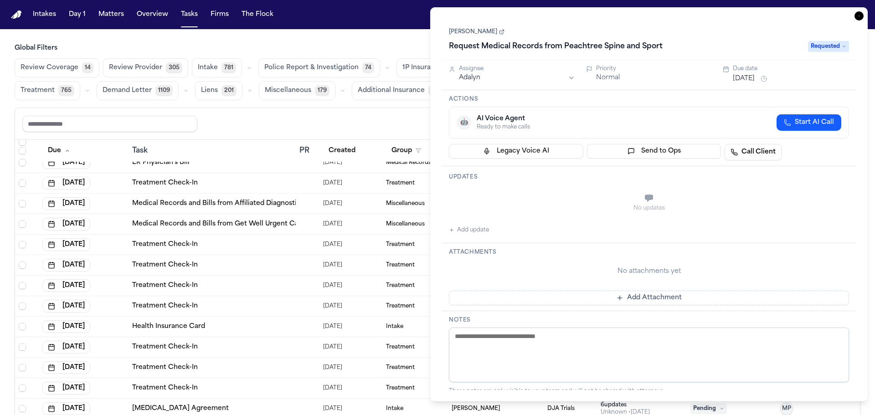
click at [858, 17] on icon "button" at bounding box center [859, 15] width 9 height 9
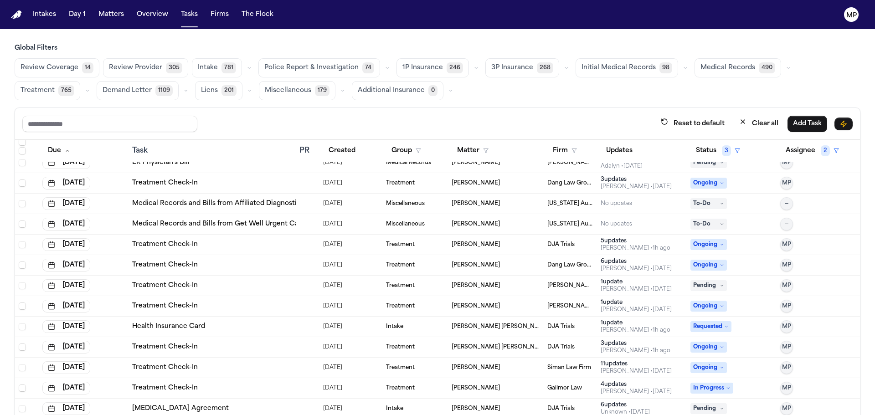
scroll to position [1094, 0]
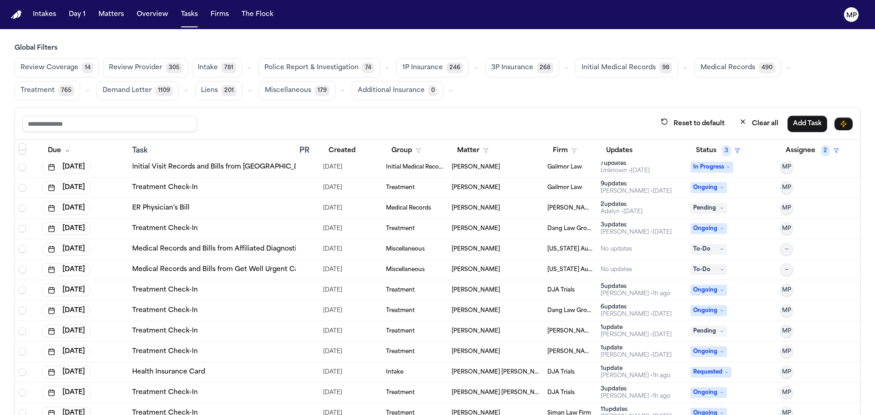
click at [514, 274] on td "Tyrone Armstrong" at bounding box center [496, 270] width 96 height 21
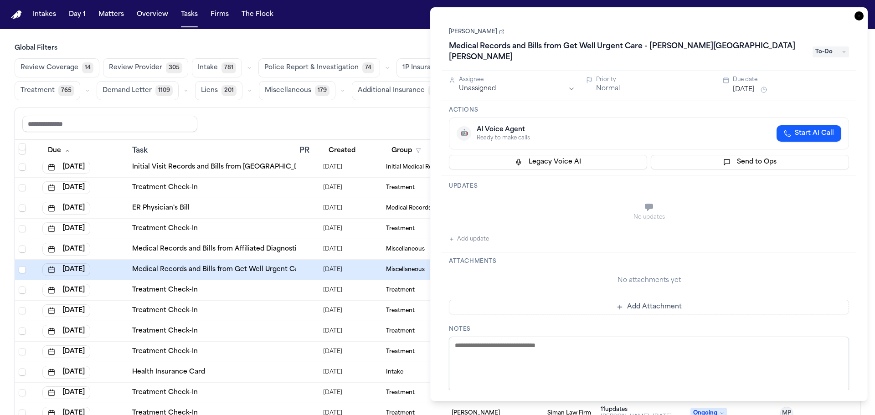
click at [478, 77] on html "Intakes Day 1 Matters Overview Tasks Firms The Flock MP Global Filters Review C…" at bounding box center [437, 207] width 875 height 415
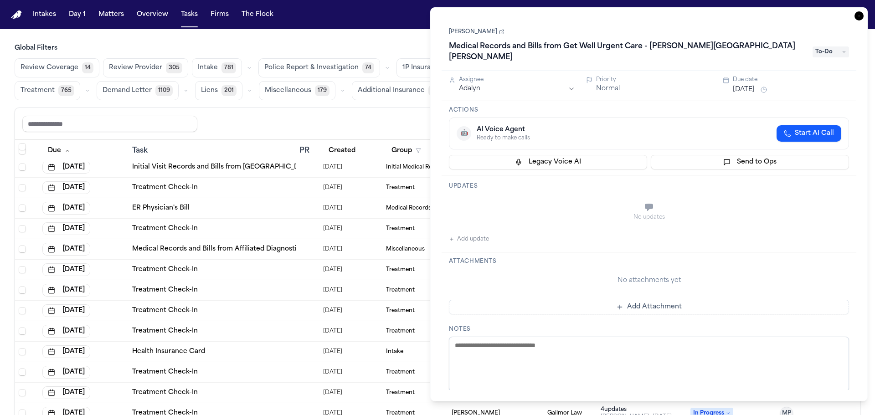
click at [856, 18] on icon "button" at bounding box center [859, 15] width 9 height 9
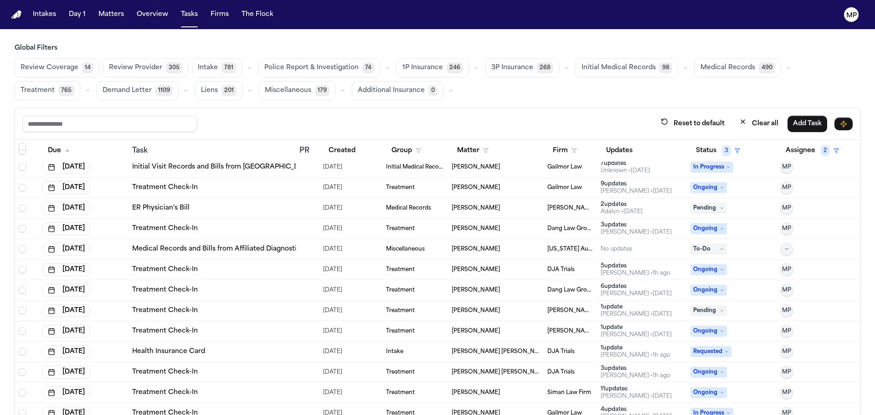
click at [516, 251] on div "Tyrone Armstrong" at bounding box center [496, 249] width 88 height 7
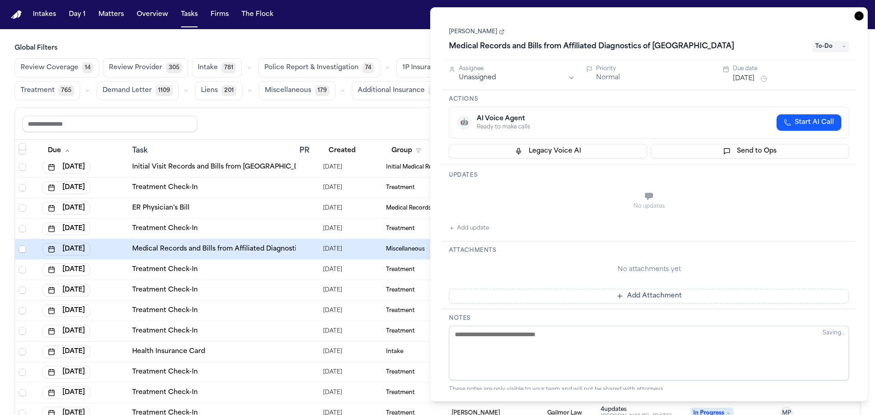
click at [533, 76] on html "Intakes Day 1 Matters Overview Tasks Firms The Flock MP Global Filters Review C…" at bounding box center [437, 207] width 875 height 415
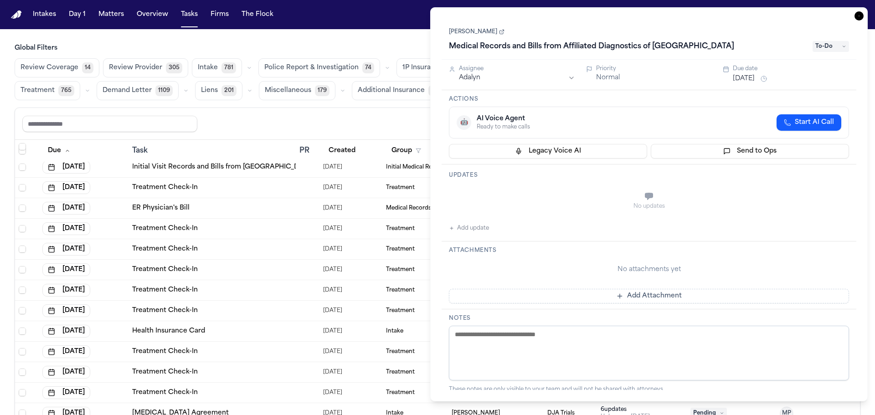
click at [854, 18] on div "Task Details Tyrone Armstrong Medical Records and Bills from Affiliated Diagnos…" at bounding box center [649, 204] width 438 height 394
click at [857, 16] on icon "button" at bounding box center [859, 15] width 9 height 9
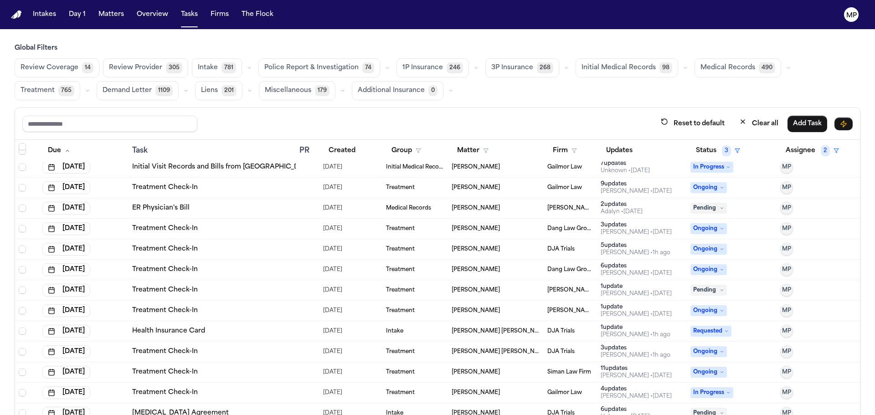
scroll to position [1003, 0]
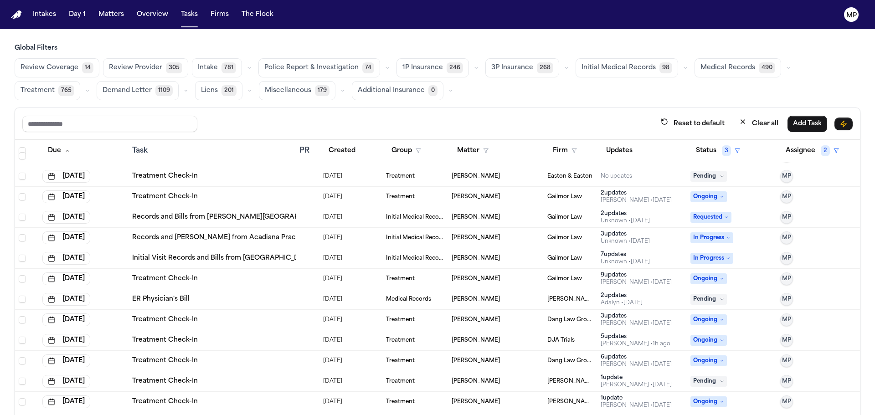
click at [510, 260] on div "Susan Estillette" at bounding box center [496, 258] width 88 height 7
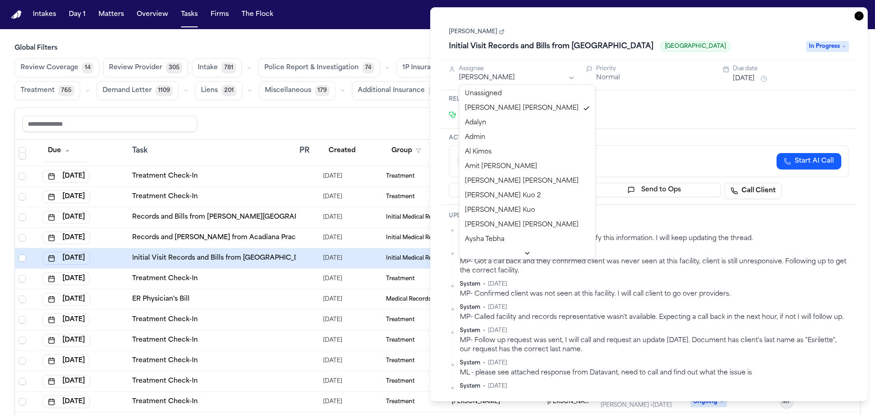
click at [525, 79] on html "Intakes Day 1 Matters Overview Tasks Firms The Flock MP Global Filters Review C…" at bounding box center [437, 207] width 875 height 415
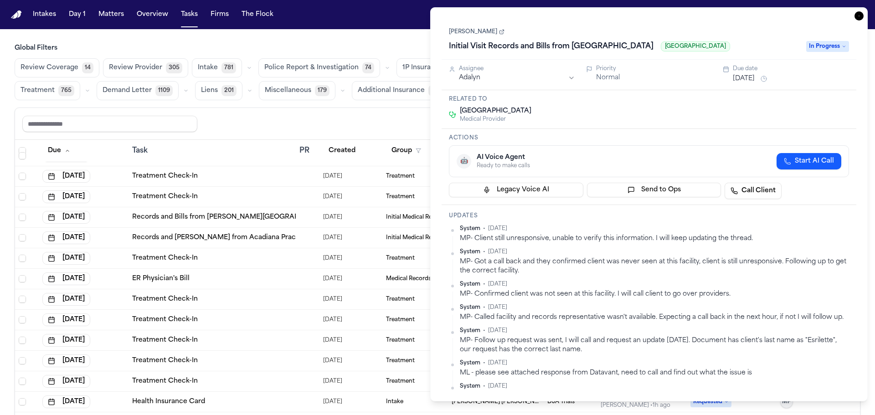
click at [859, 11] on icon "button" at bounding box center [859, 15] width 9 height 9
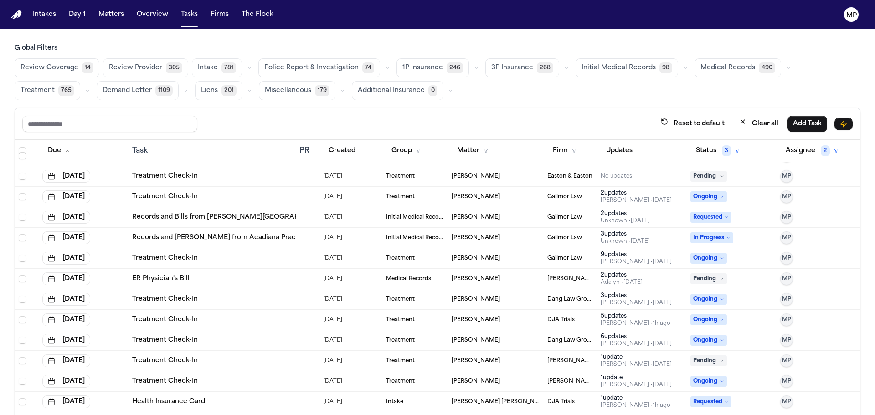
click at [509, 236] on div "Susan Estillette" at bounding box center [496, 237] width 88 height 7
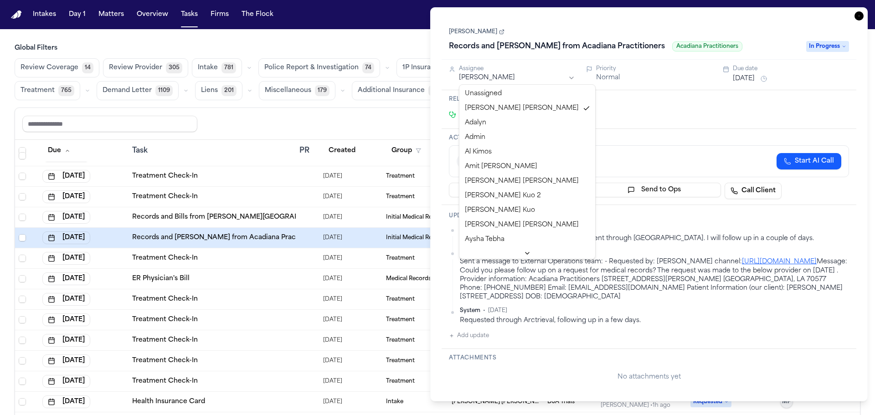
click at [532, 76] on html "Intakes Day 1 Matters Overview Tasks Firms The Flock MP Global Filters Review C…" at bounding box center [437, 207] width 875 height 415
click at [635, 109] on html "Intakes Day 1 Matters Overview Tasks Firms The Flock MP Global Filters Review C…" at bounding box center [437, 207] width 875 height 415
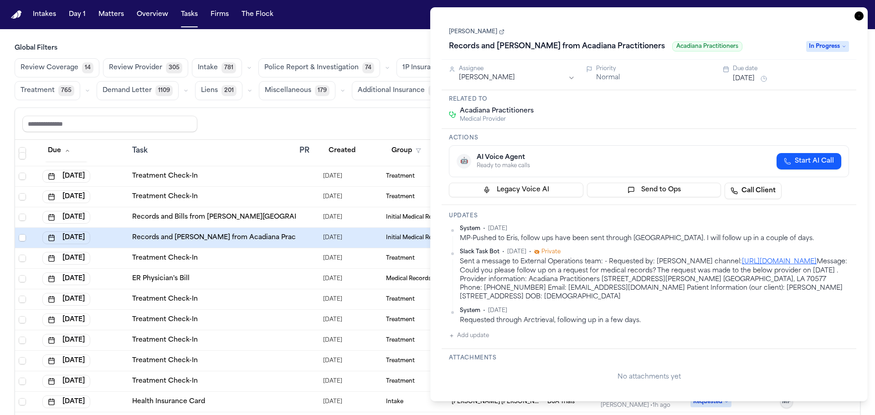
click at [755, 80] on button "Aug 18, 2025" at bounding box center [744, 78] width 22 height 9
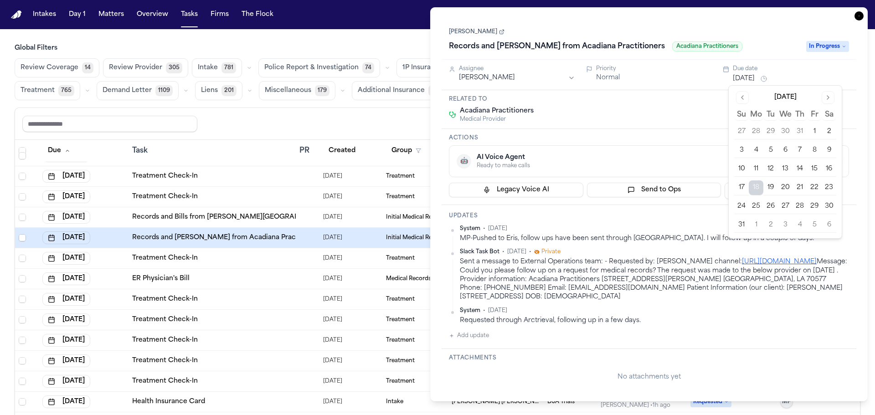
click at [785, 186] on button "20" at bounding box center [785, 188] width 15 height 15
click at [768, 22] on div "Susan Estillette Records and Bills from Acadiana Practitioners Acadiana Practit…" at bounding box center [649, 39] width 415 height 41
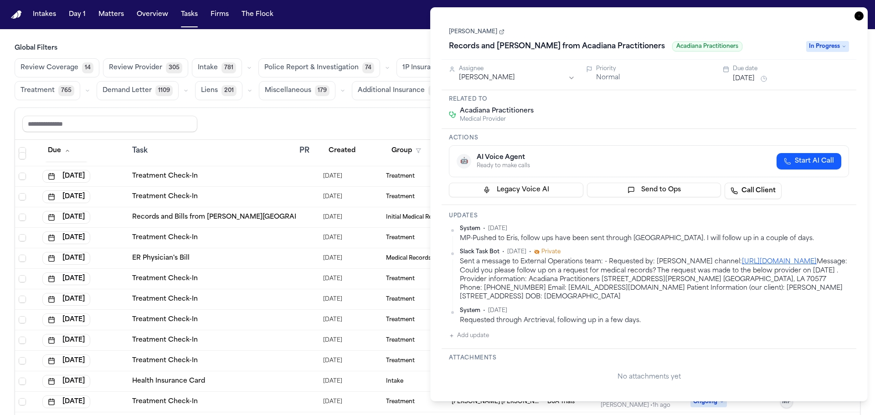
click at [858, 12] on icon "button" at bounding box center [859, 15] width 9 height 9
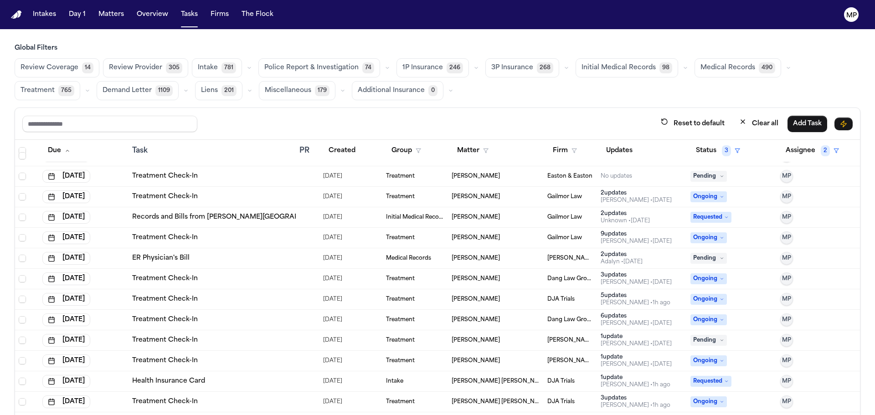
click at [516, 237] on div "Susan Estillette" at bounding box center [496, 237] width 88 height 7
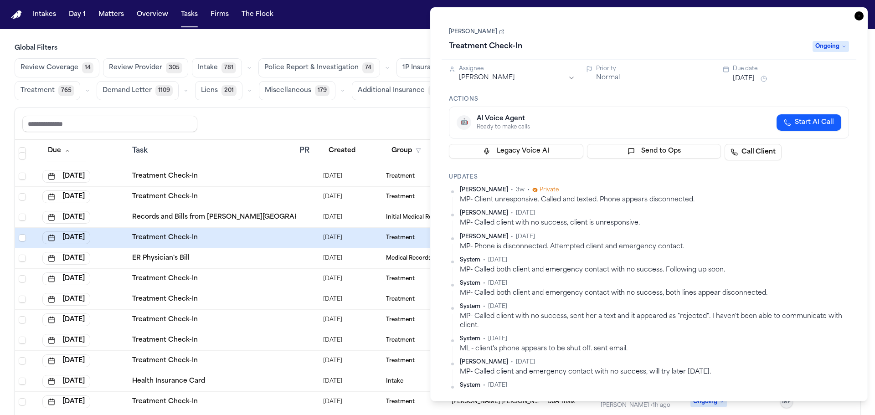
click at [755, 80] on button "Aug 18, 2025" at bounding box center [744, 78] width 22 height 9
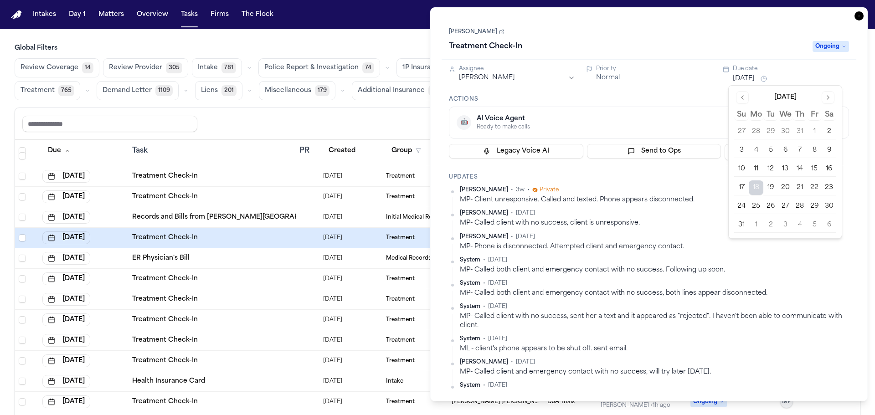
click at [771, 189] on button "19" at bounding box center [771, 188] width 15 height 15
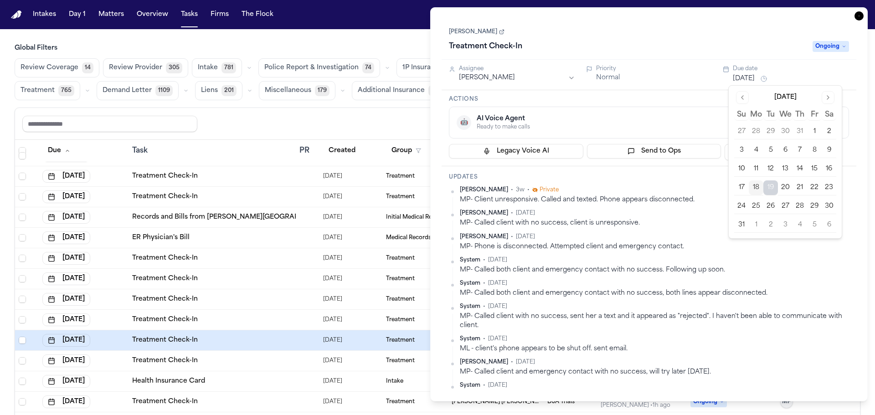
click at [857, 17] on icon "button" at bounding box center [859, 15] width 9 height 9
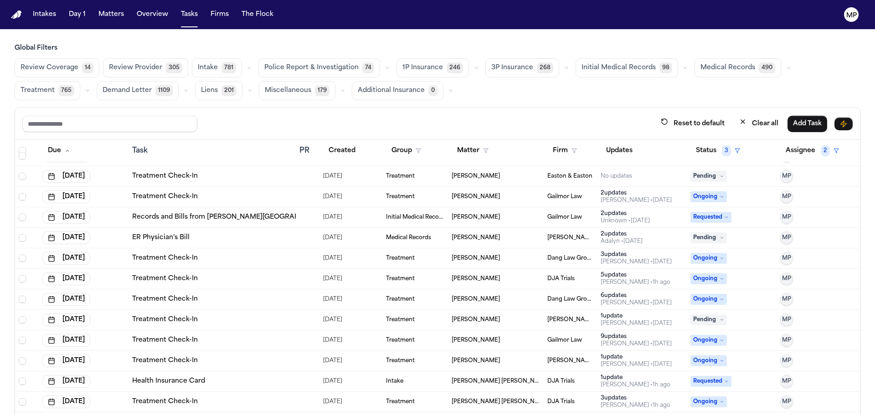
click at [511, 217] on div "Susan Estillette" at bounding box center [496, 217] width 88 height 7
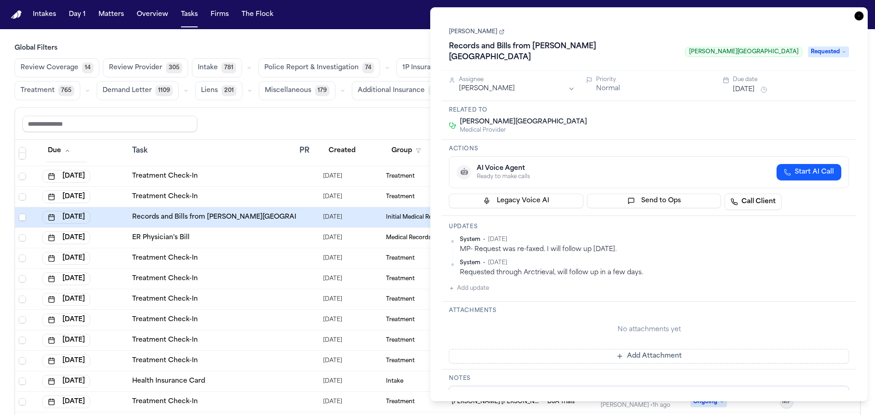
click at [737, 87] on button "Aug 18, 2025" at bounding box center [744, 89] width 22 height 9
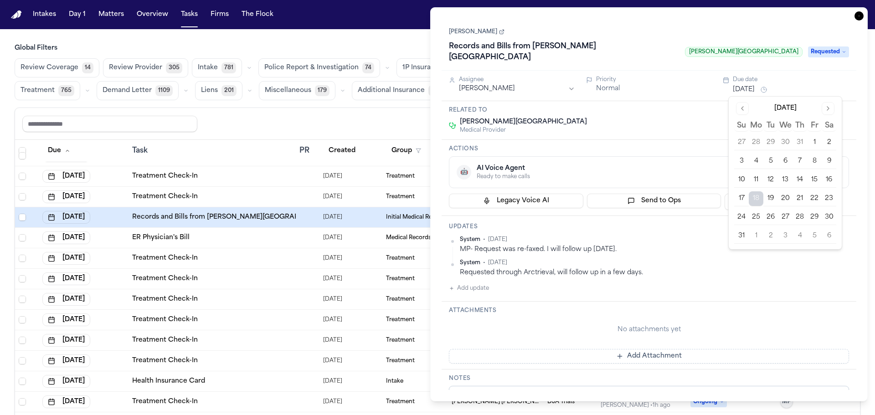
click at [774, 198] on button "19" at bounding box center [771, 198] width 15 height 15
click at [805, 68] on div "Susan Estillette Records and Bills from Ochsner Lafayette General Medical Cente…" at bounding box center [649, 45] width 415 height 52
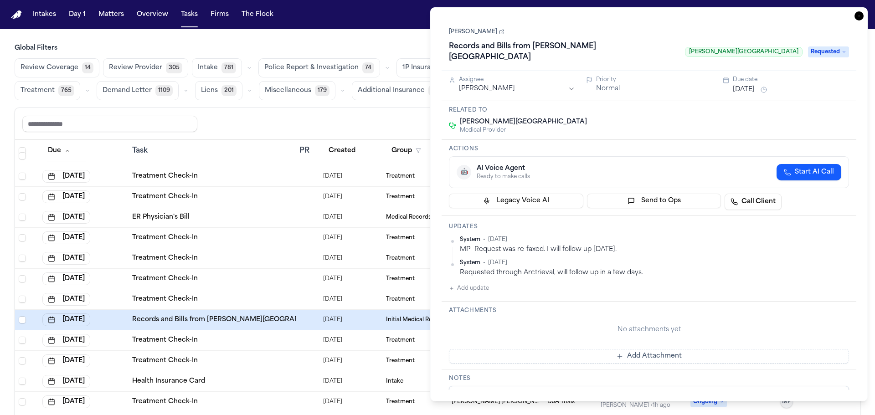
click at [863, 17] on icon "button" at bounding box center [859, 15] width 9 height 9
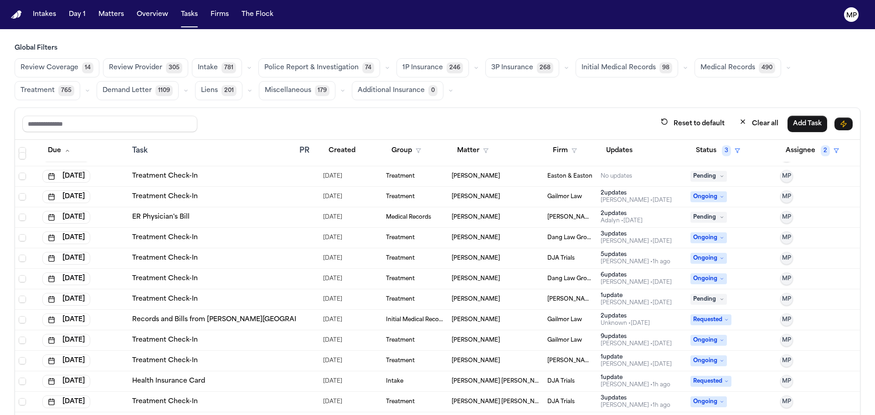
scroll to position [912, 0]
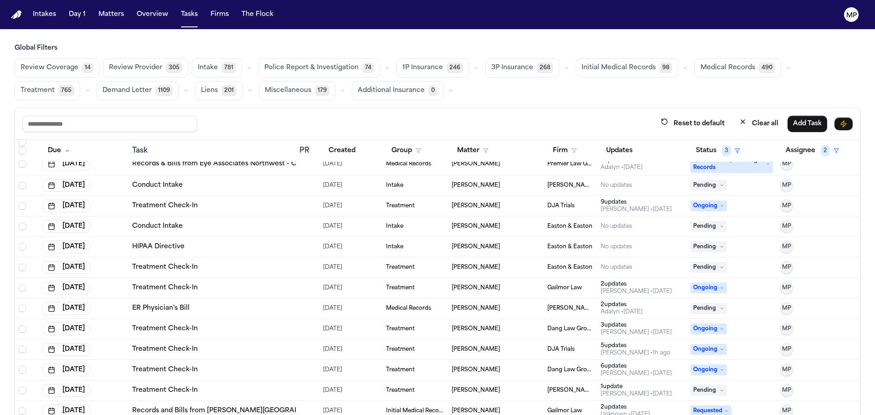
click at [508, 268] on div "Sheyda Shirazi" at bounding box center [496, 267] width 88 height 7
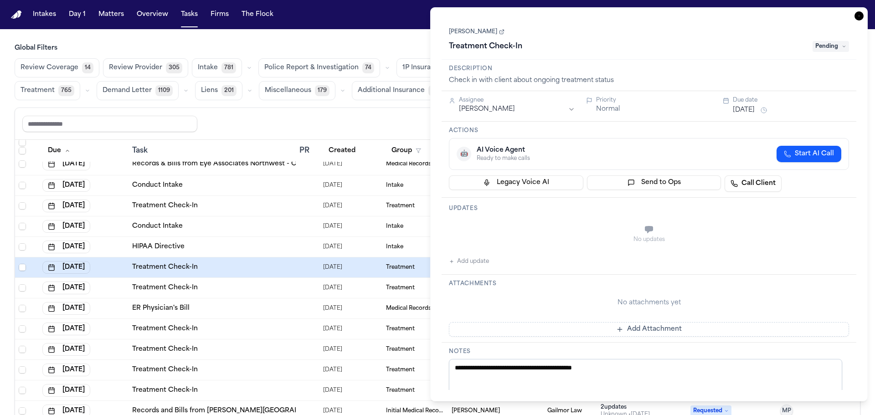
click at [755, 112] on button "Aug 18, 2025" at bounding box center [744, 110] width 22 height 9
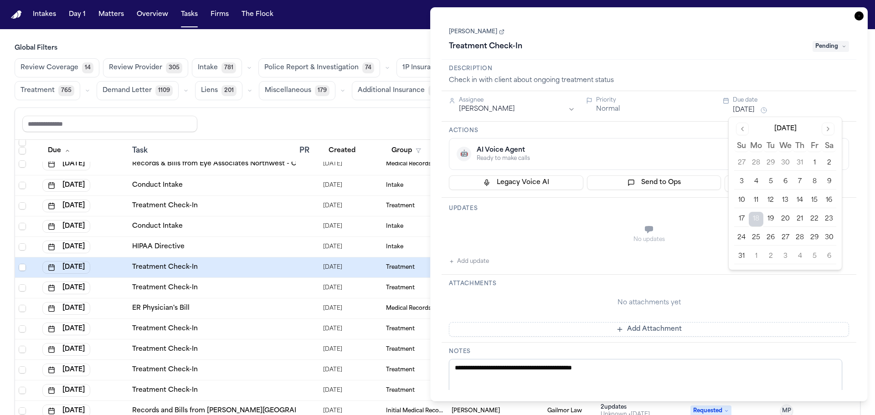
click at [815, 219] on button "22" at bounding box center [814, 219] width 15 height 15
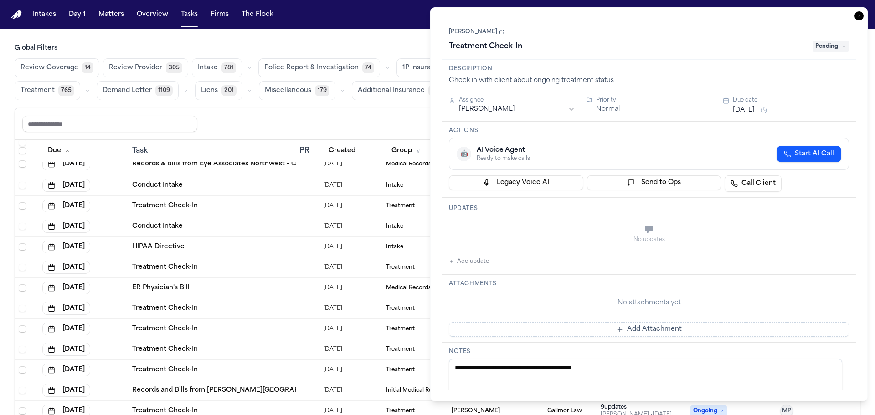
click at [860, 18] on icon "button" at bounding box center [859, 15] width 9 height 9
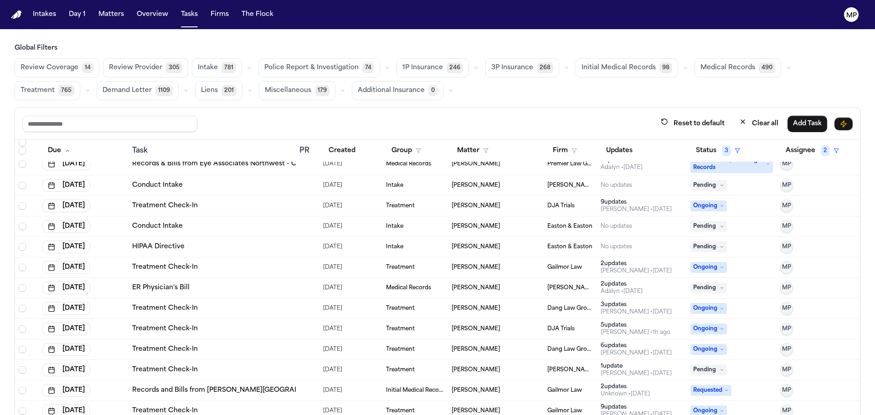
click at [505, 248] on div "Sheyda Shirazi" at bounding box center [496, 246] width 88 height 7
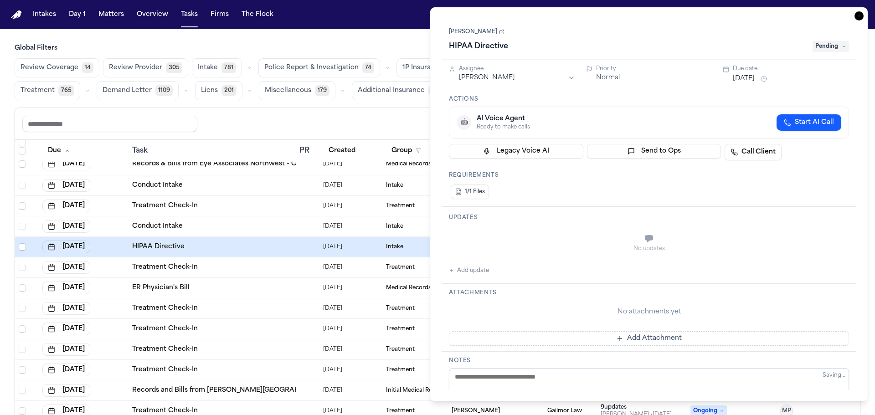
click at [747, 80] on button "Aug 18, 2025" at bounding box center [744, 78] width 22 height 9
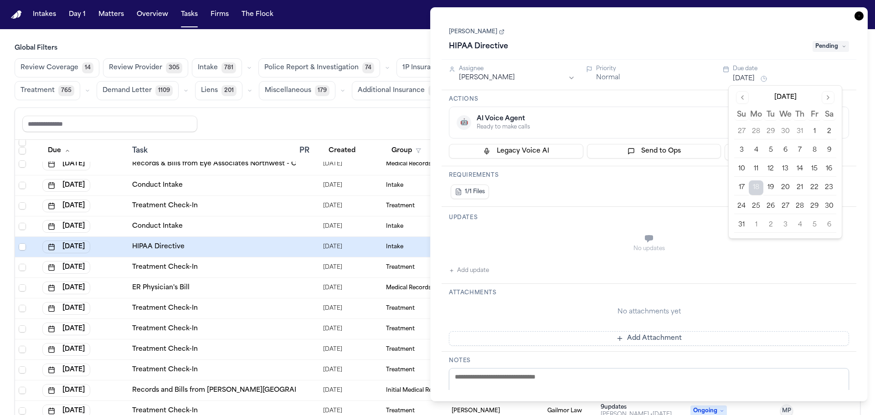
click at [814, 186] on button "22" at bounding box center [814, 188] width 15 height 15
click at [676, 38] on div "Sheyda Shirazi HIPAA Directive Pending" at bounding box center [649, 40] width 400 height 28
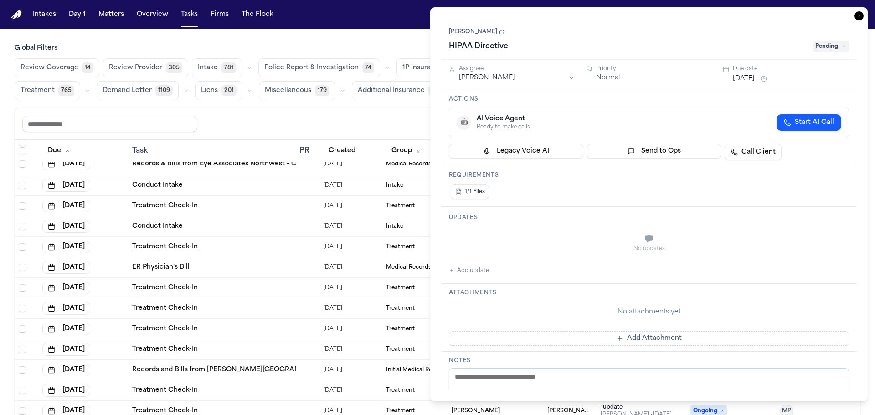
click at [862, 15] on icon "button" at bounding box center [859, 15] width 9 height 9
